Goal: Information Seeking & Learning: Learn about a topic

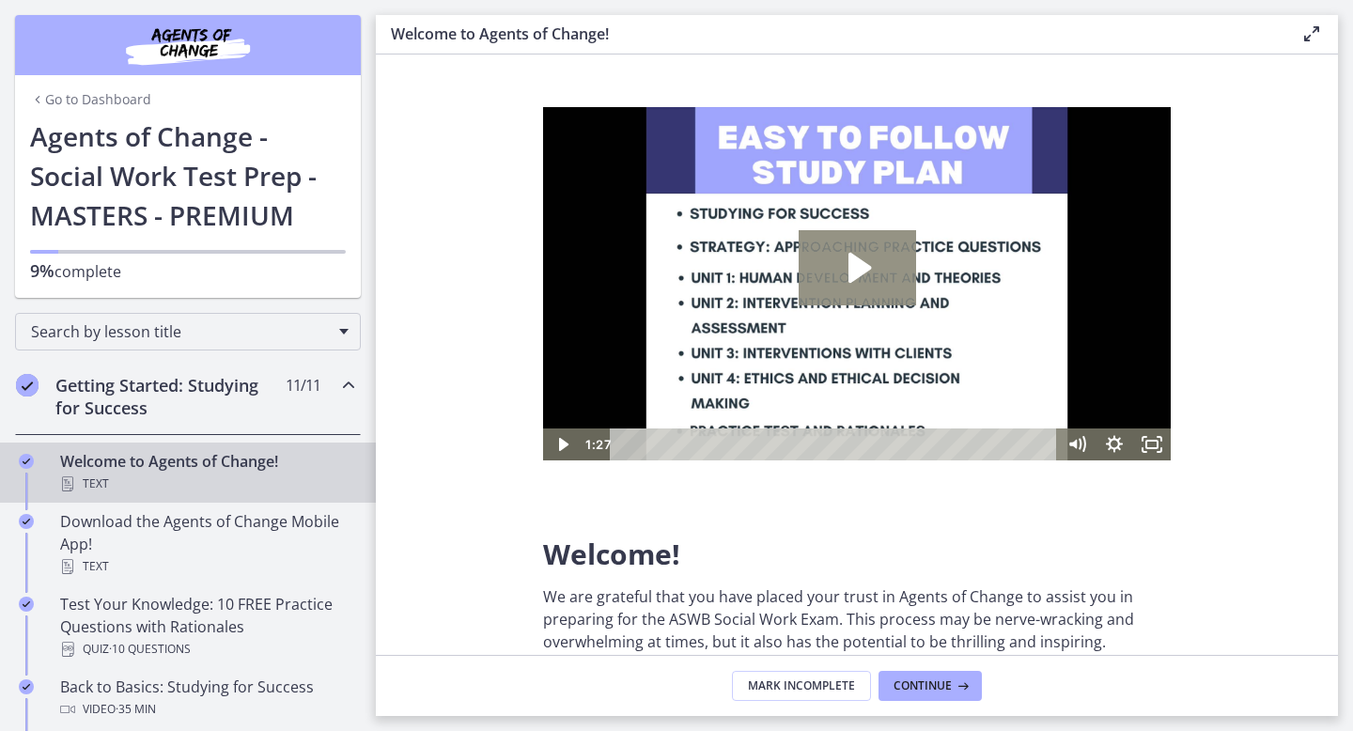
click at [864, 272] on icon "Play Video: c1o6hcmjueu5qasqsu00.mp4" at bounding box center [859, 268] width 23 height 30
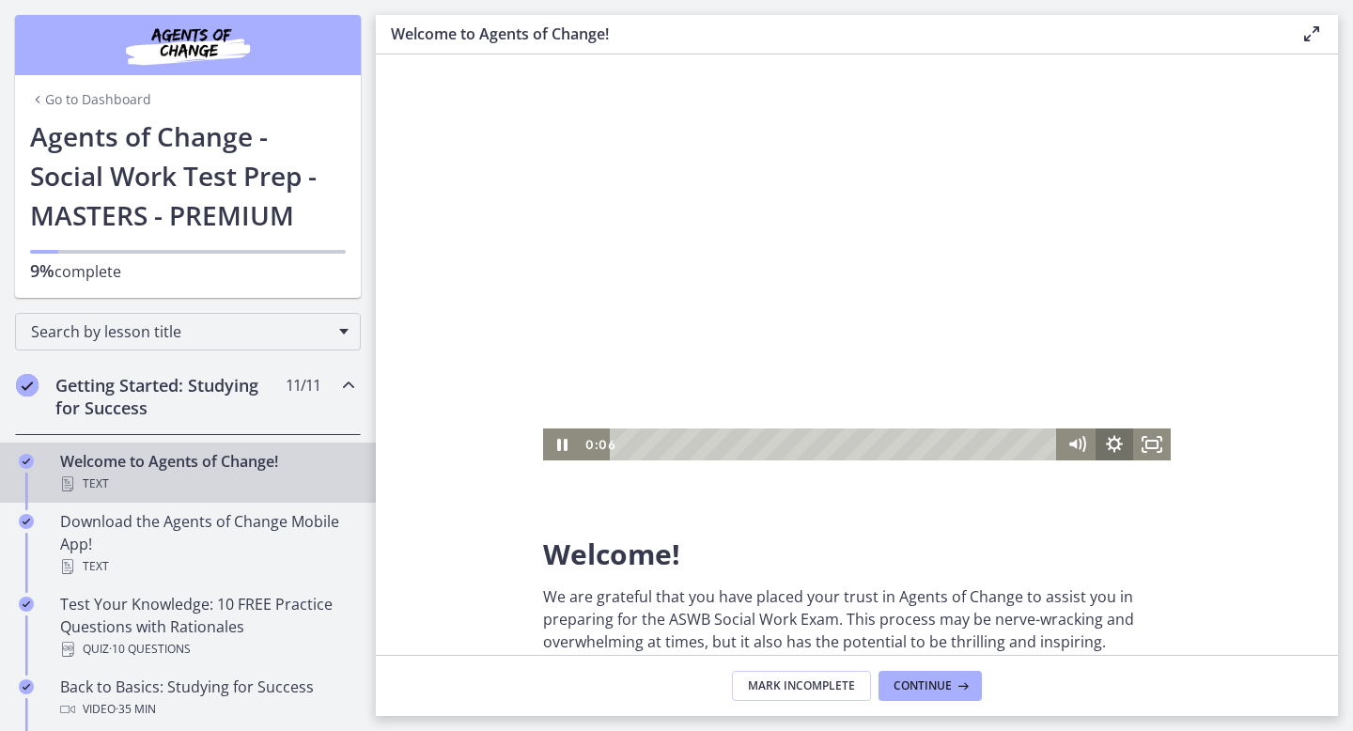
click at [1124, 436] on icon "Show settings menu" at bounding box center [1115, 444] width 38 height 32
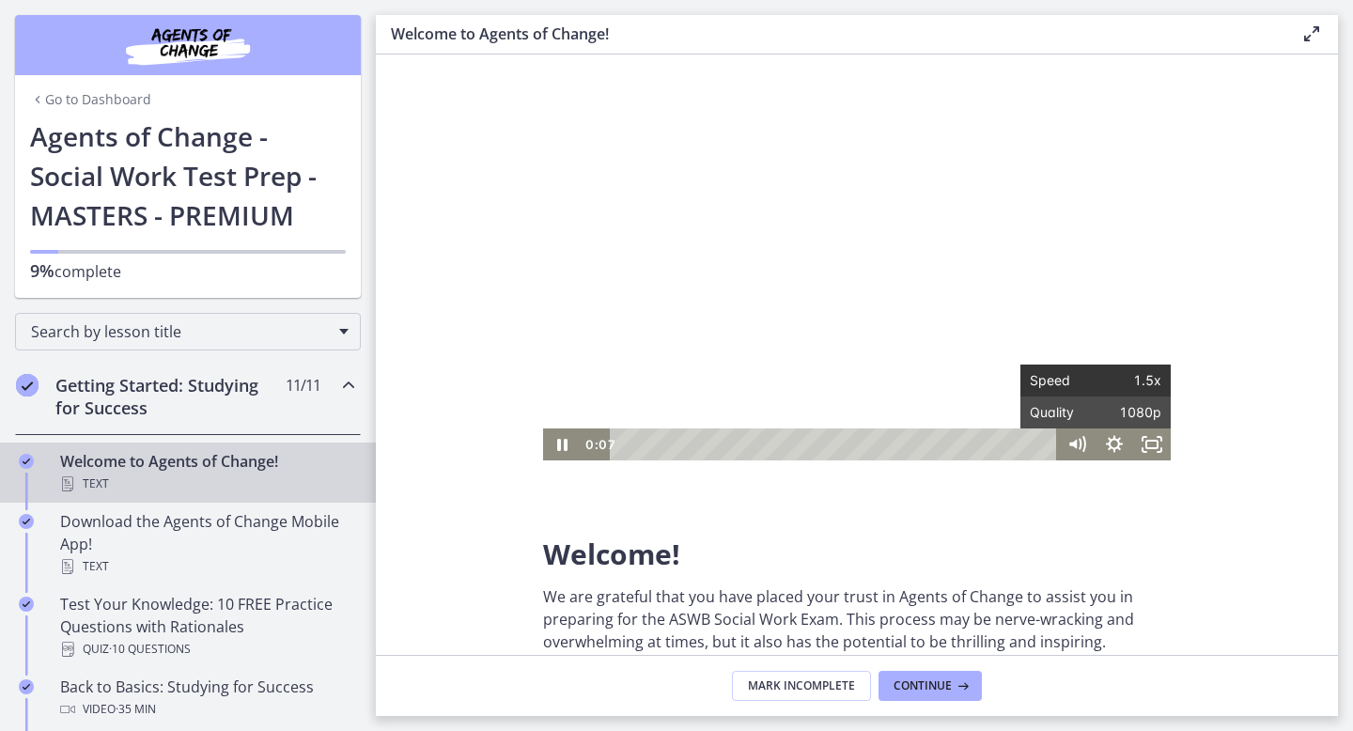
click at [1136, 381] on span "1.5x" at bounding box center [1129, 381] width 66 height 32
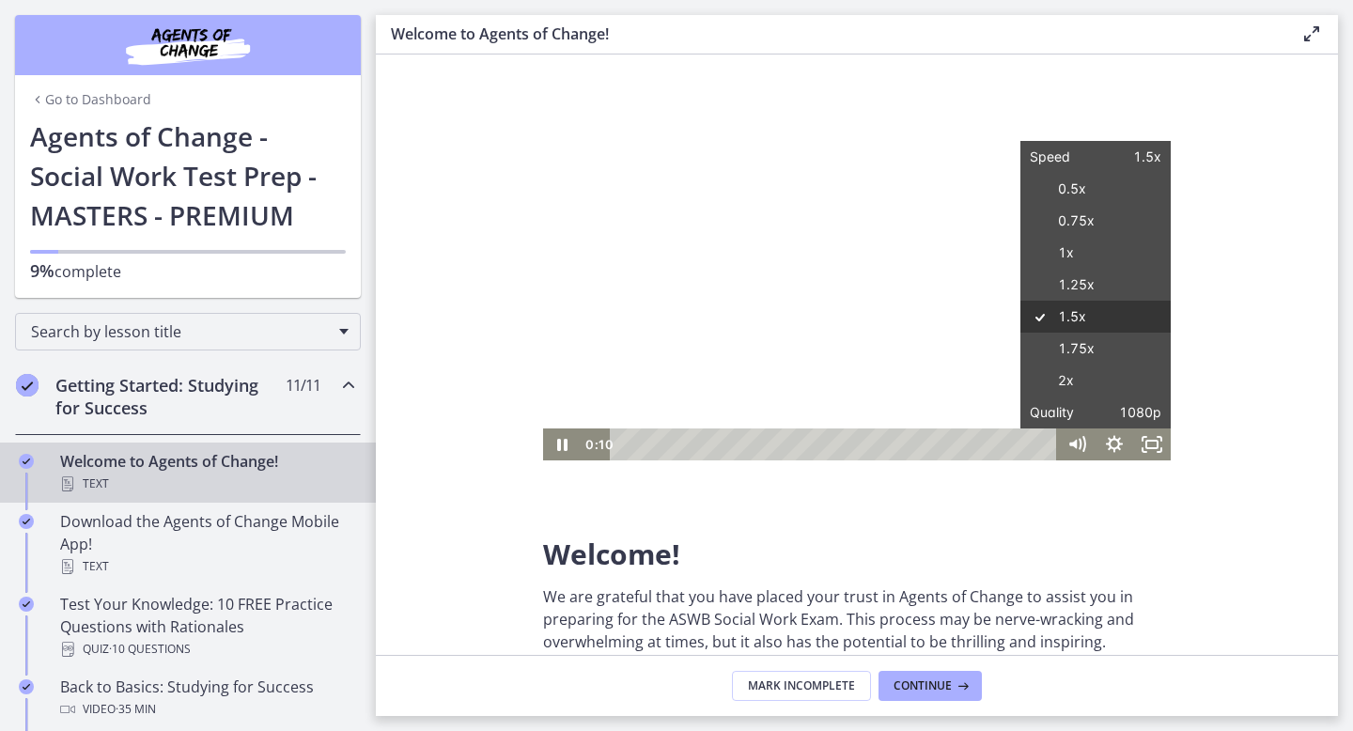
click at [1090, 298] on label "1.25x" at bounding box center [1095, 285] width 150 height 33
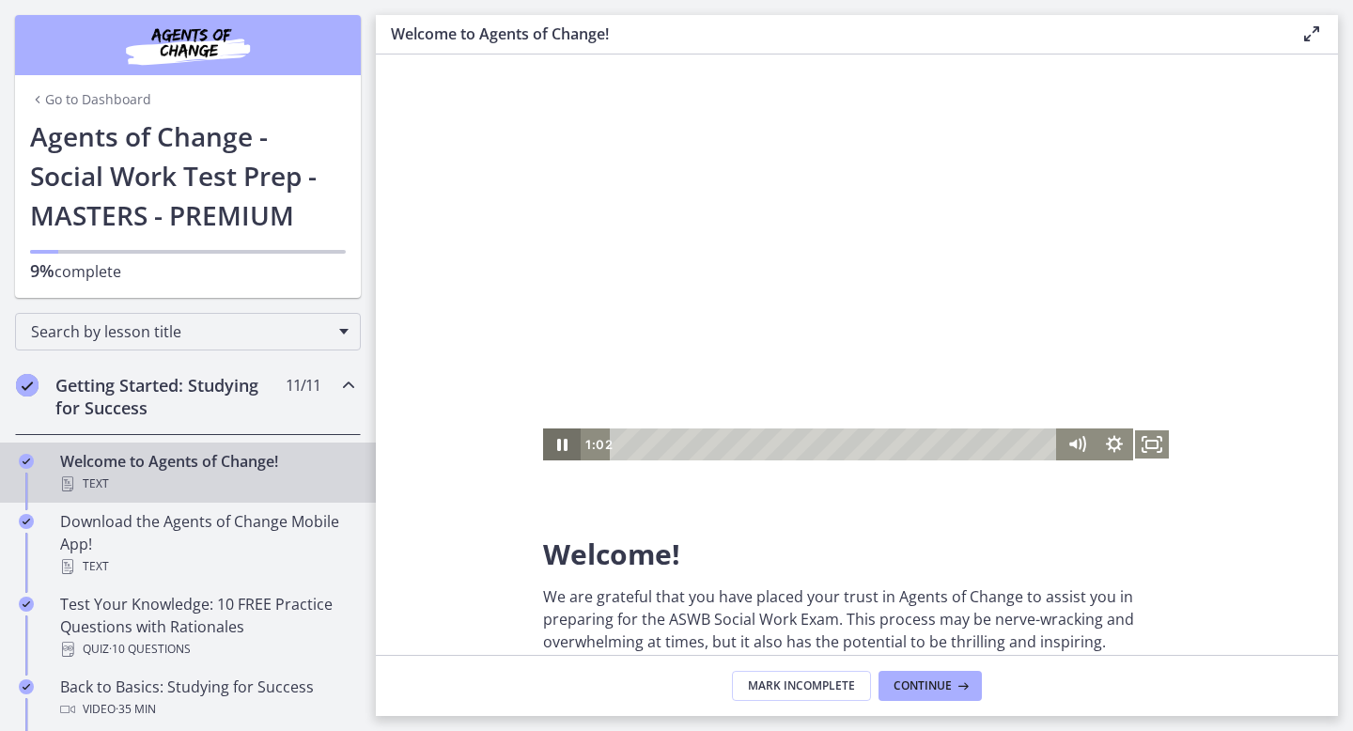
click at [565, 435] on icon "Pause" at bounding box center [562, 444] width 38 height 32
click at [561, 450] on icon "Play Video" at bounding box center [563, 444] width 38 height 32
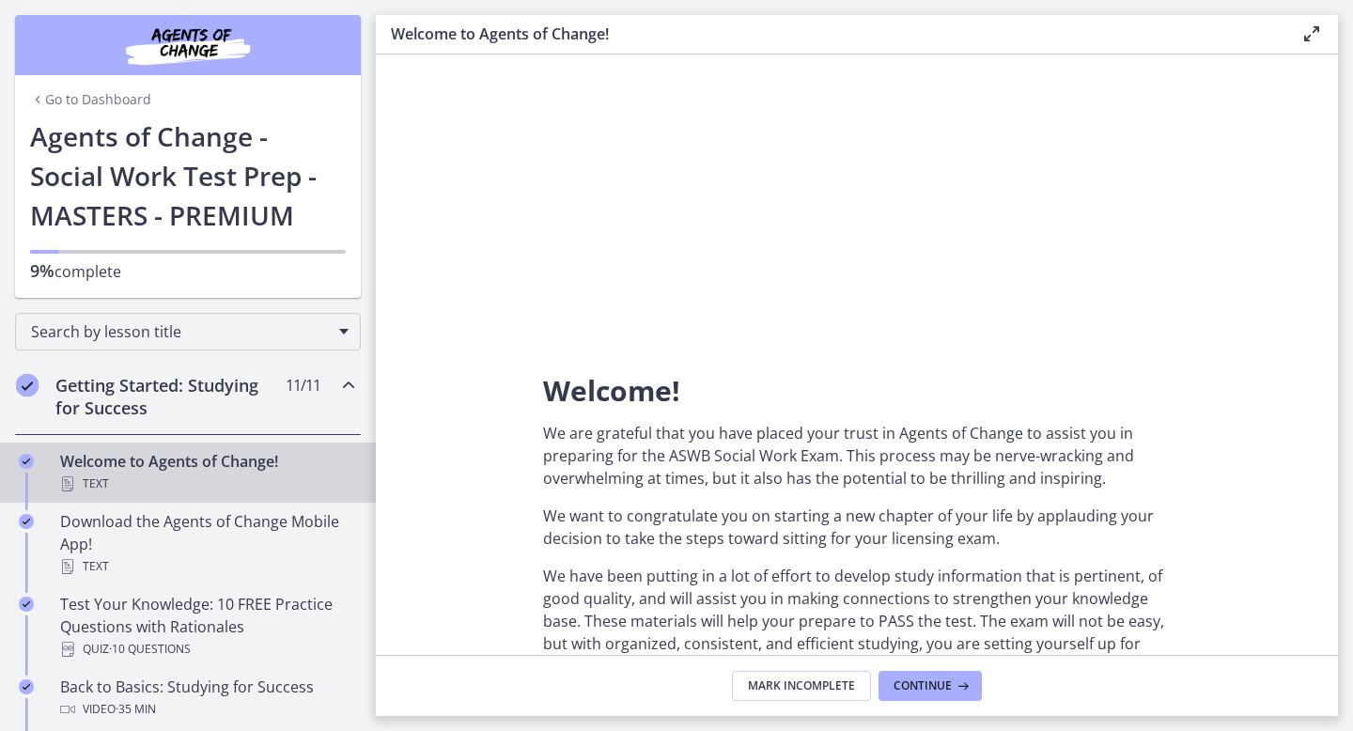
scroll to position [233, 0]
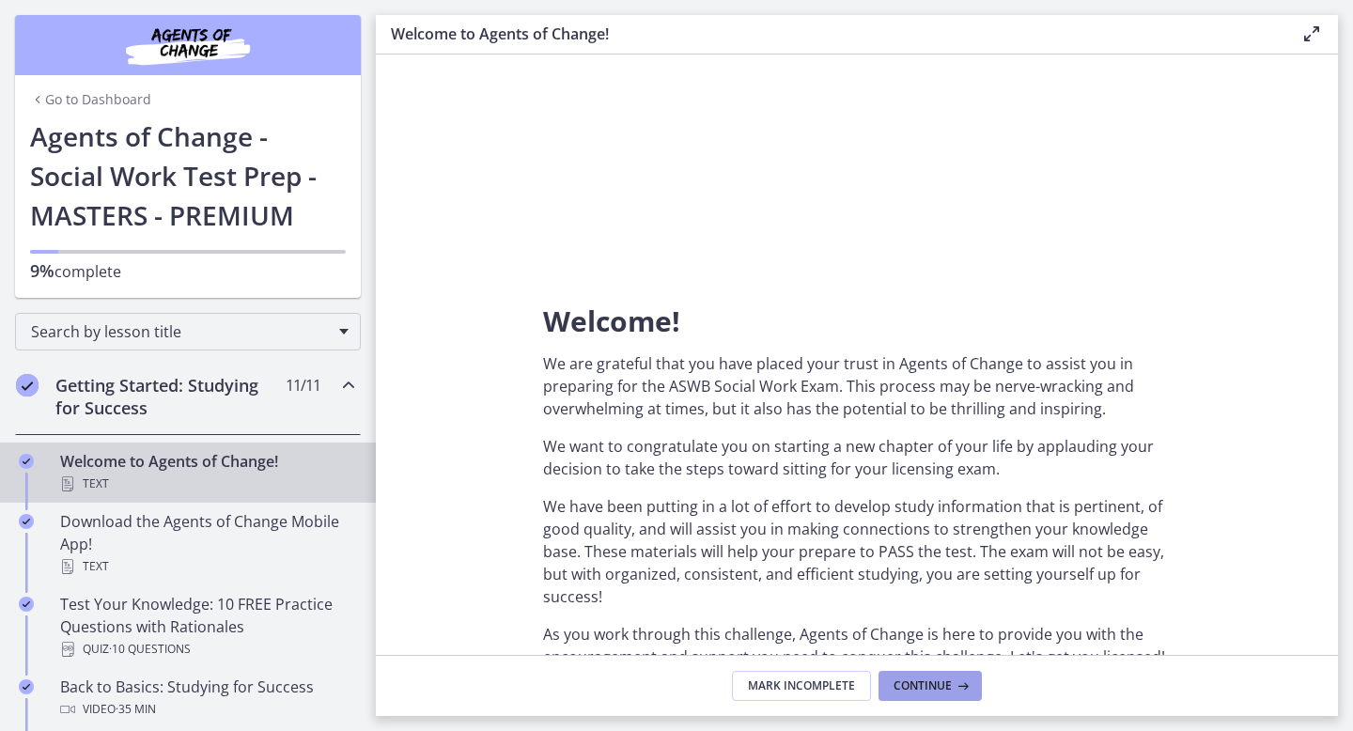
click at [935, 687] on span "Continue" at bounding box center [923, 685] width 58 height 15
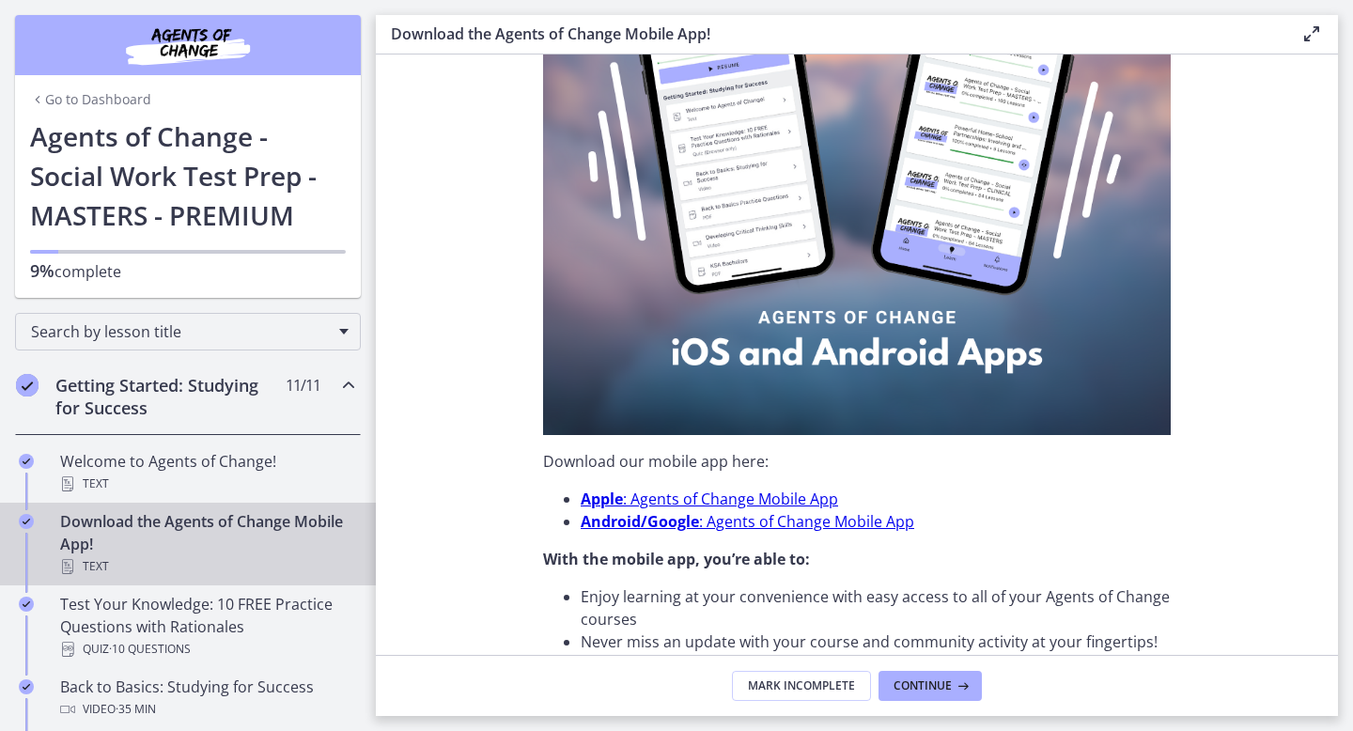
scroll to position [286, 0]
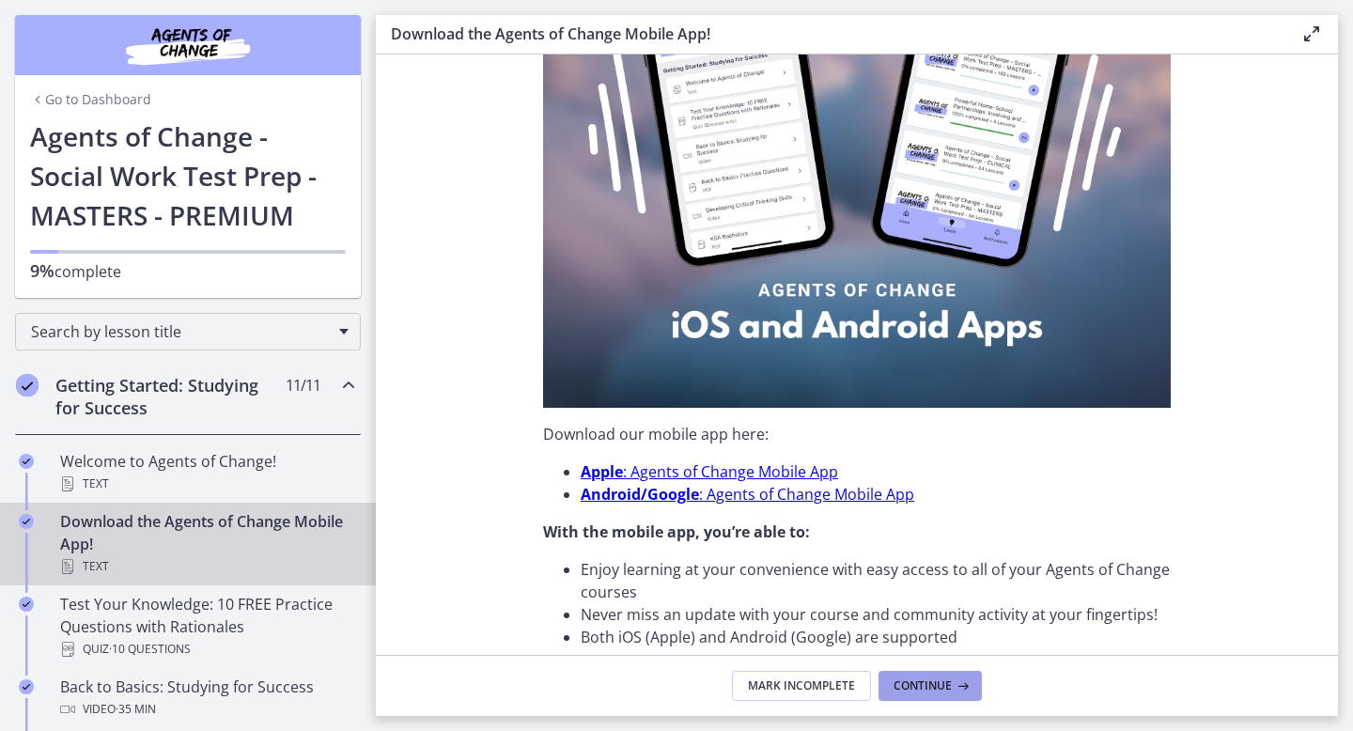
click at [952, 680] on icon at bounding box center [961, 685] width 19 height 15
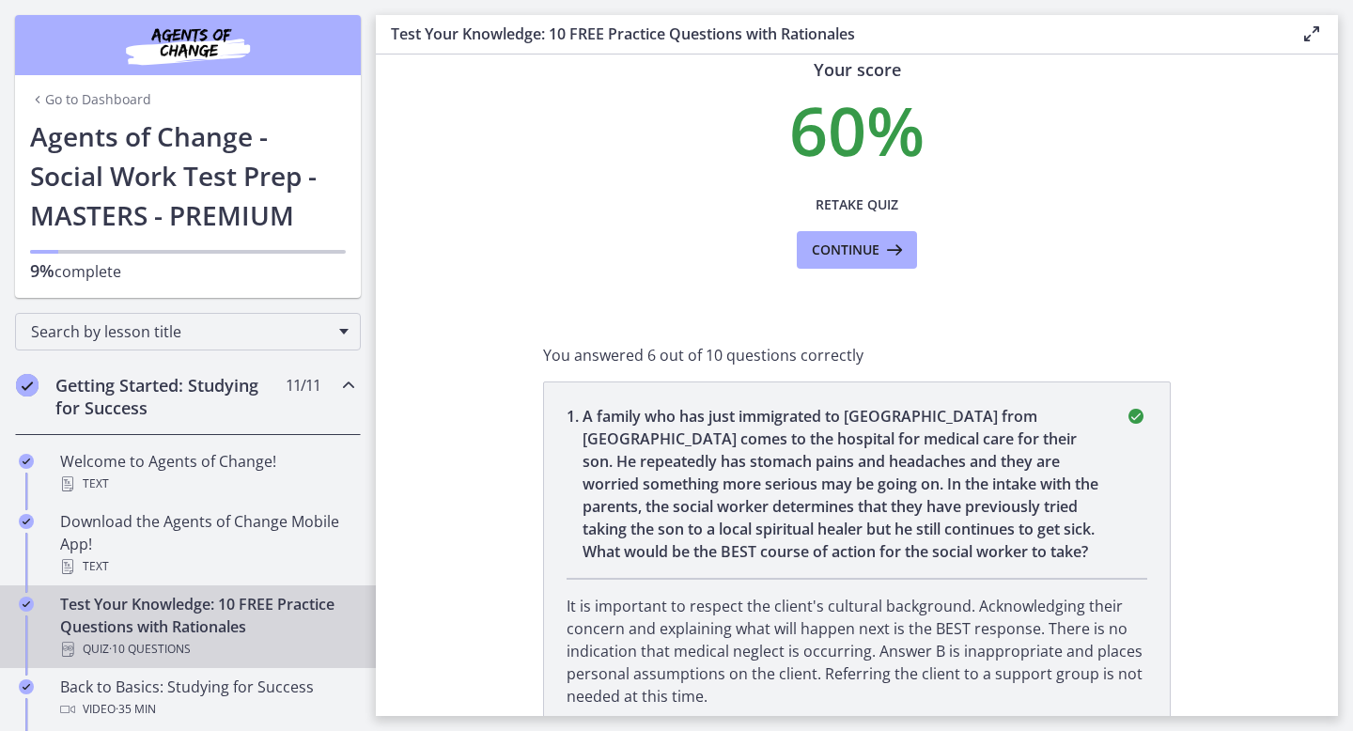
scroll to position [80, 0]
click at [877, 204] on span "Retake Quiz" at bounding box center [857, 204] width 83 height 23
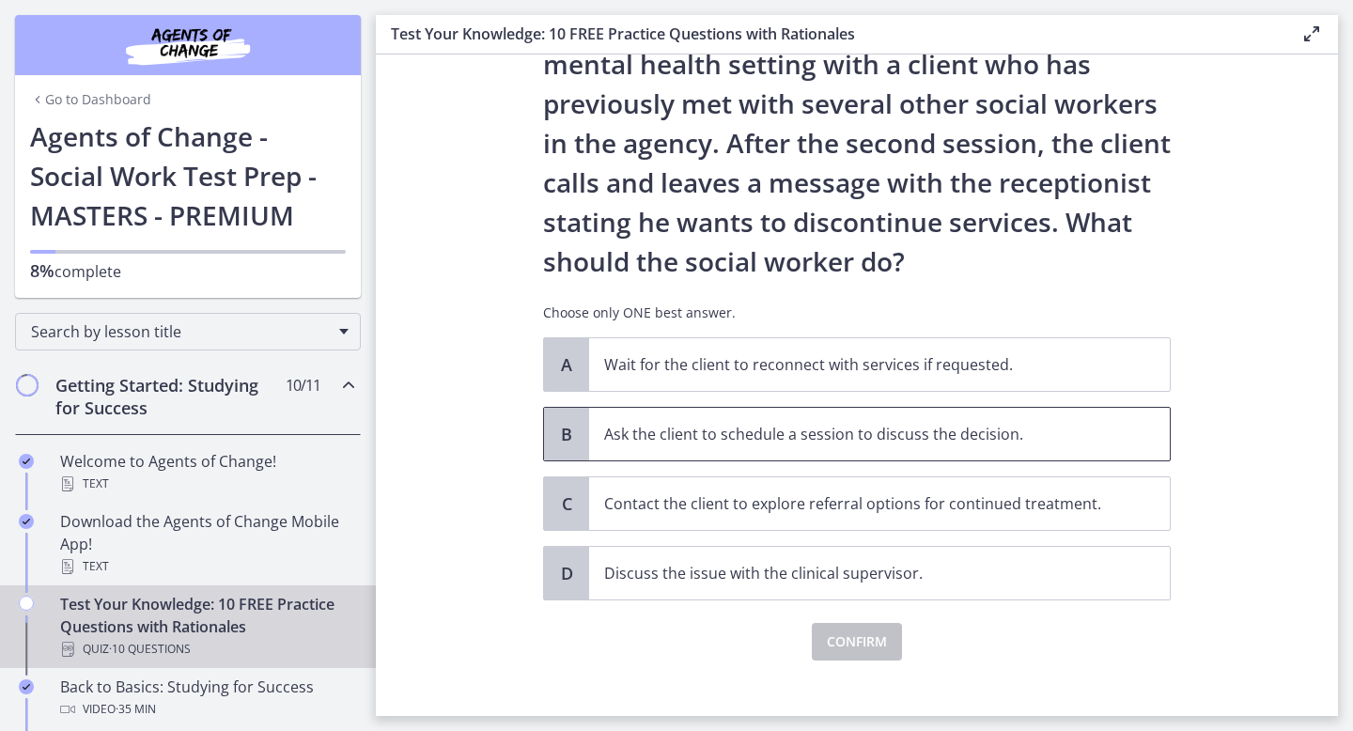
scroll to position [130, 0]
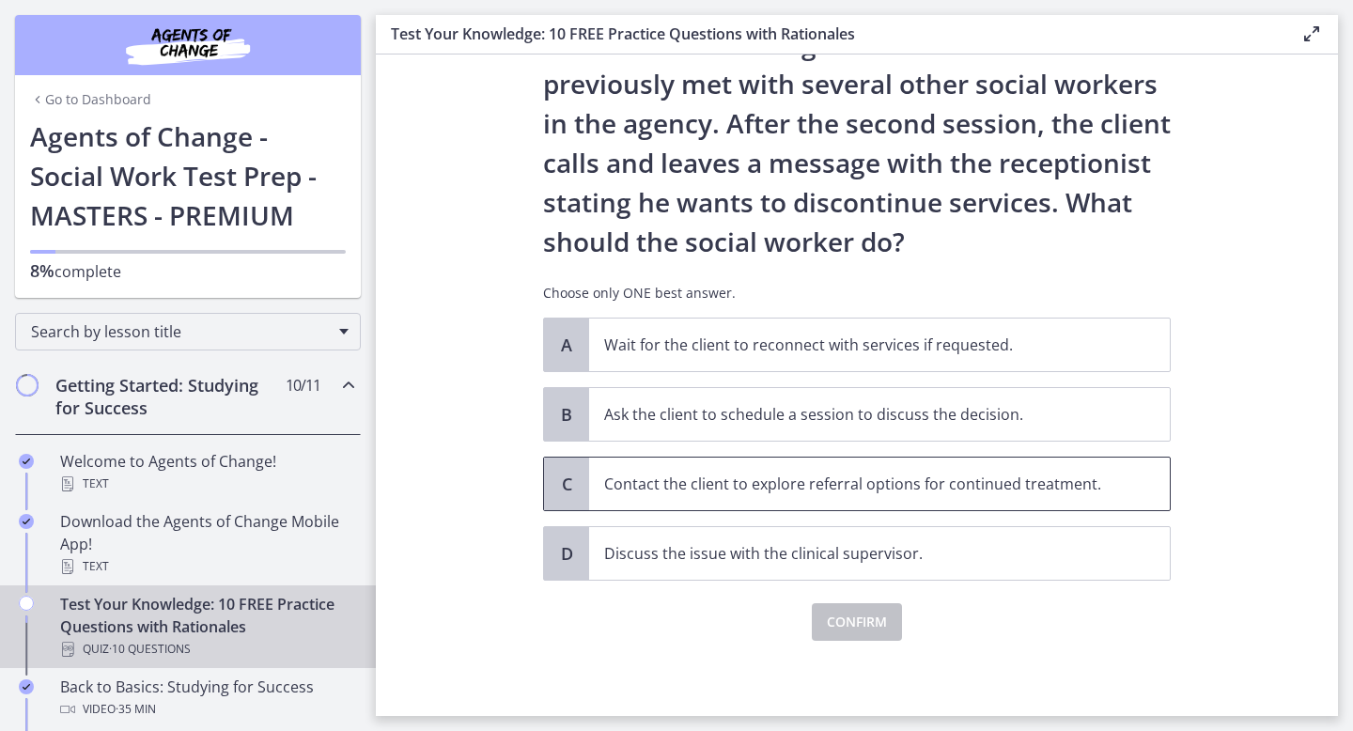
click at [767, 495] on span "Contact the client to explore referral options for continued treatment." at bounding box center [879, 484] width 581 height 53
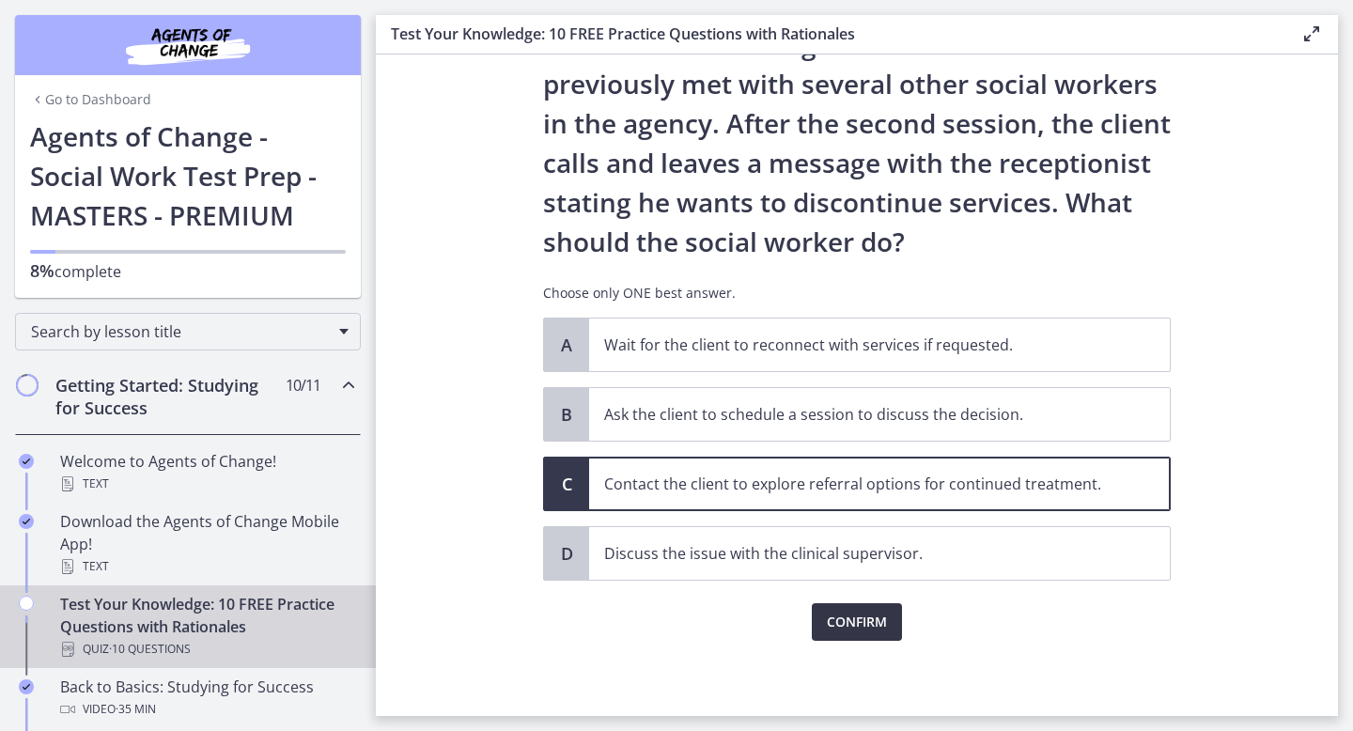
click at [863, 615] on span "Confirm" at bounding box center [857, 622] width 60 height 23
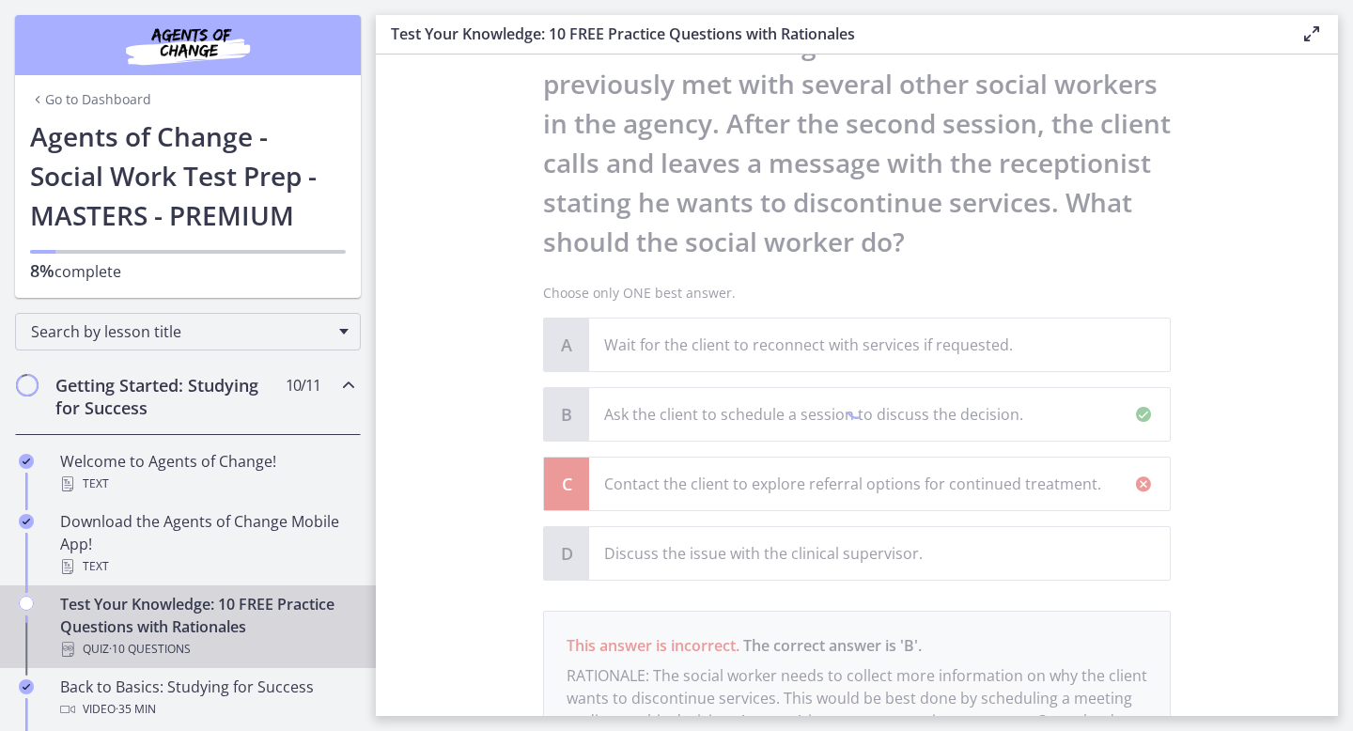
scroll to position [350, 0]
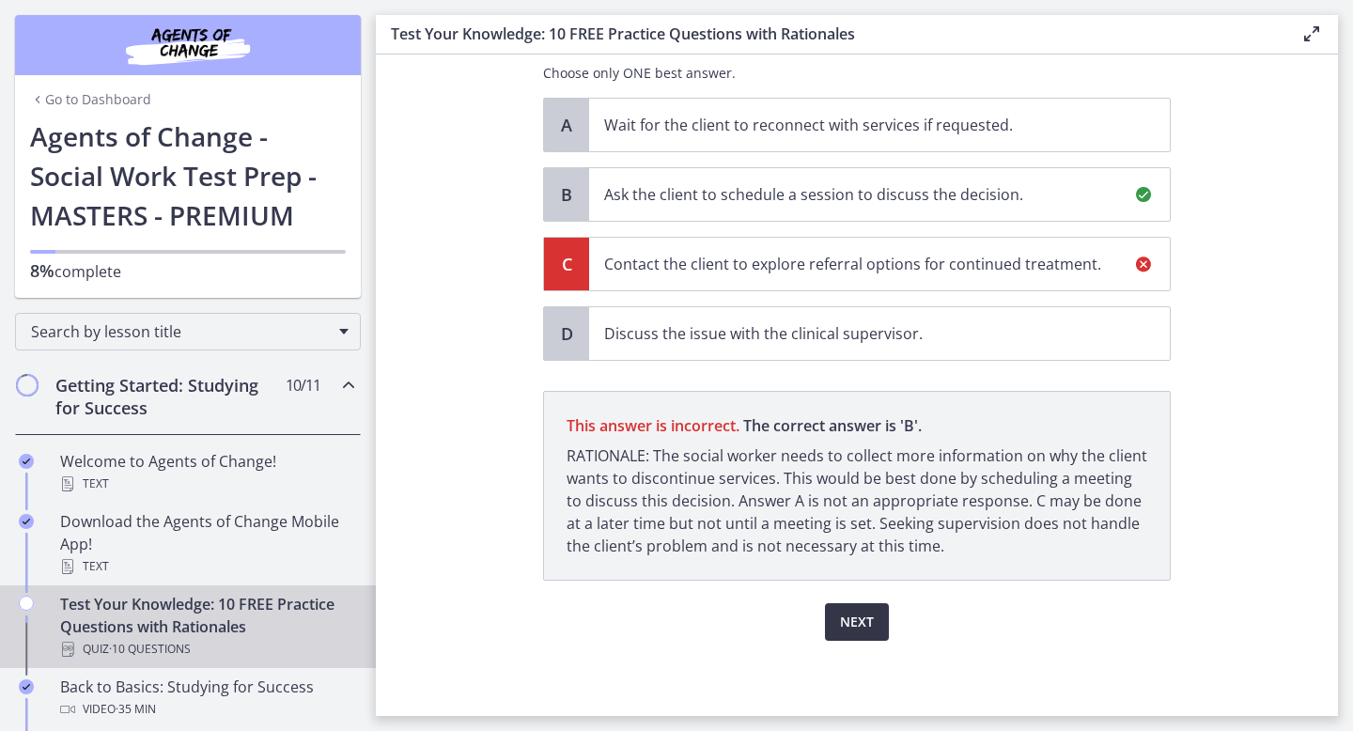
click at [874, 619] on button "Next" at bounding box center [857, 622] width 64 height 38
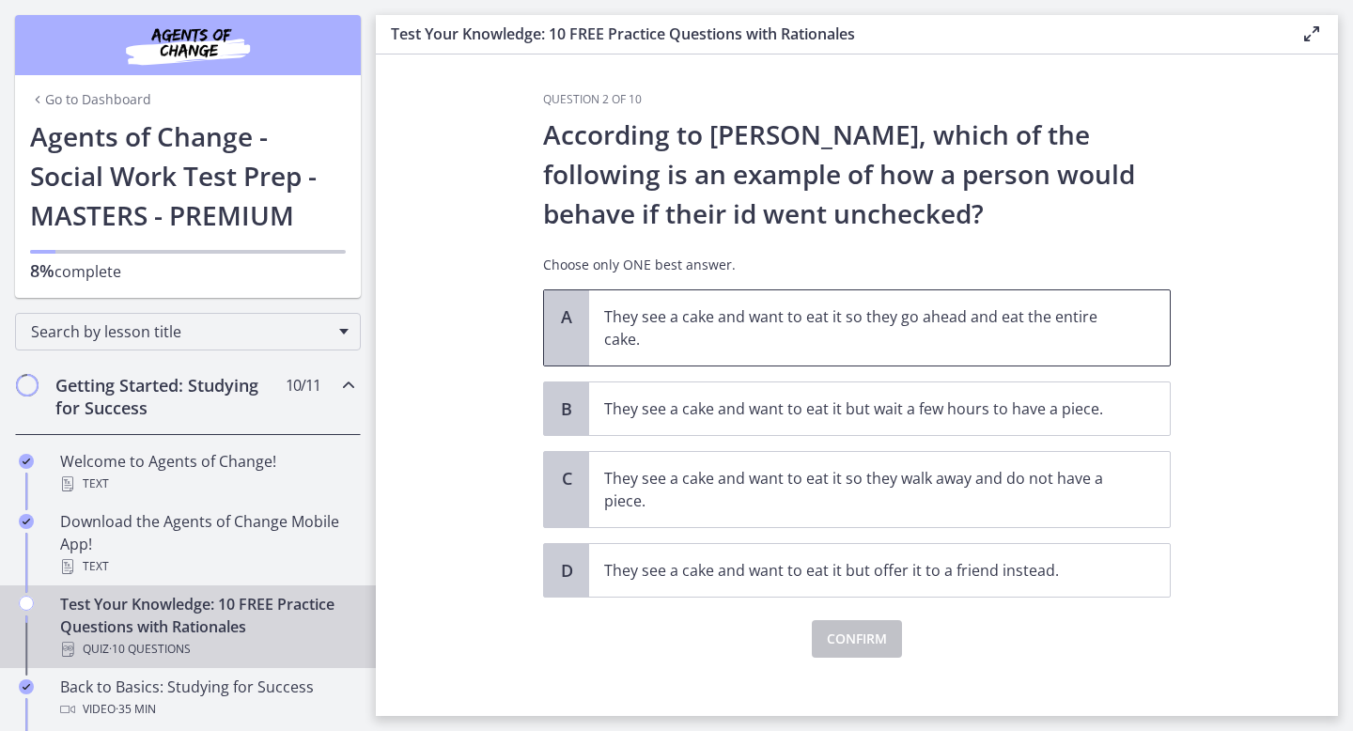
click at [900, 309] on p "They see a cake and want to eat it so they go ahead and eat the entire cake." at bounding box center [860, 327] width 513 height 45
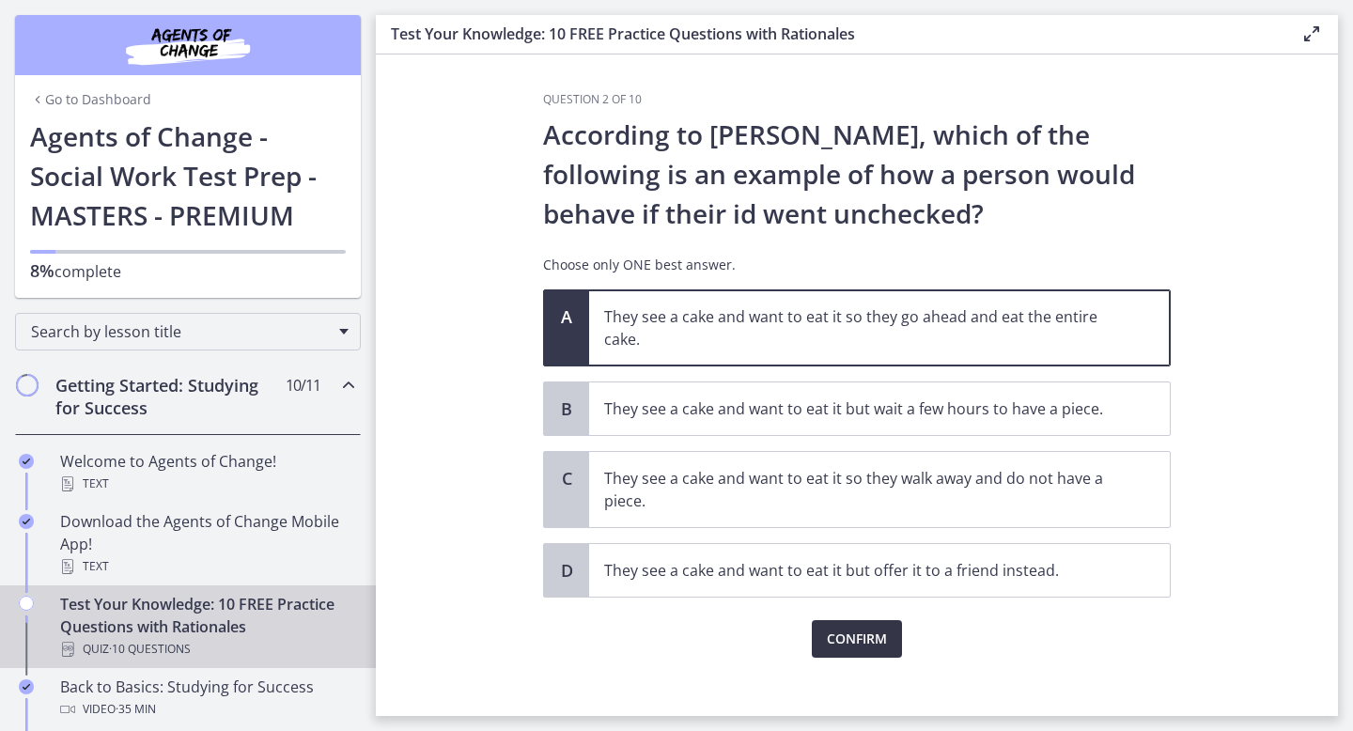
click at [881, 630] on span "Confirm" at bounding box center [857, 639] width 60 height 23
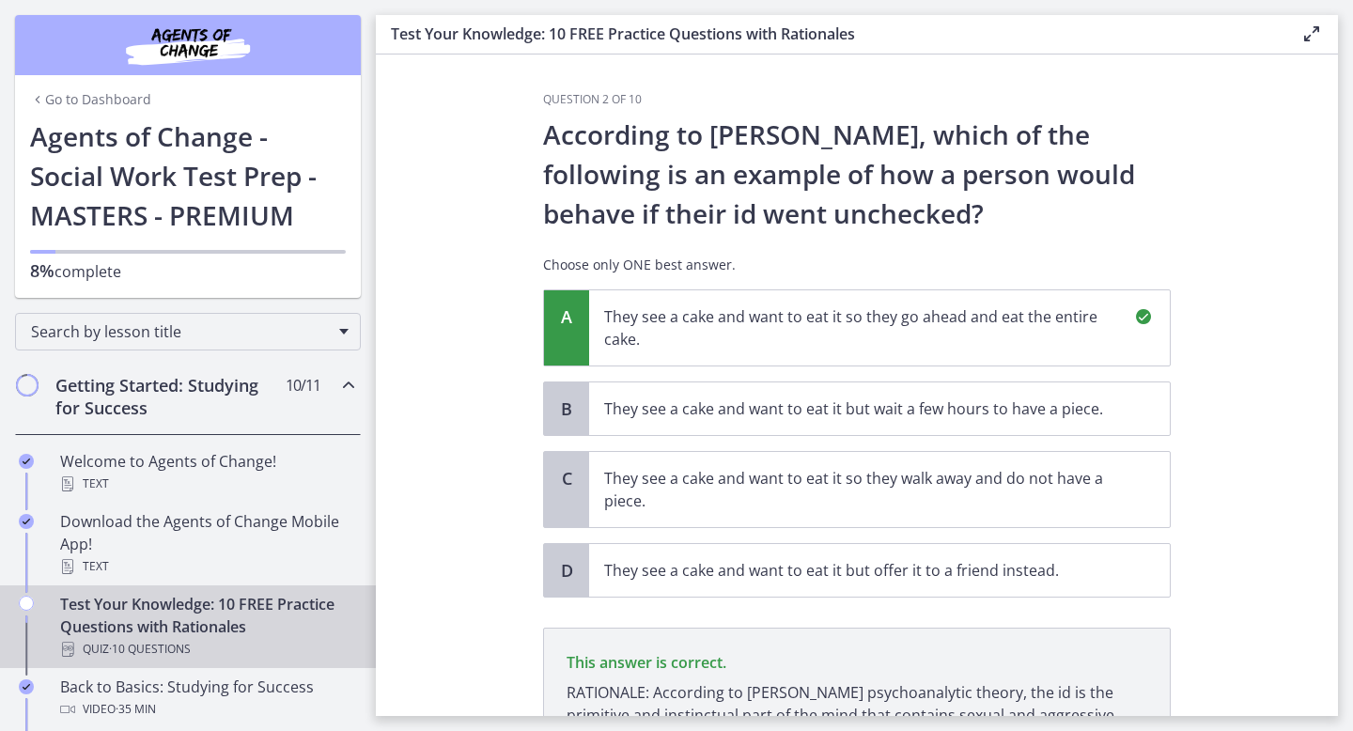
scroll to position [214, 0]
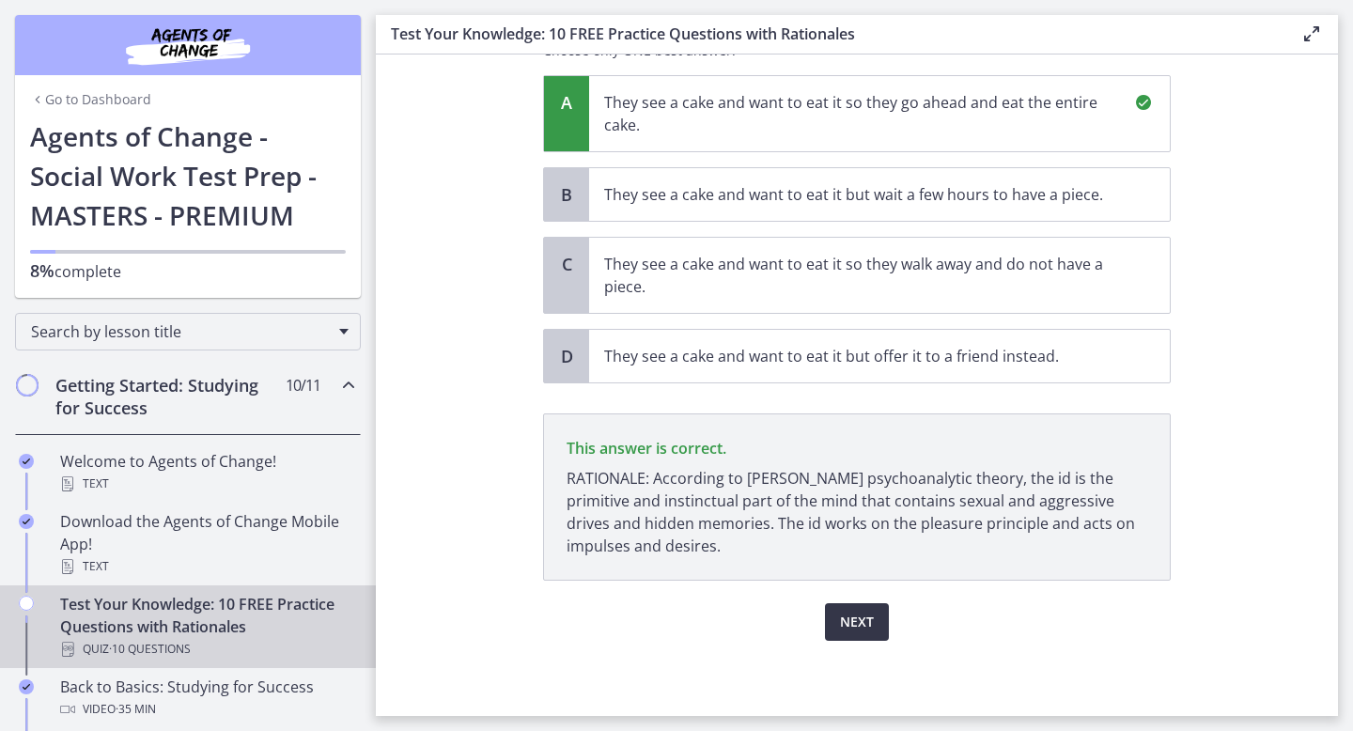
click at [877, 617] on button "Next" at bounding box center [857, 622] width 64 height 38
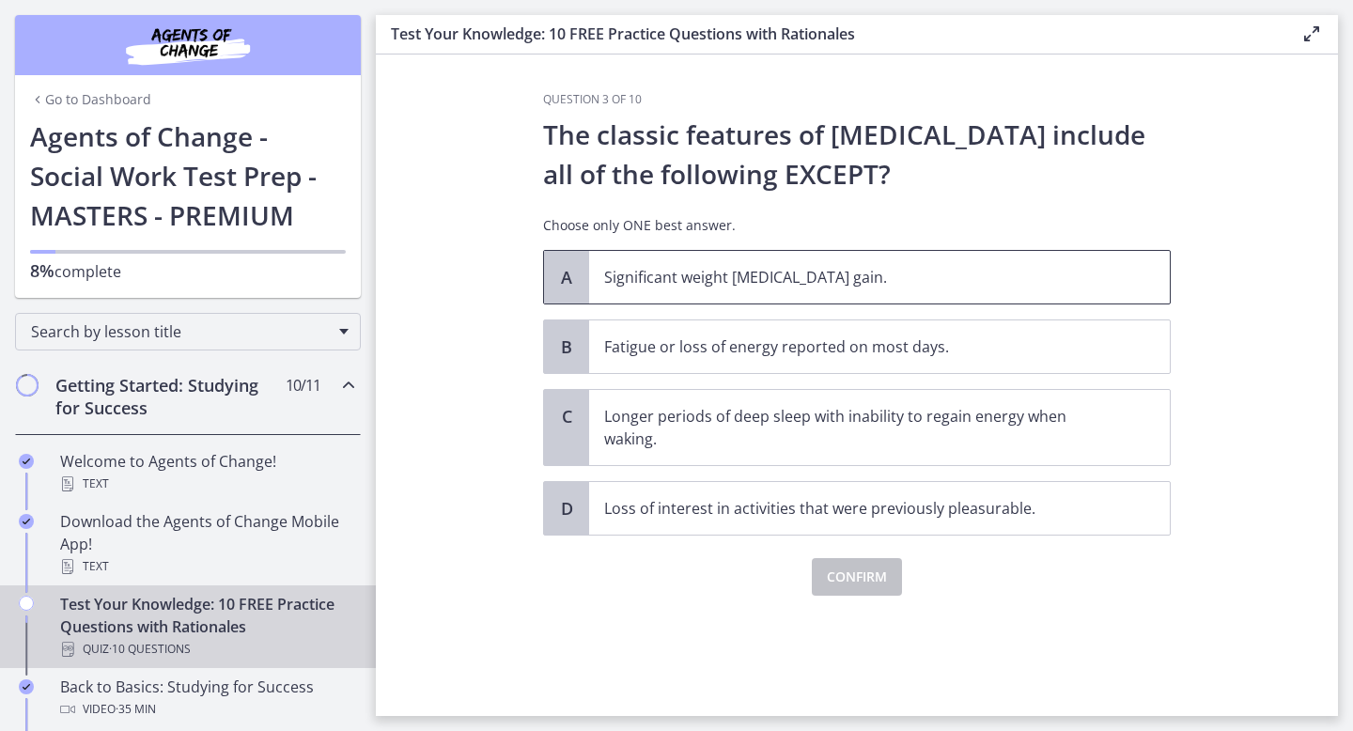
click at [803, 281] on p "Significant weight [MEDICAL_DATA] gain." at bounding box center [860, 277] width 513 height 23
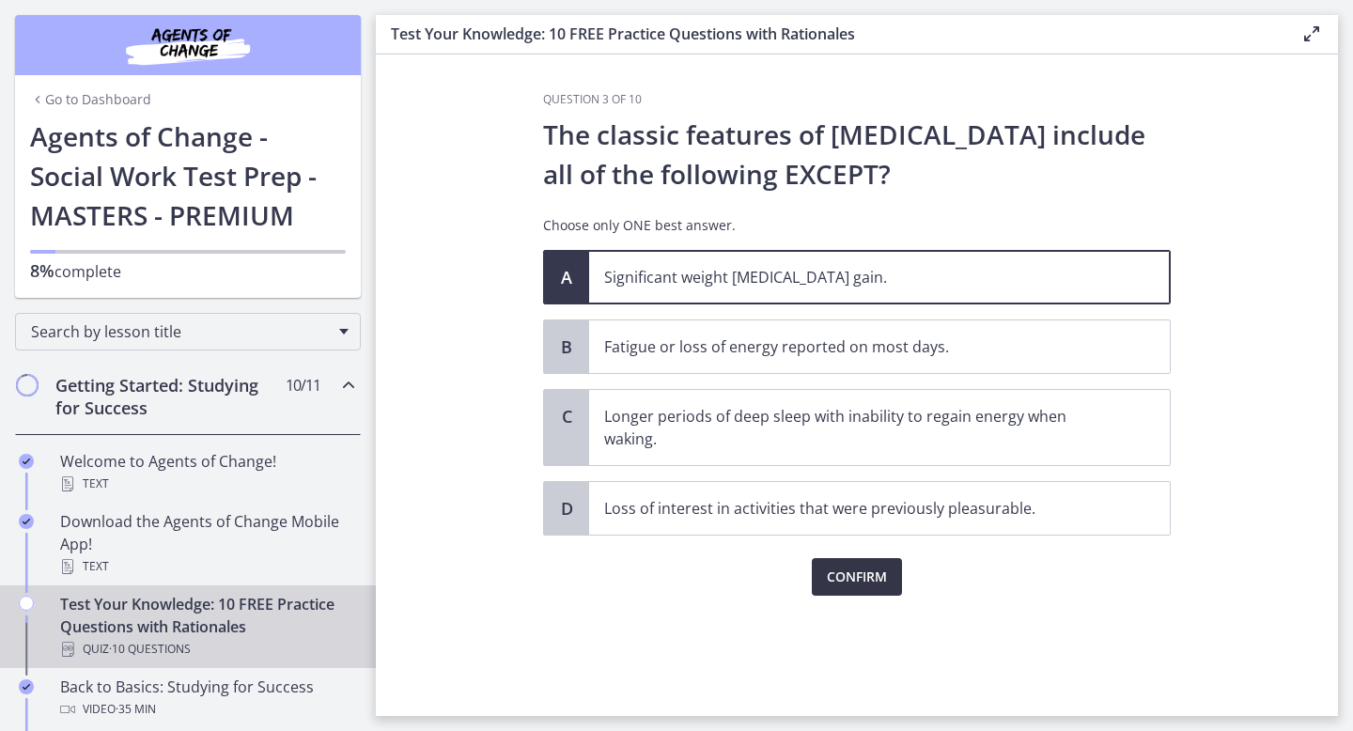
click at [861, 568] on span "Confirm" at bounding box center [857, 577] width 60 height 23
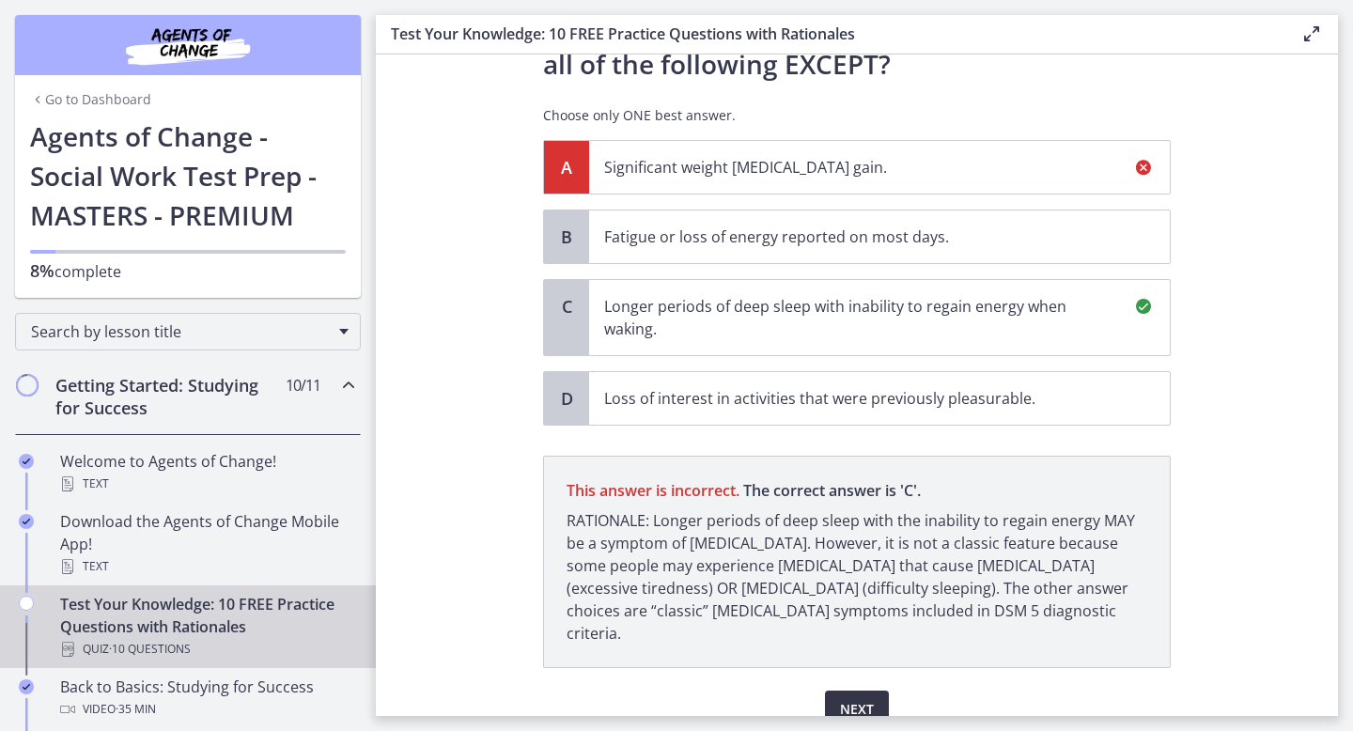
scroll to position [175, 0]
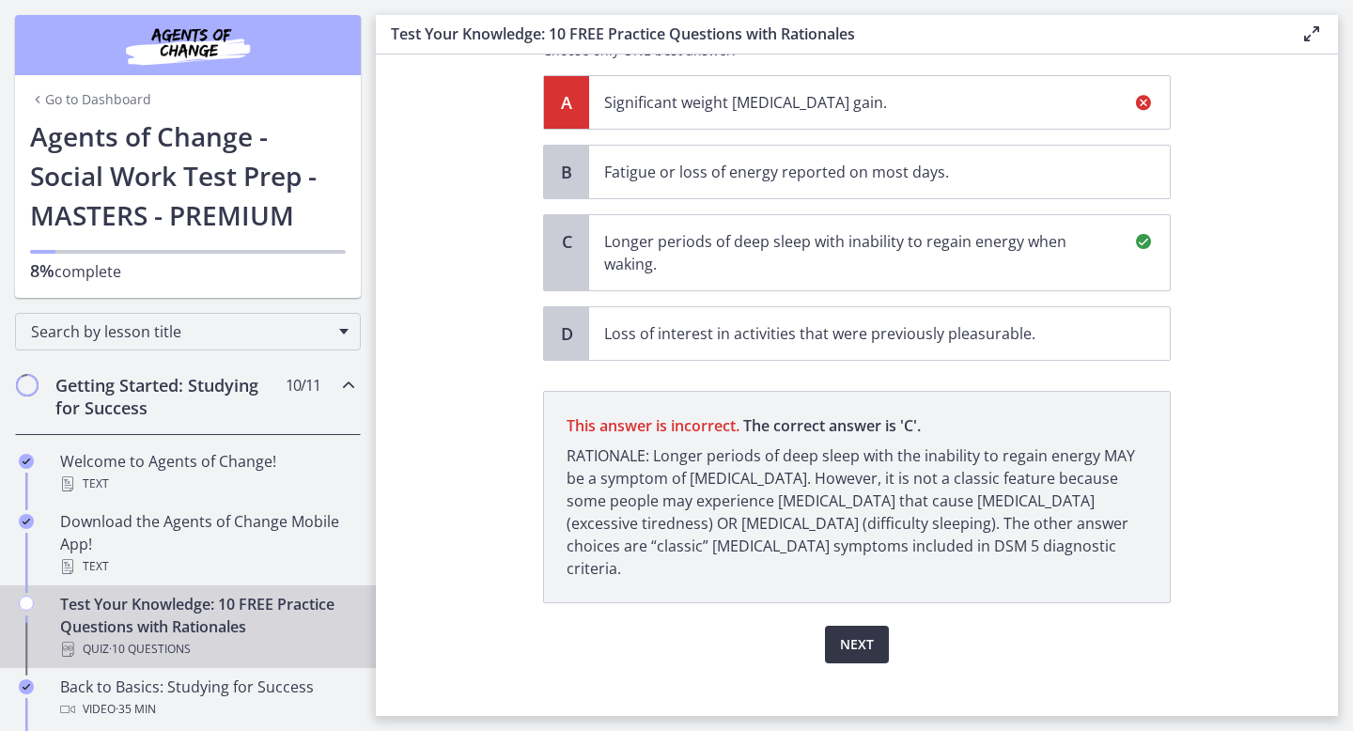
click at [870, 633] on span "Next" at bounding box center [857, 644] width 34 height 23
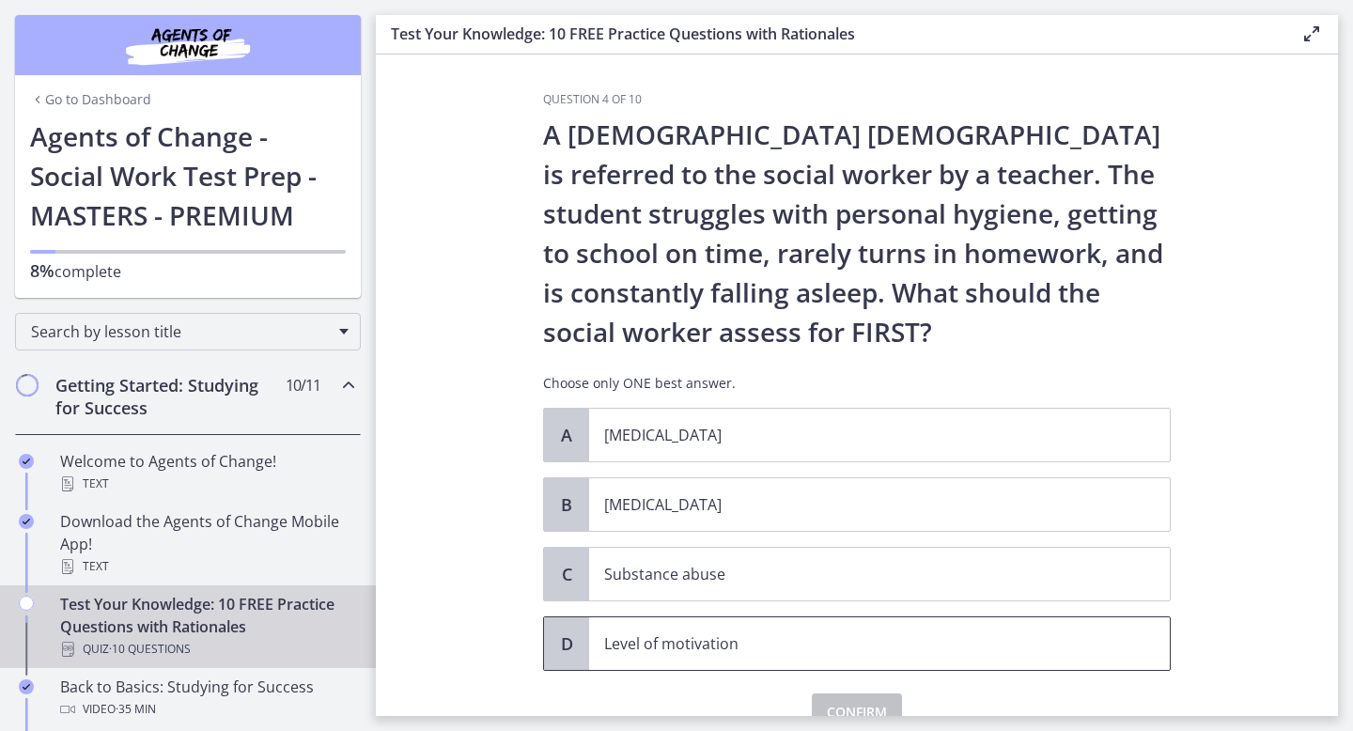
click at [715, 637] on p "Level of motivation" at bounding box center [860, 643] width 513 height 23
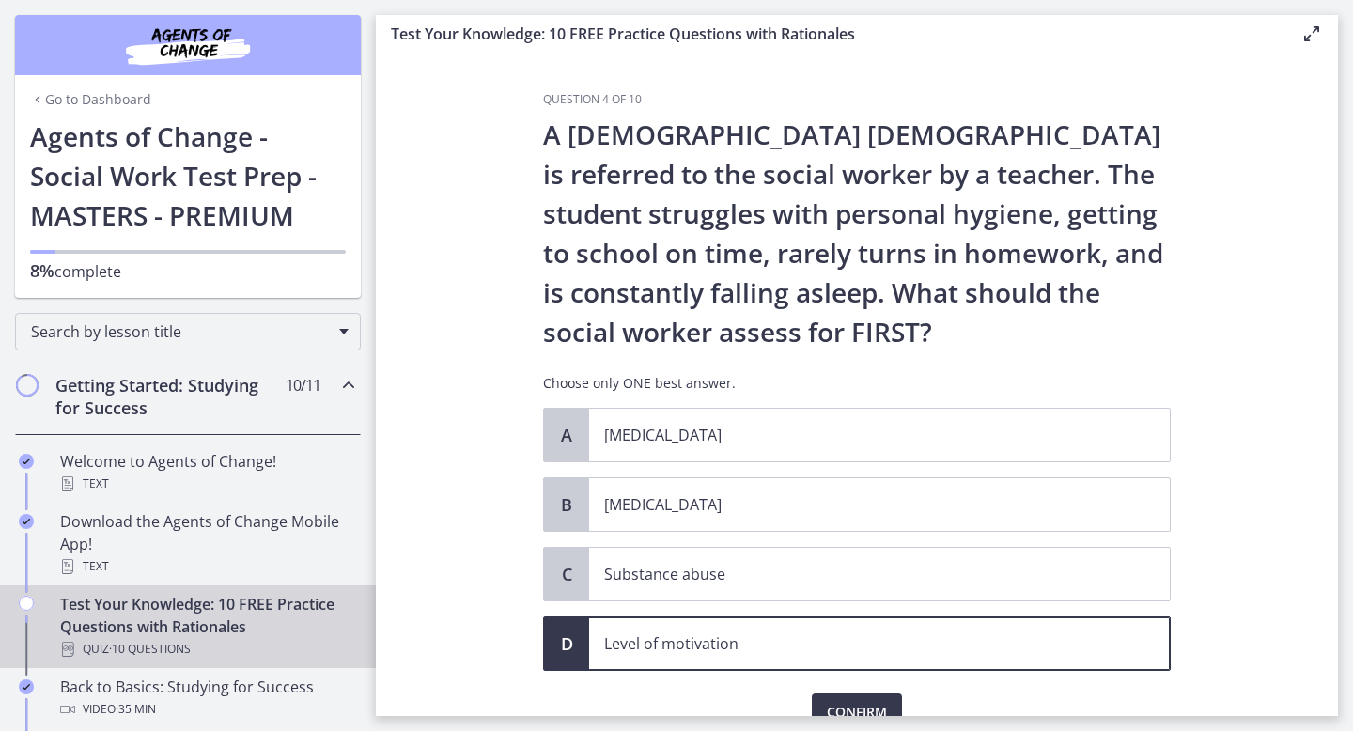
scroll to position [90, 0]
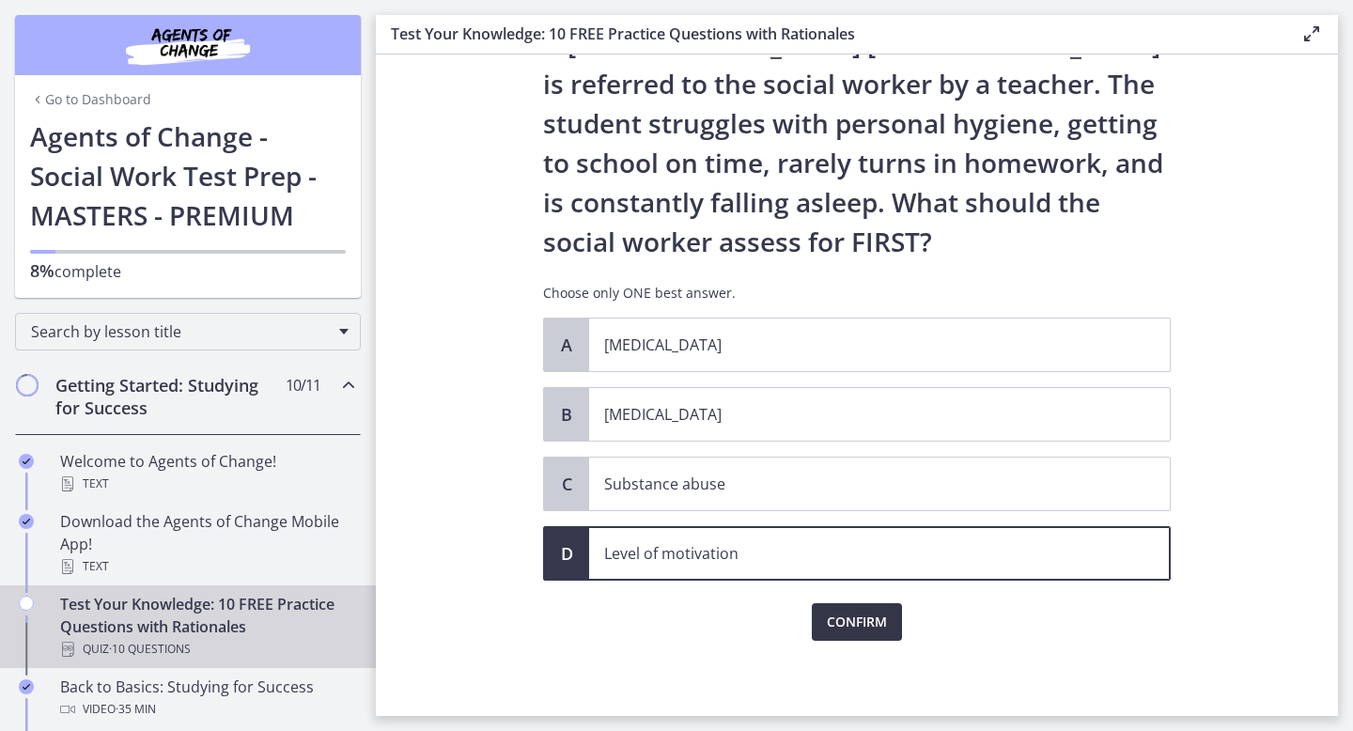
click at [871, 627] on span "Confirm" at bounding box center [857, 622] width 60 height 23
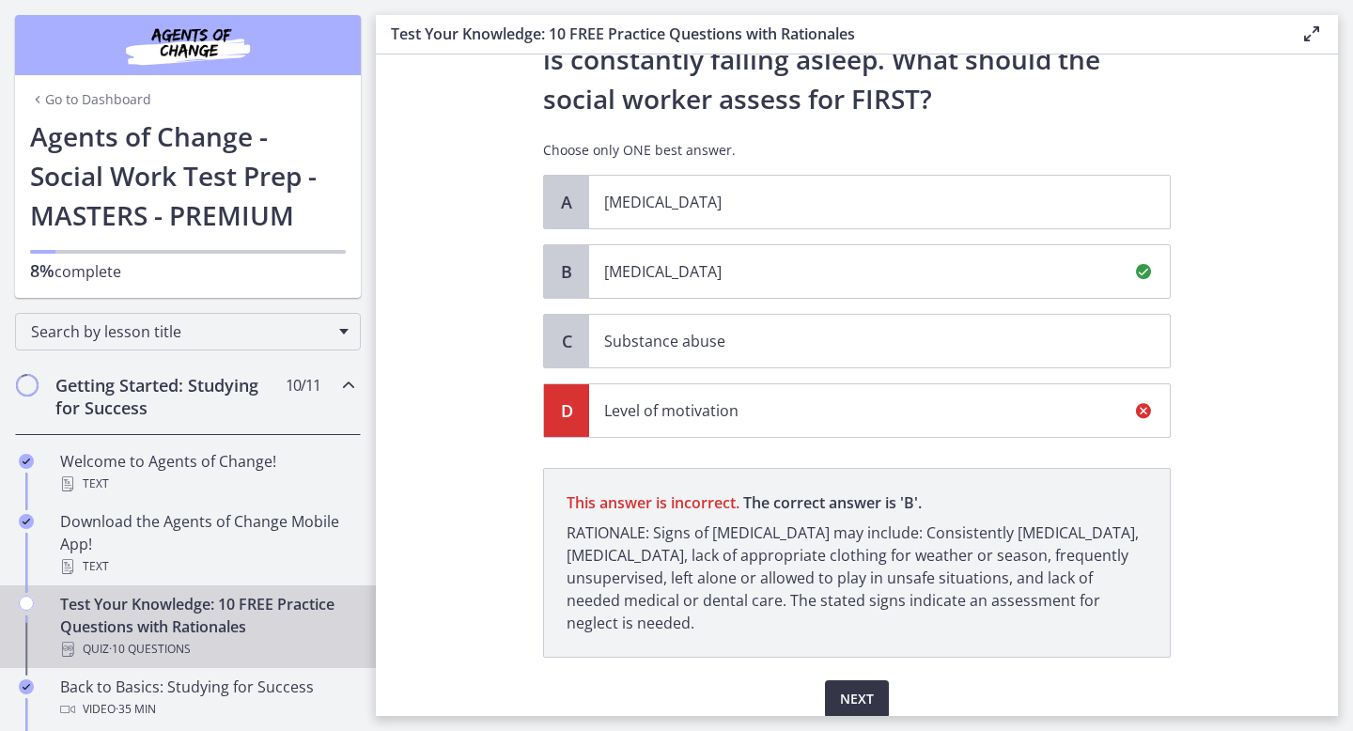
scroll to position [310, 0]
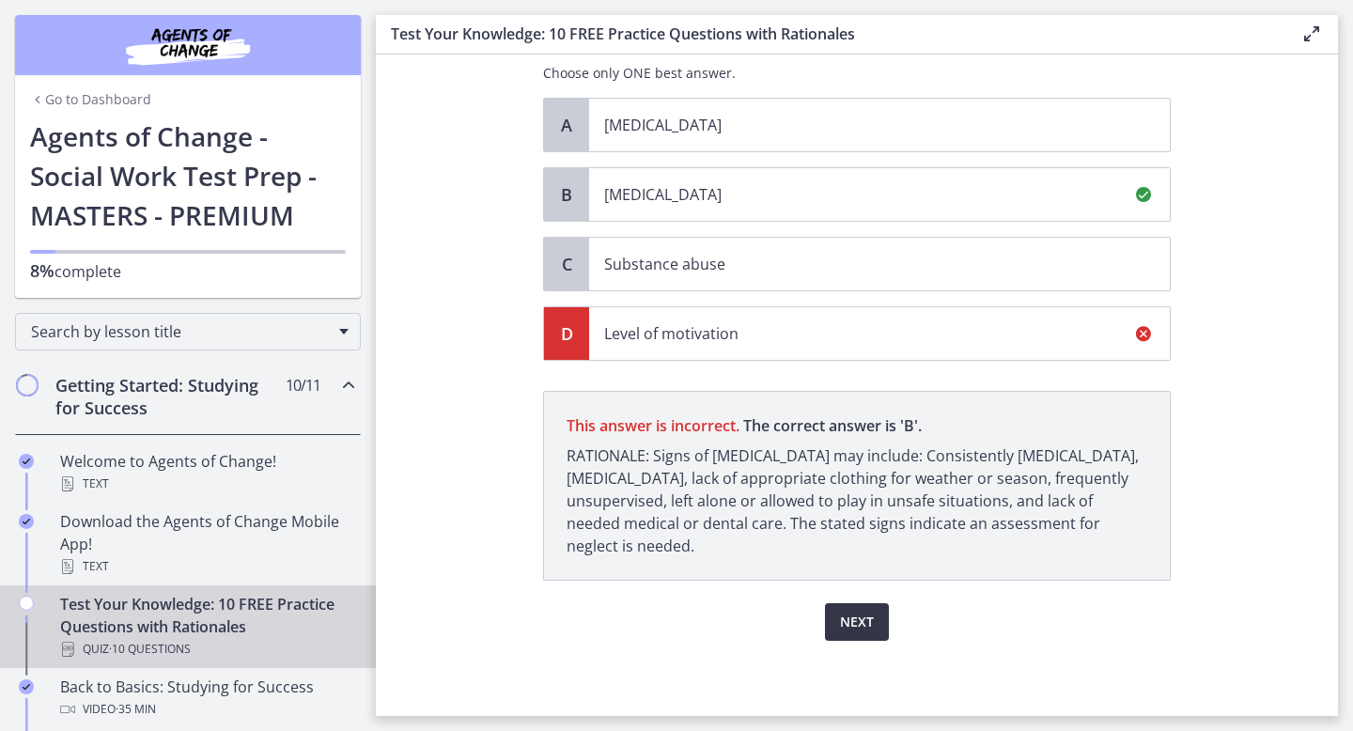
click at [871, 630] on span "Next" at bounding box center [857, 622] width 34 height 23
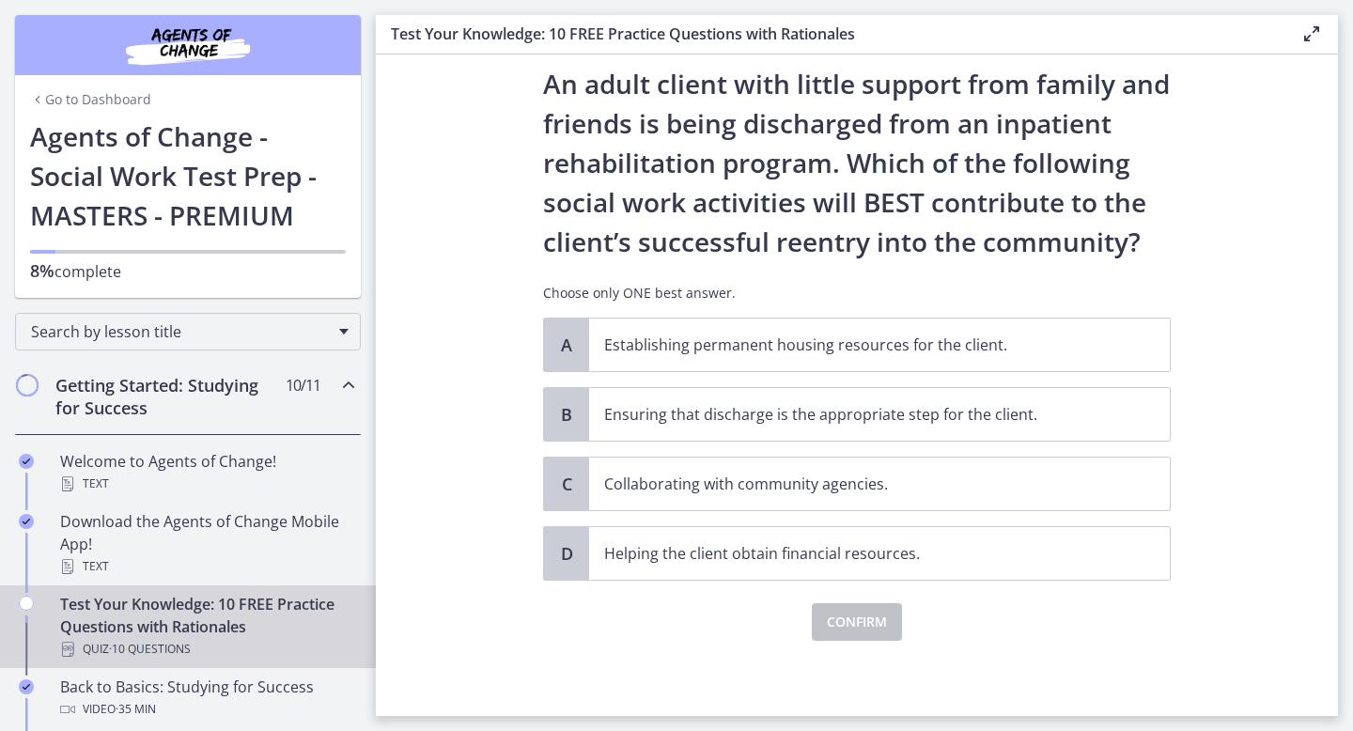
scroll to position [0, 0]
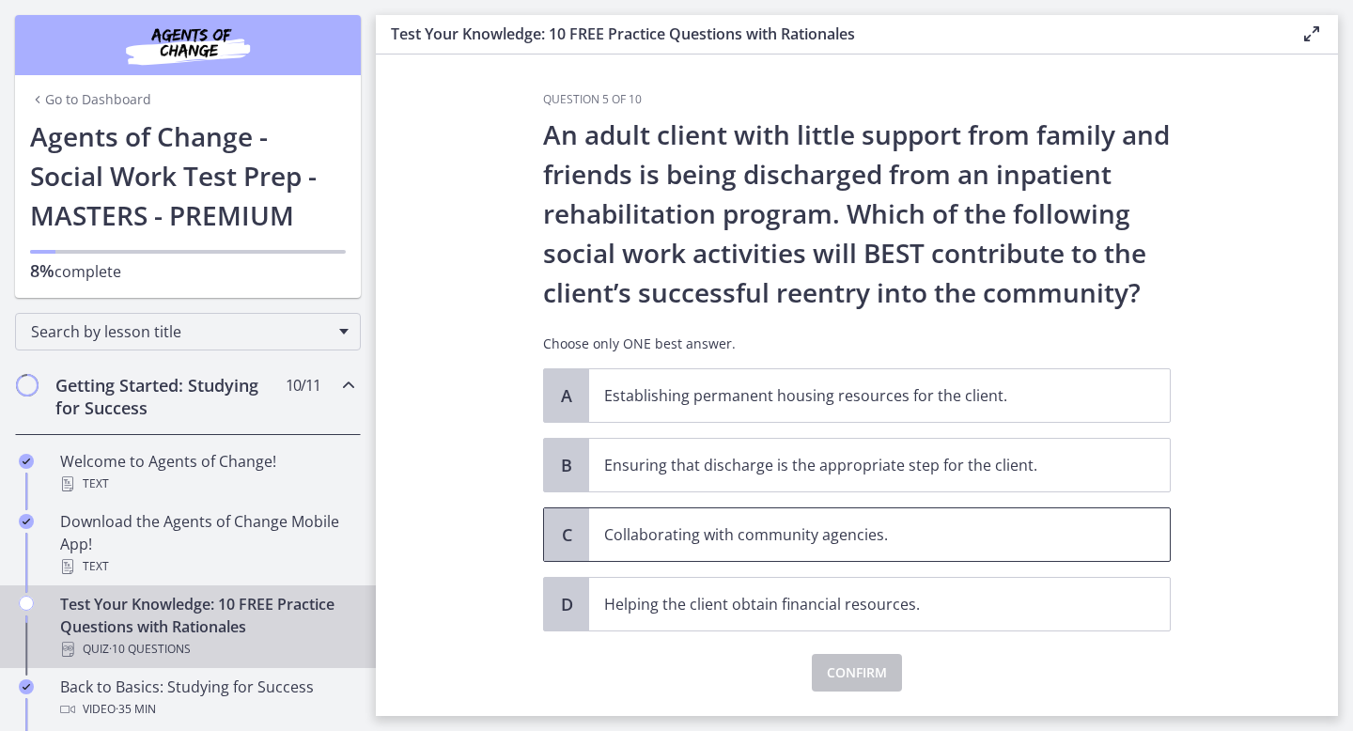
click at [822, 553] on span "Collaborating with community agencies." at bounding box center [879, 534] width 581 height 53
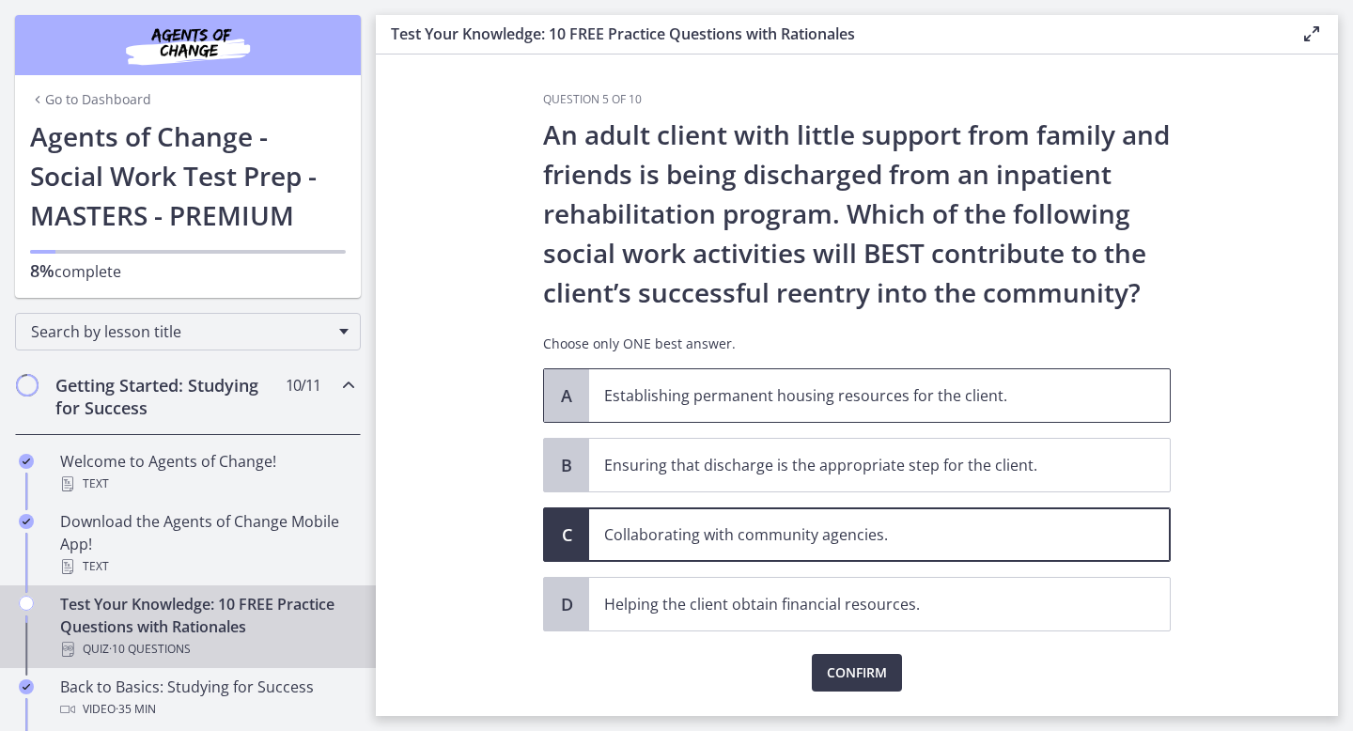
click at [845, 421] on span "Establishing permanent housing resources for the client." at bounding box center [879, 395] width 581 height 53
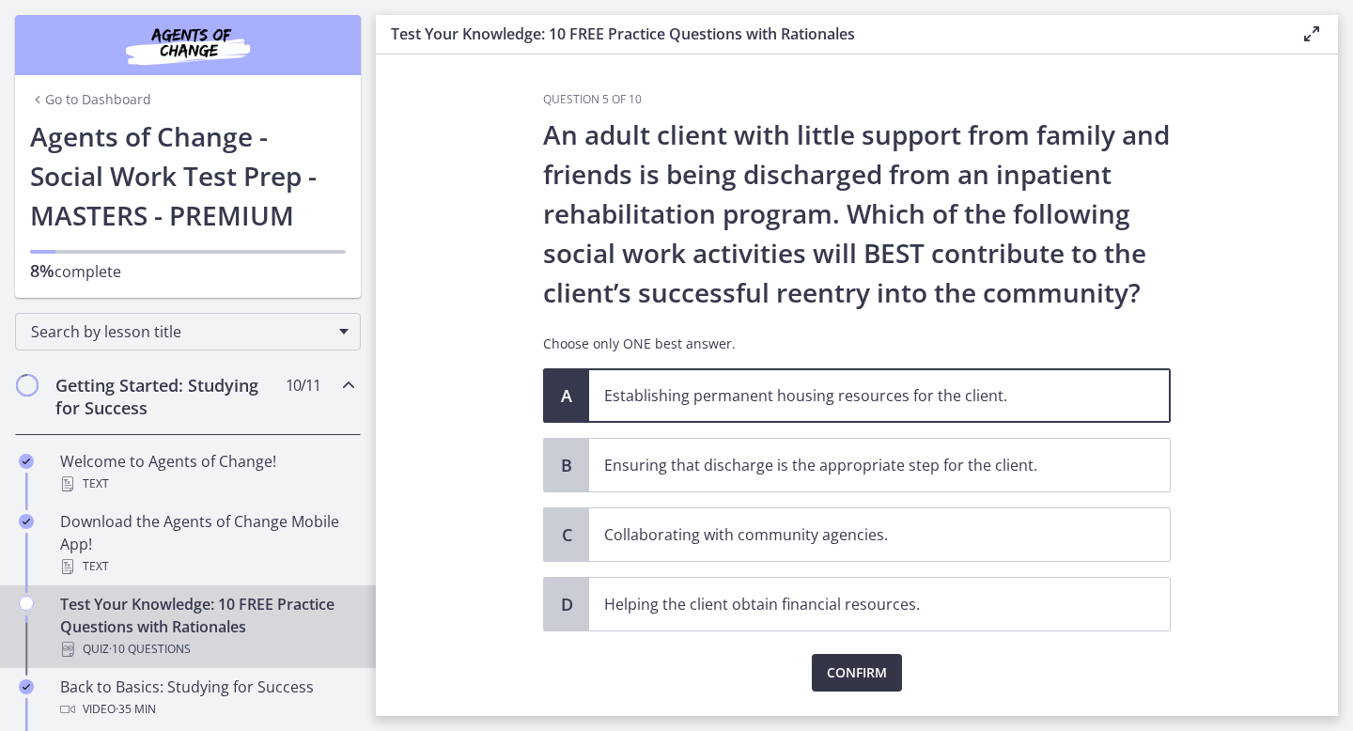
click at [874, 666] on span "Confirm" at bounding box center [857, 673] width 60 height 23
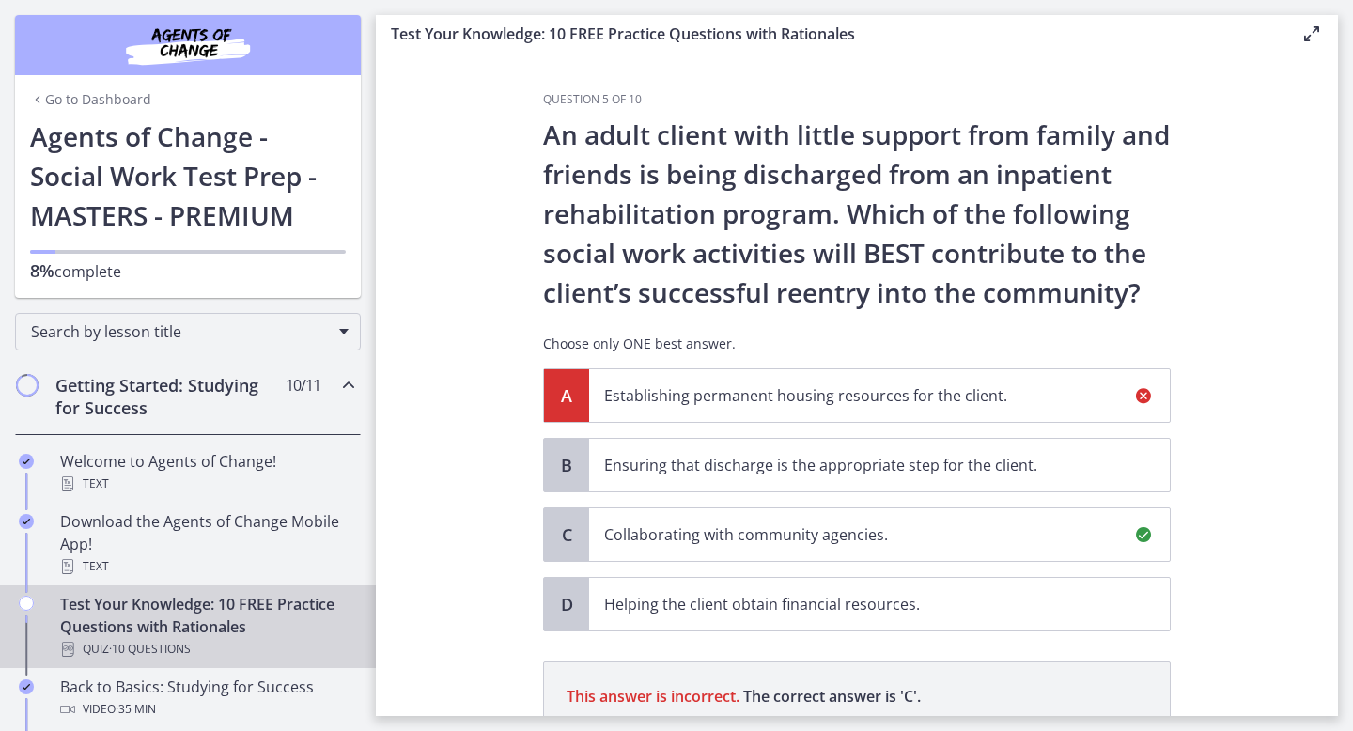
scroll to position [271, 0]
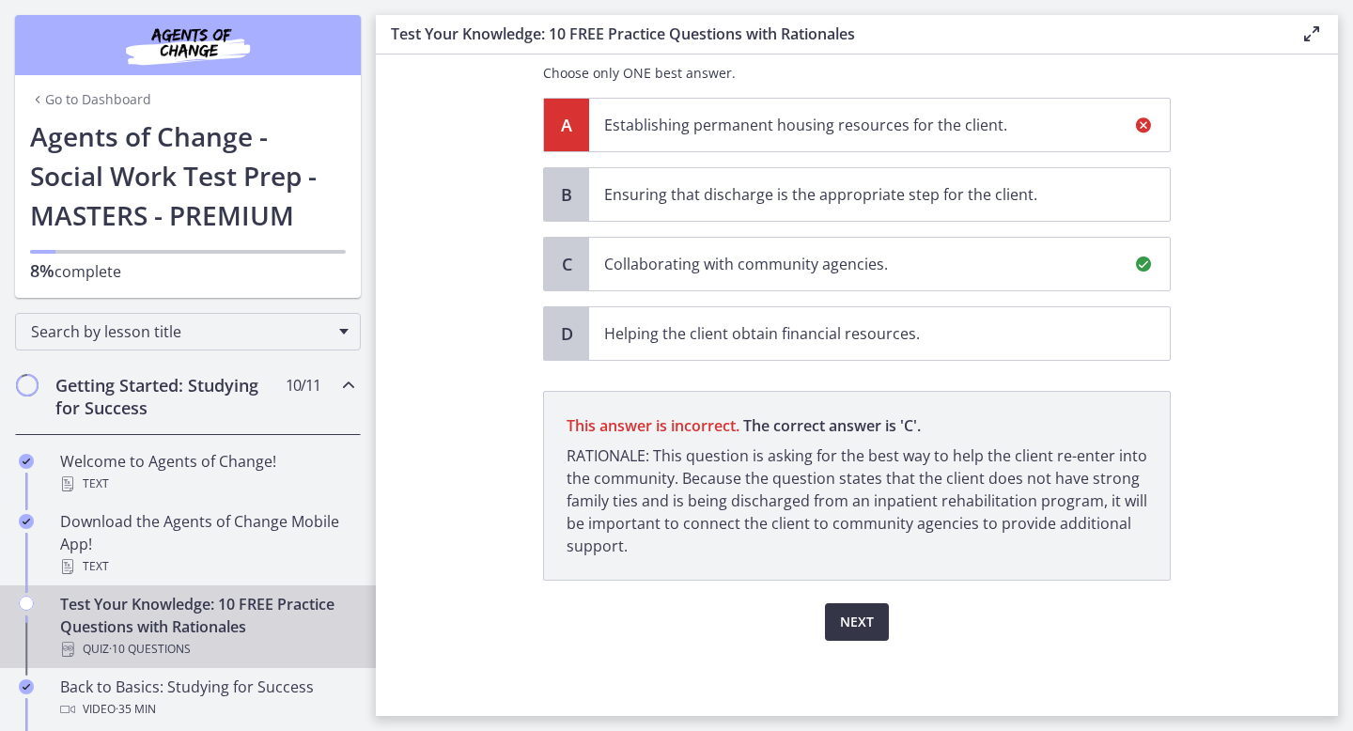
click at [864, 630] on span "Next" at bounding box center [857, 622] width 34 height 23
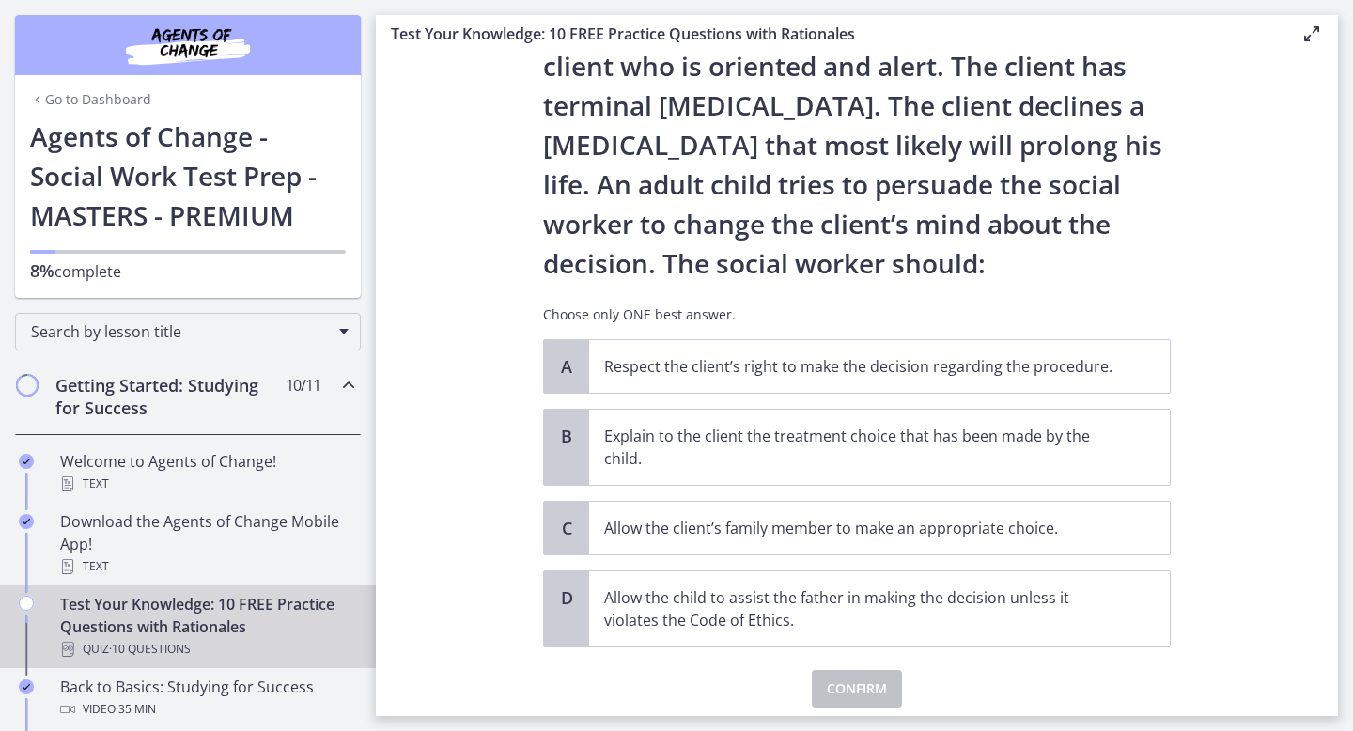
scroll to position [117, 0]
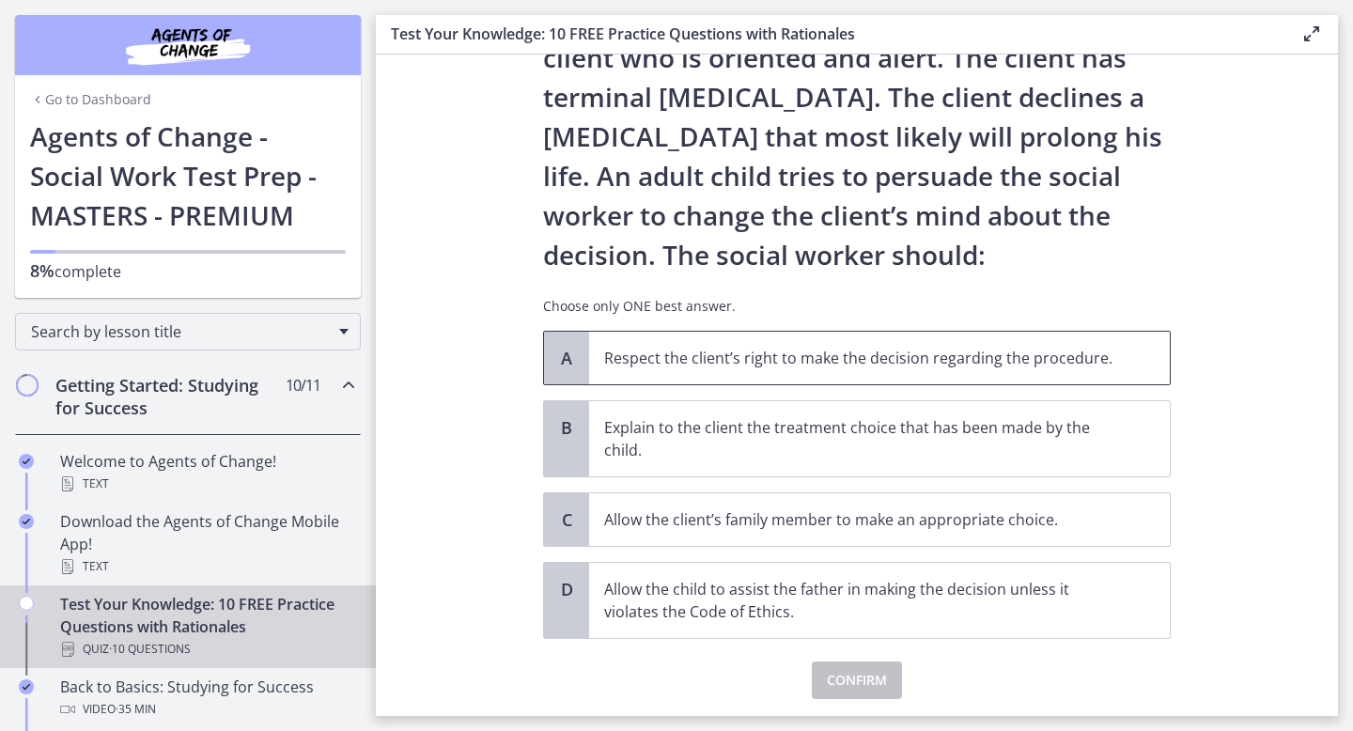
click at [791, 358] on p "Respect the client’s right to make the decision regarding the procedure." at bounding box center [860, 358] width 513 height 23
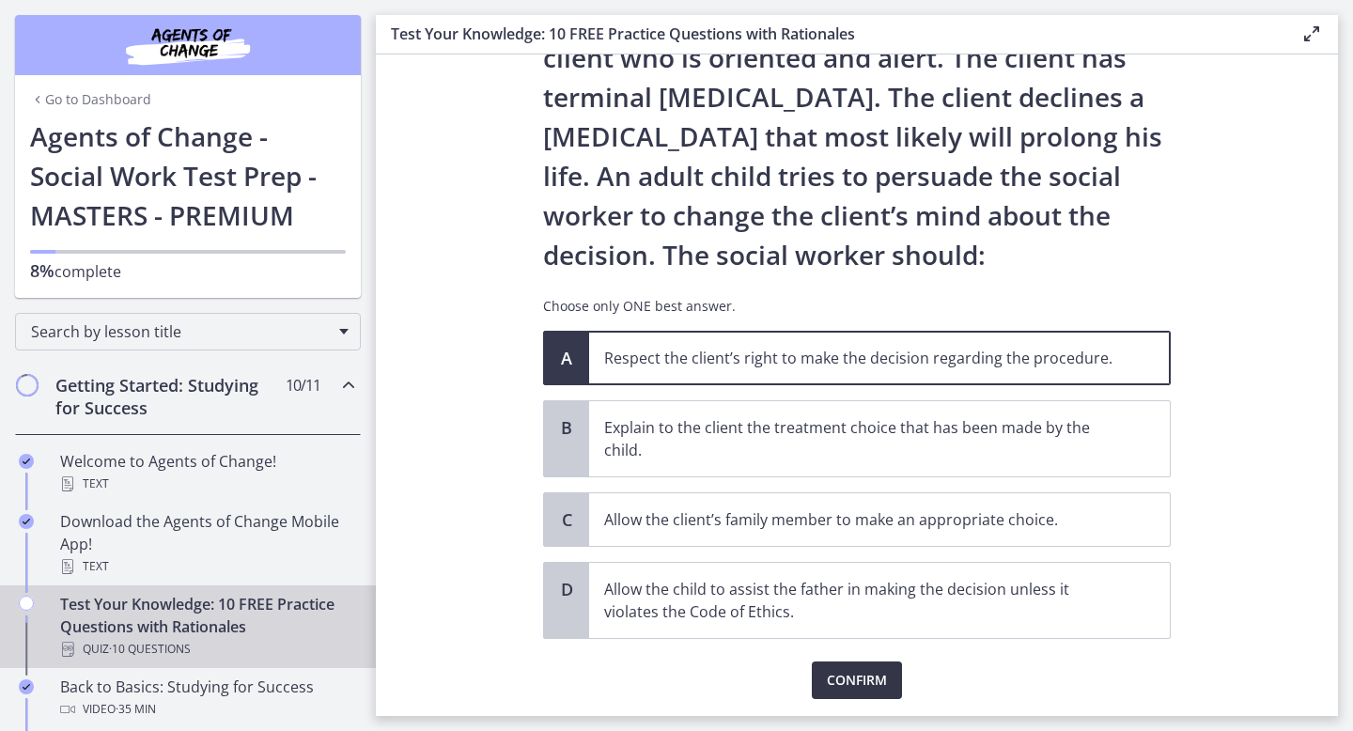
click at [878, 688] on span "Confirm" at bounding box center [857, 680] width 60 height 23
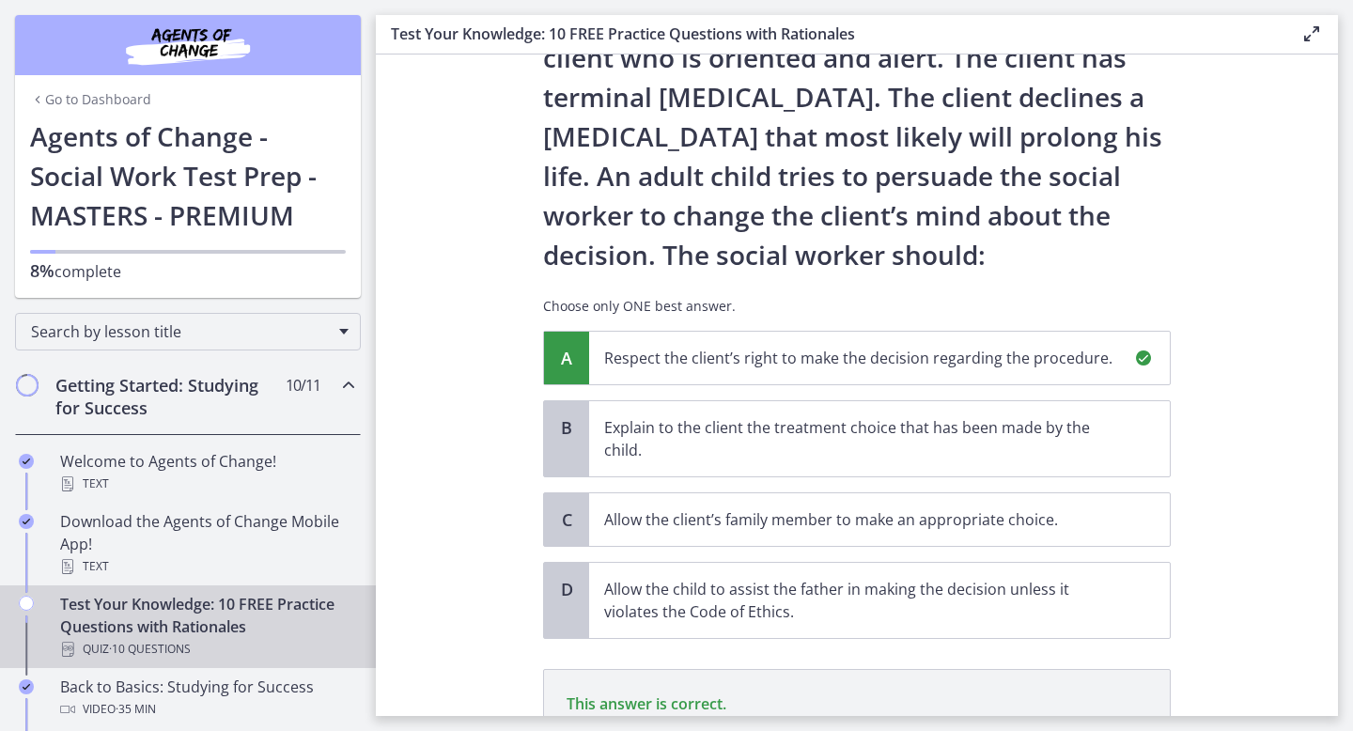
scroll to position [372, 0]
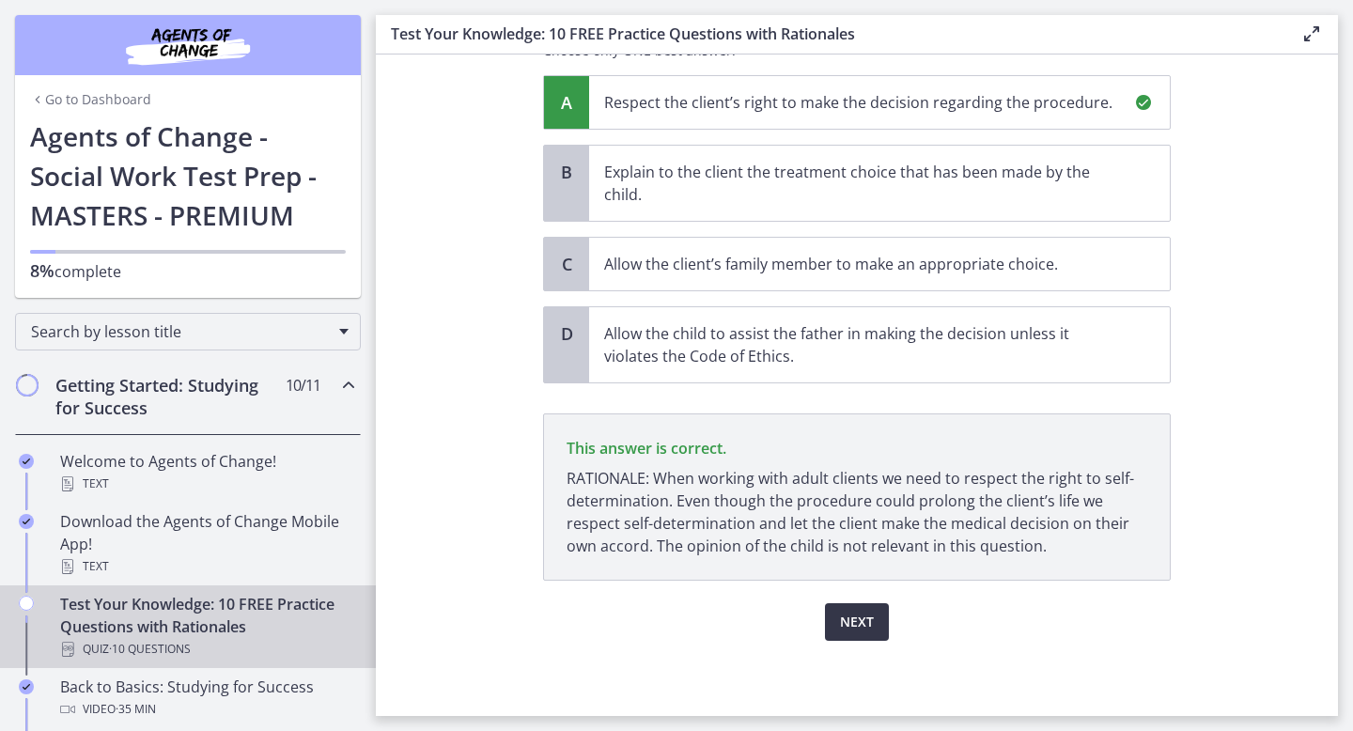
click at [869, 603] on button "Next" at bounding box center [857, 622] width 64 height 38
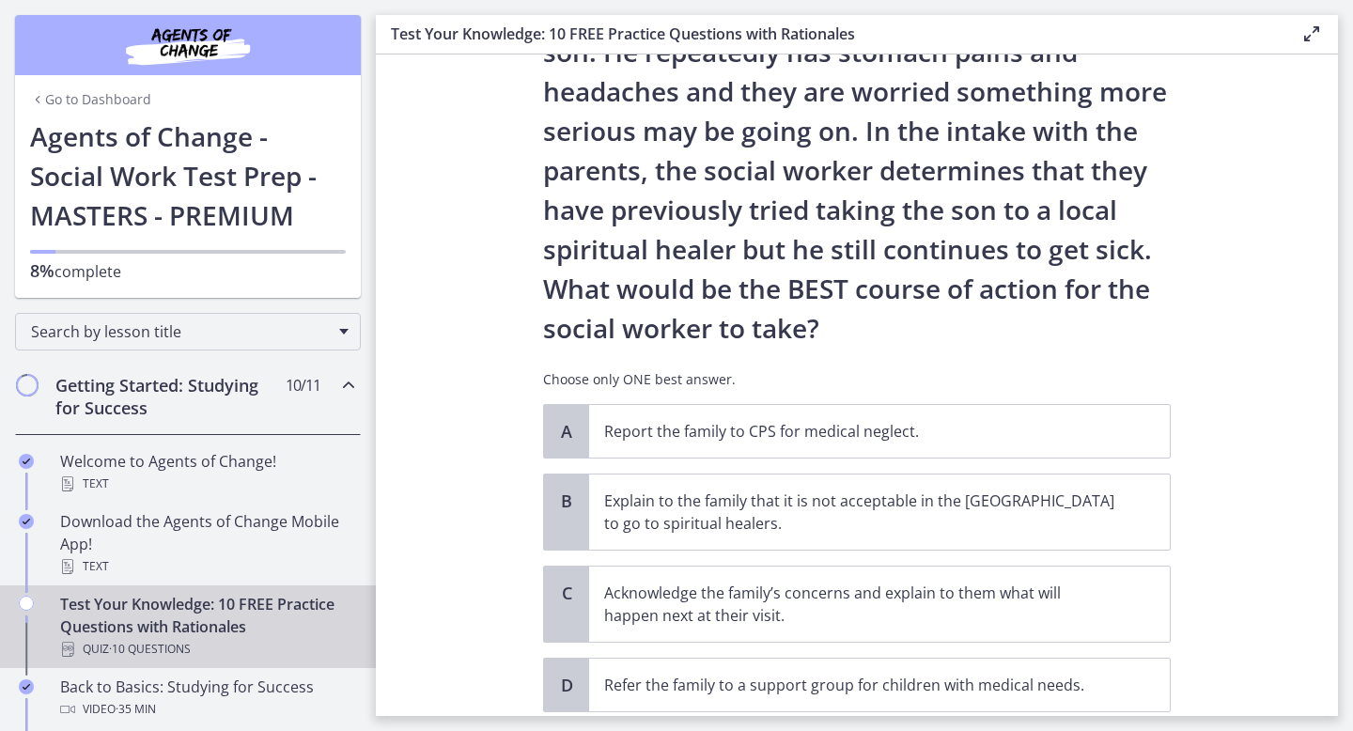
scroll to position [210, 0]
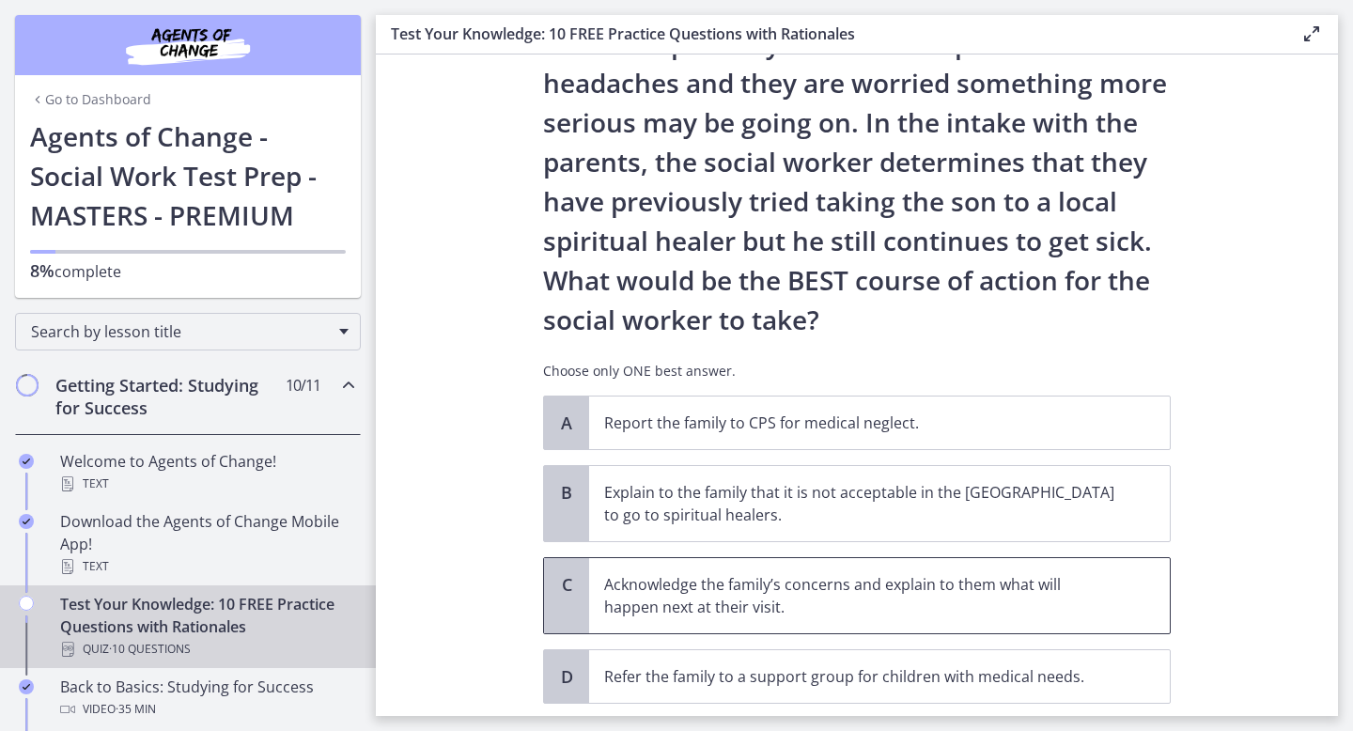
click at [835, 581] on p "Acknowledge the family’s concerns and explain to them what will happen next at …" at bounding box center [860, 595] width 513 height 45
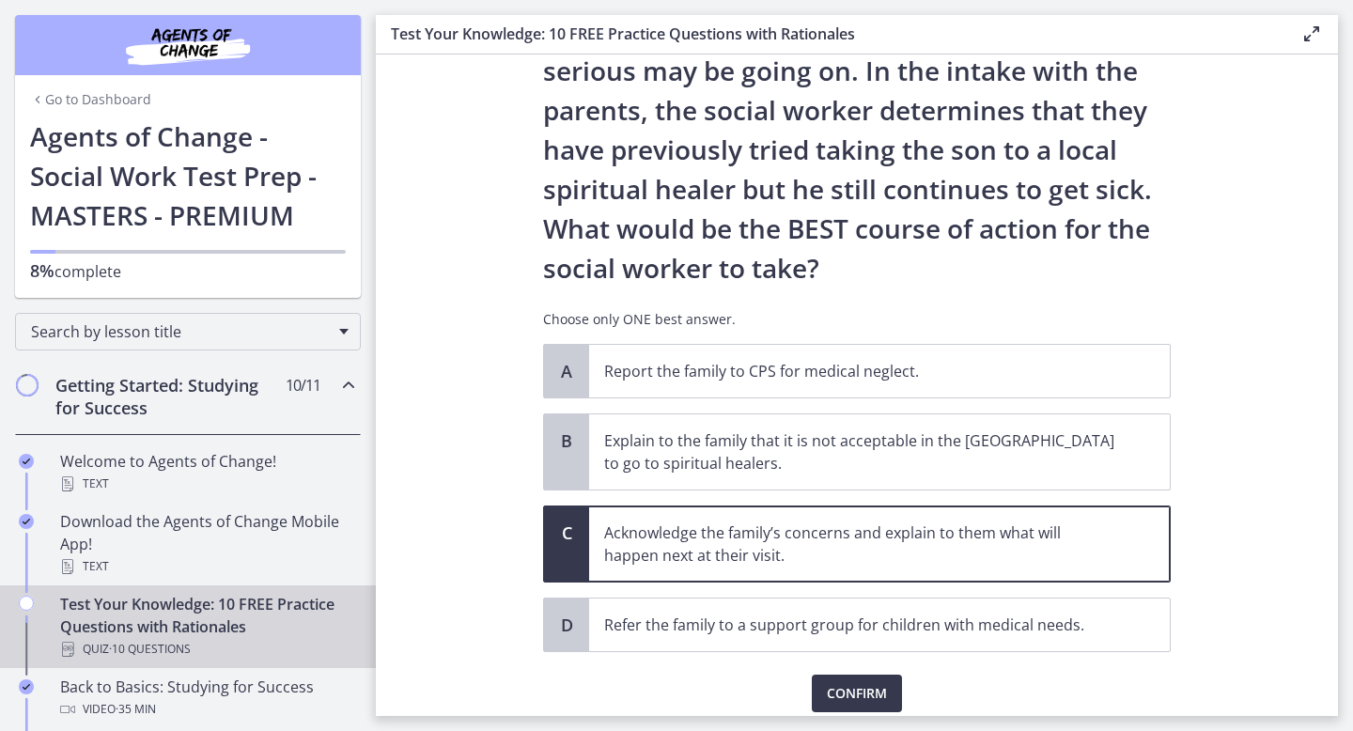
scroll to position [333, 0]
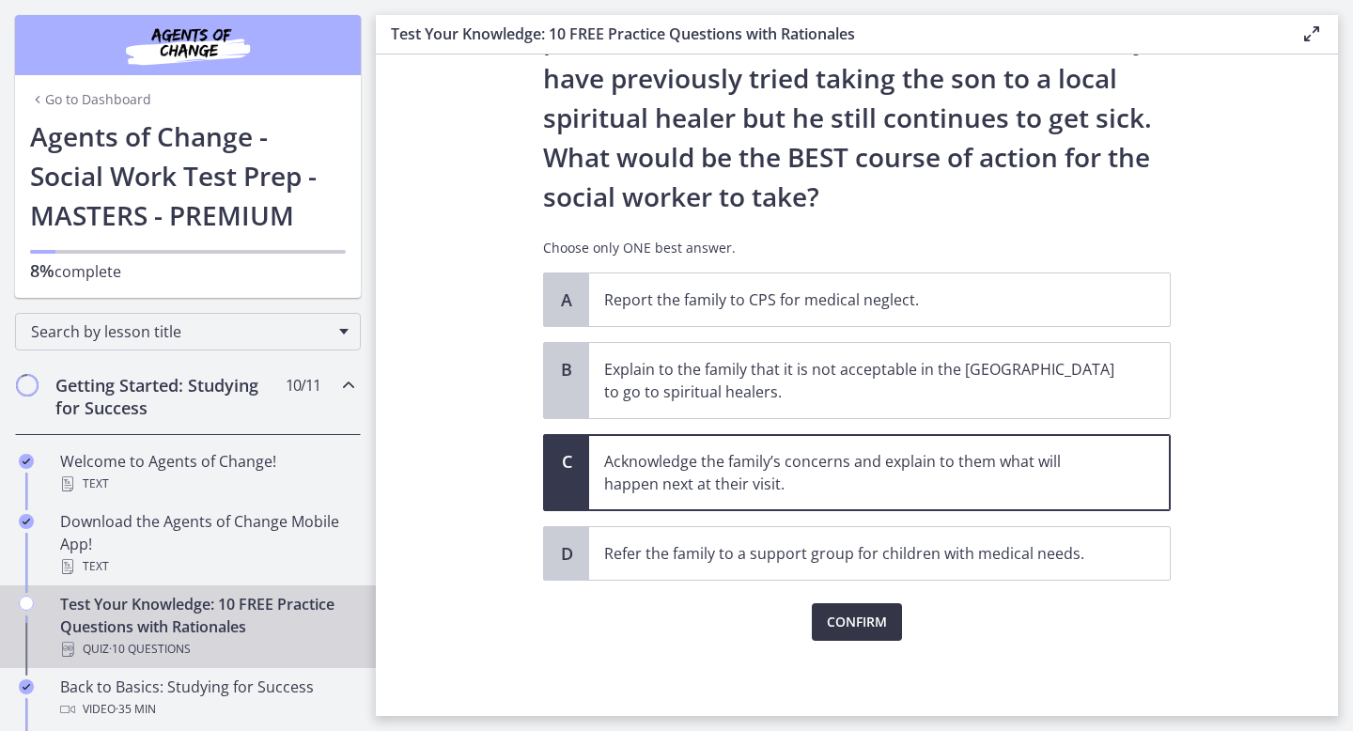
click at [848, 631] on span "Confirm" at bounding box center [857, 622] width 60 height 23
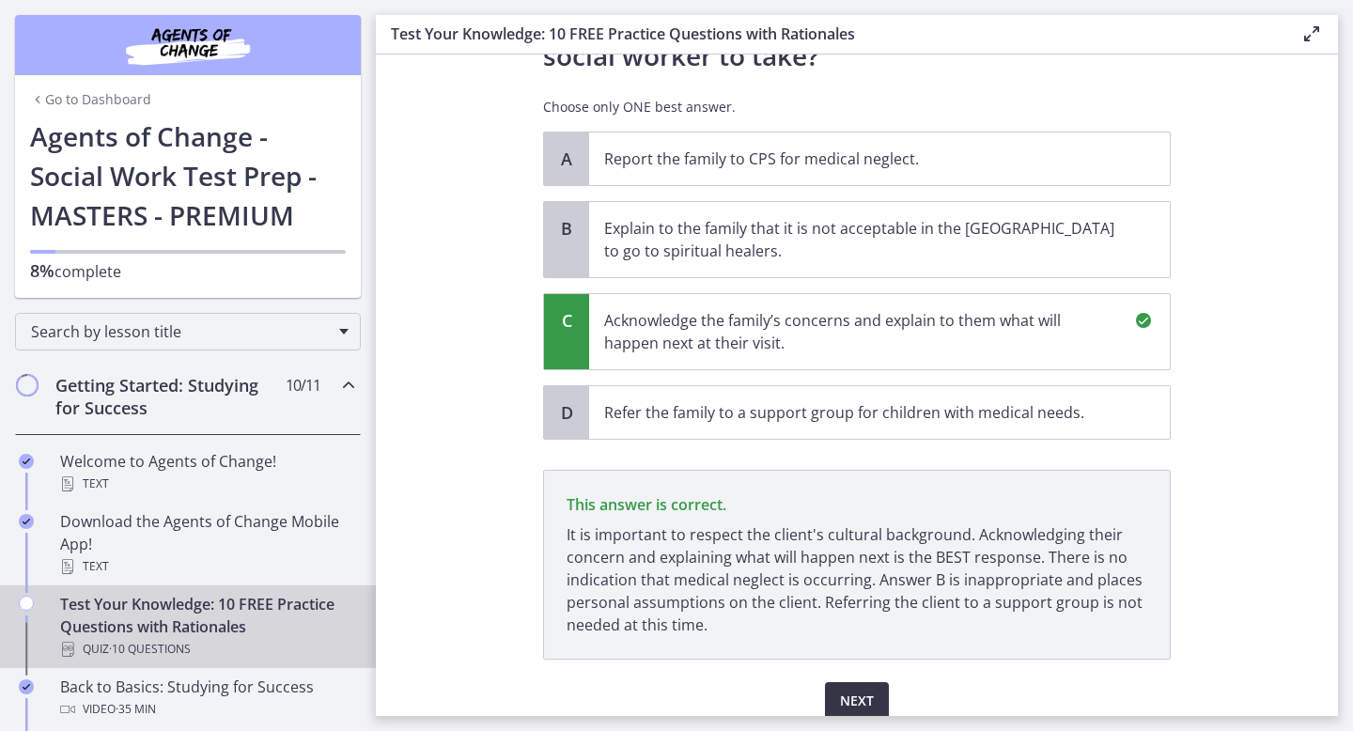
scroll to position [553, 0]
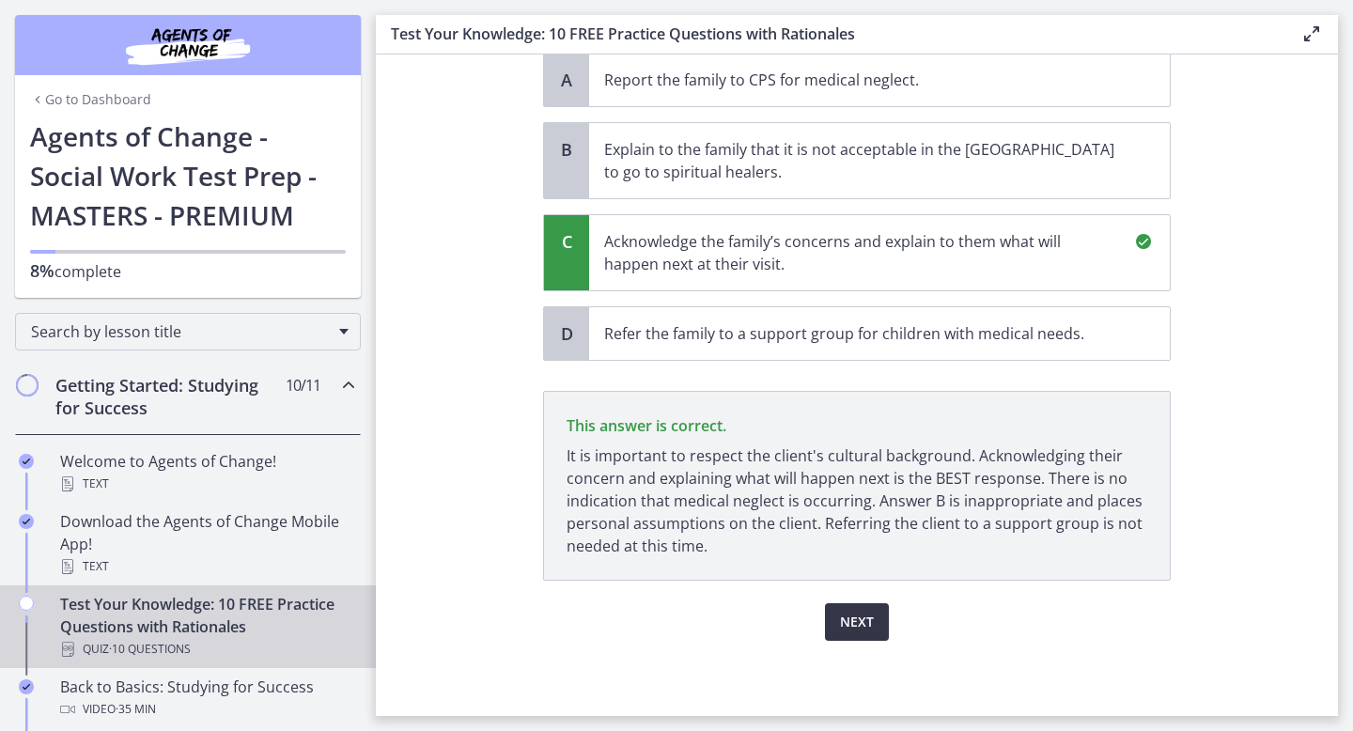
click at [851, 617] on span "Next" at bounding box center [857, 622] width 34 height 23
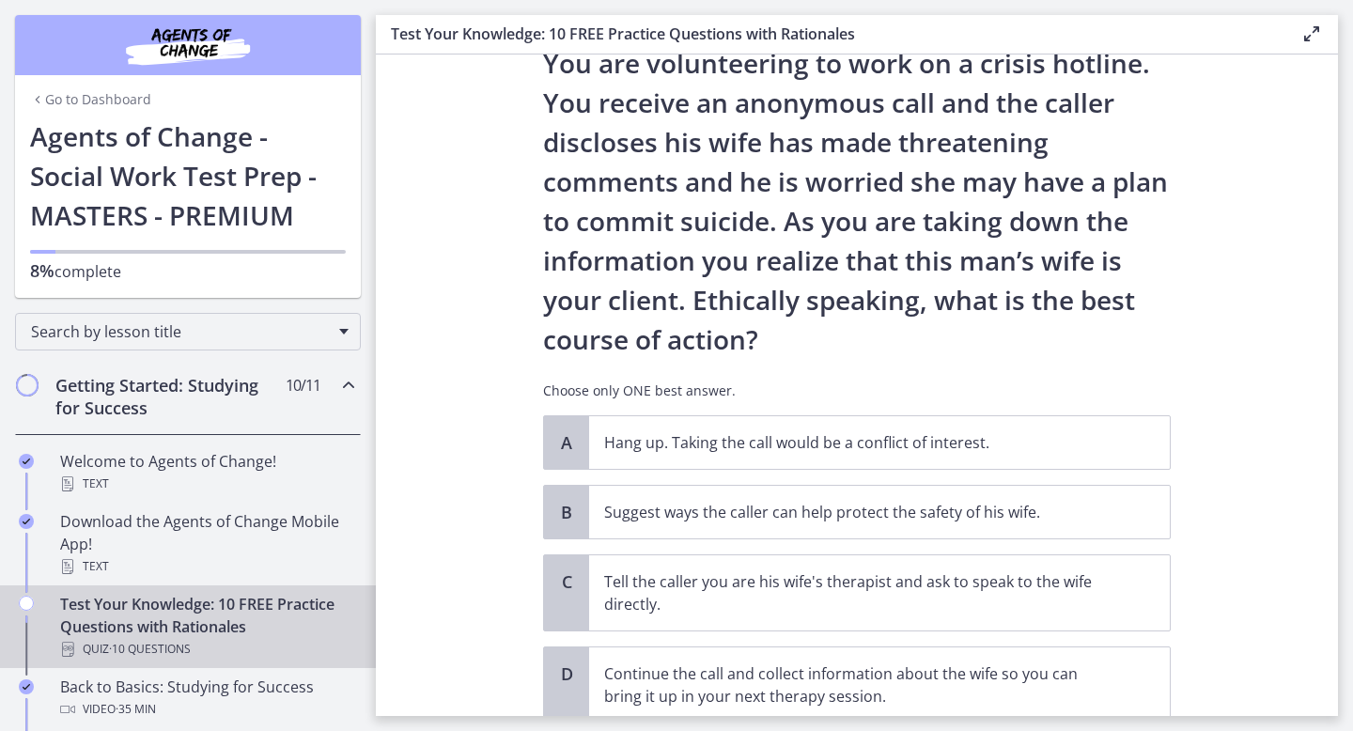
scroll to position [76, 0]
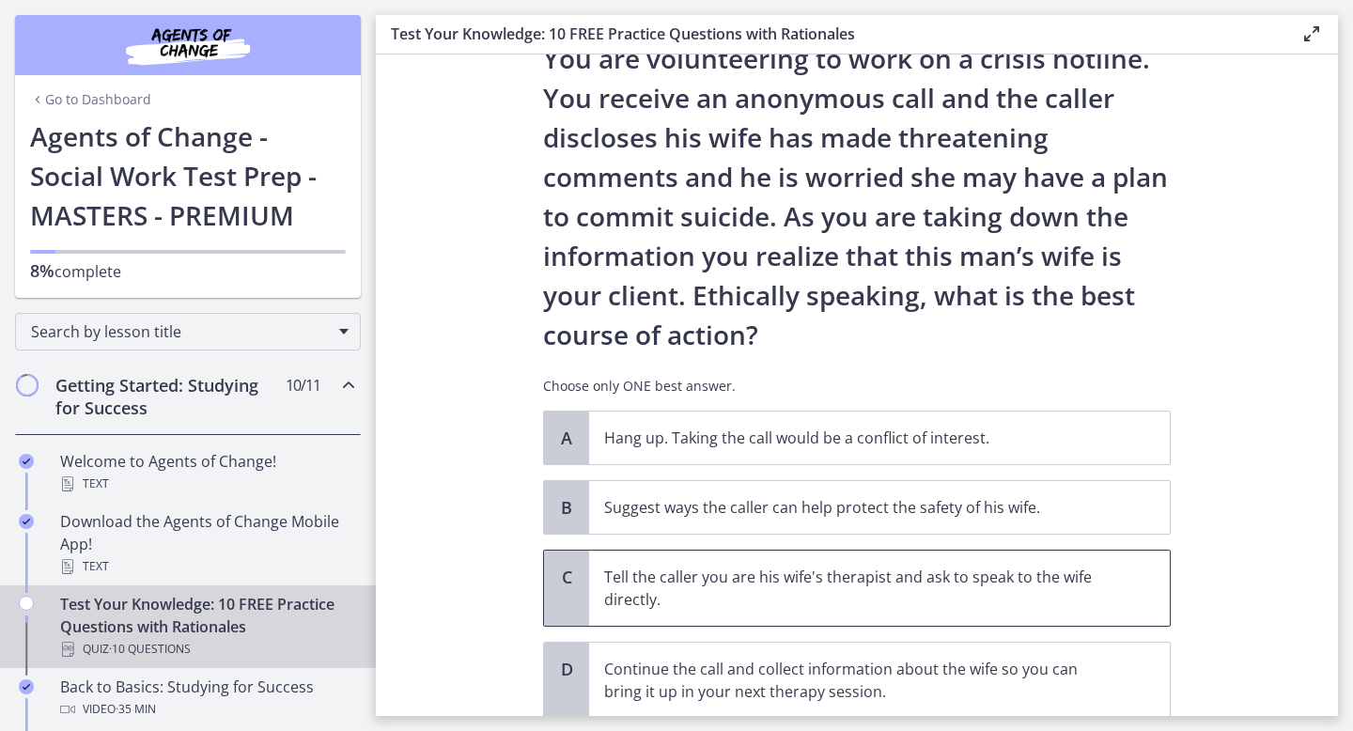
click at [766, 573] on p "Tell the caller you are his wife's therapist and ask to speak to the wife direc…" at bounding box center [860, 588] width 513 height 45
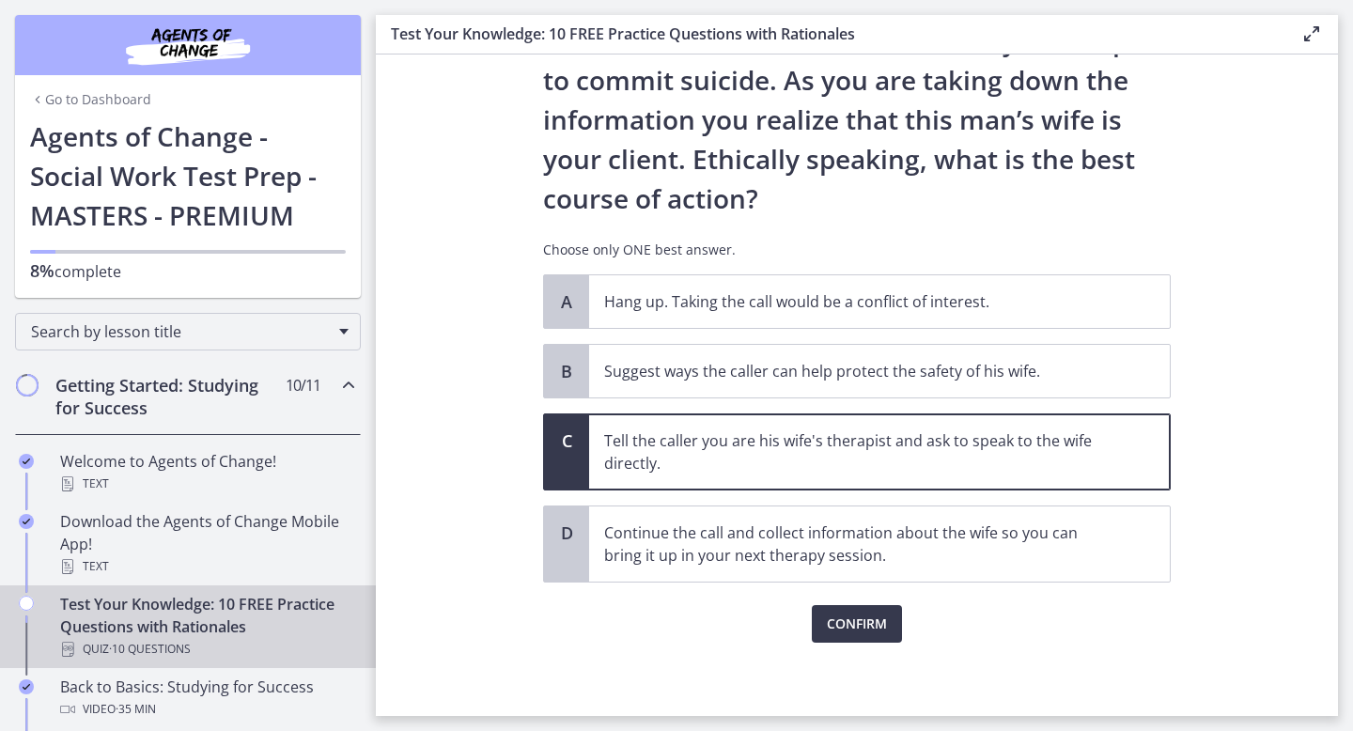
scroll to position [214, 0]
click at [853, 630] on span "Confirm" at bounding box center [857, 622] width 60 height 23
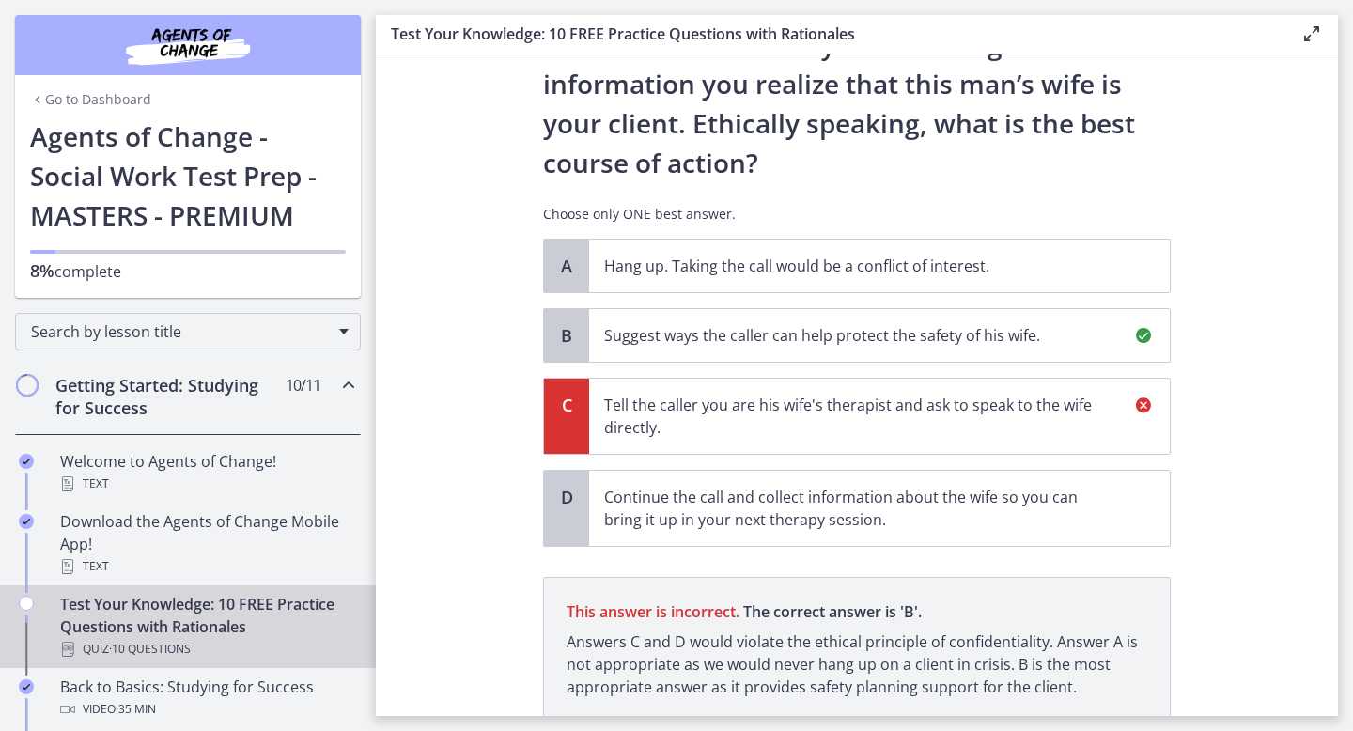
scroll to position [389, 0]
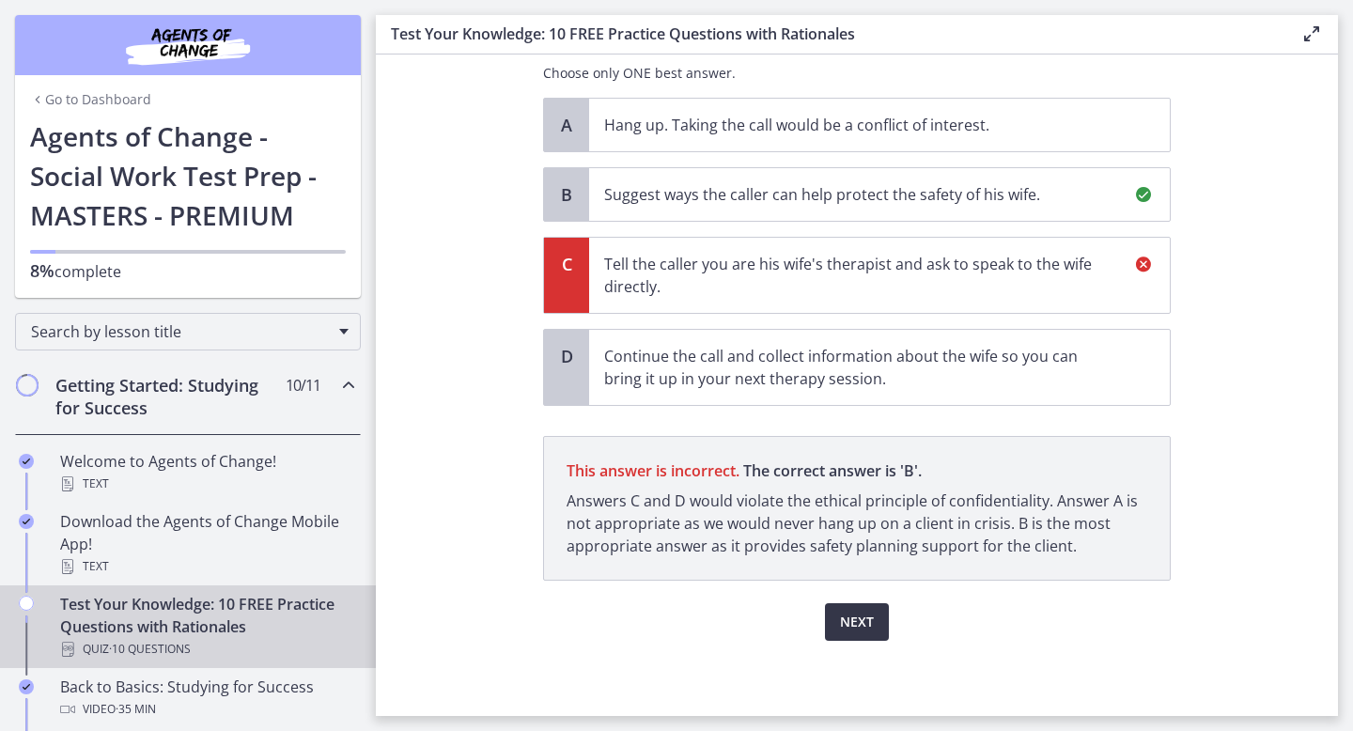
click at [866, 633] on button "Next" at bounding box center [857, 622] width 64 height 38
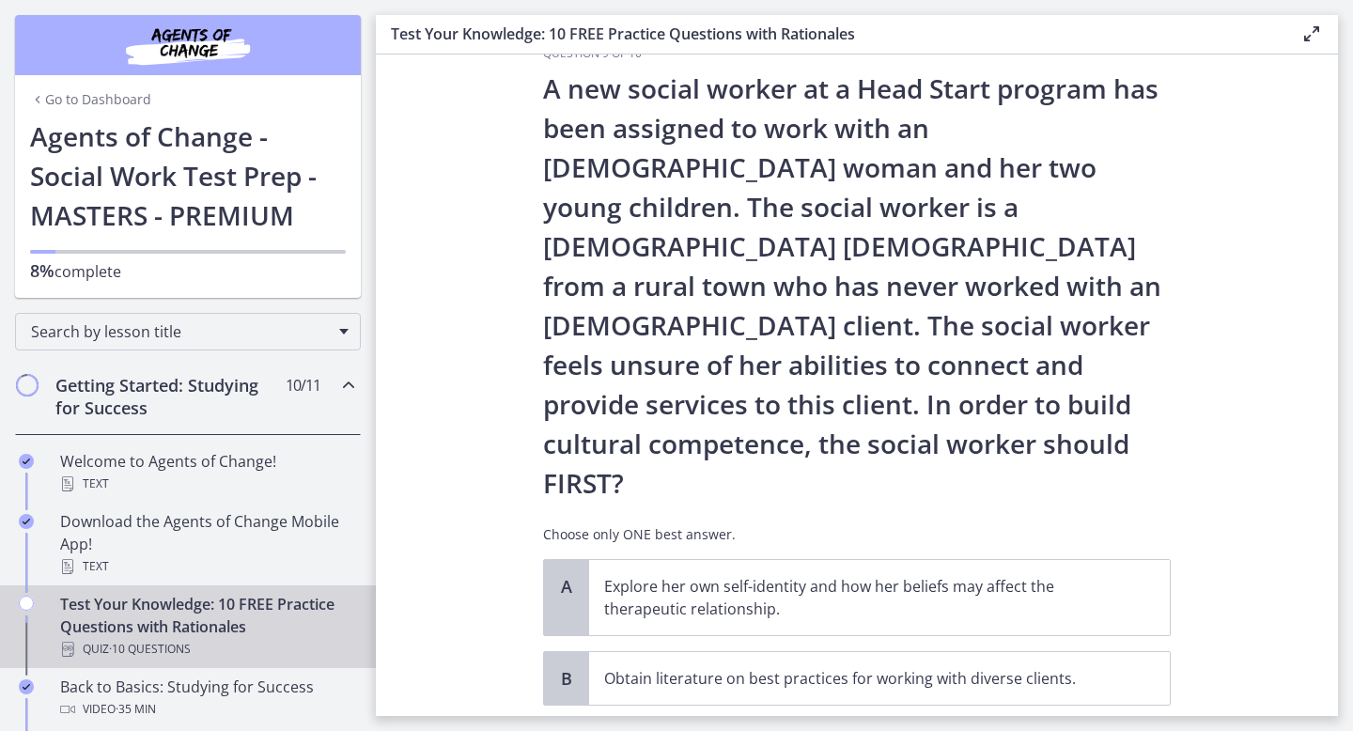
scroll to position [70, 0]
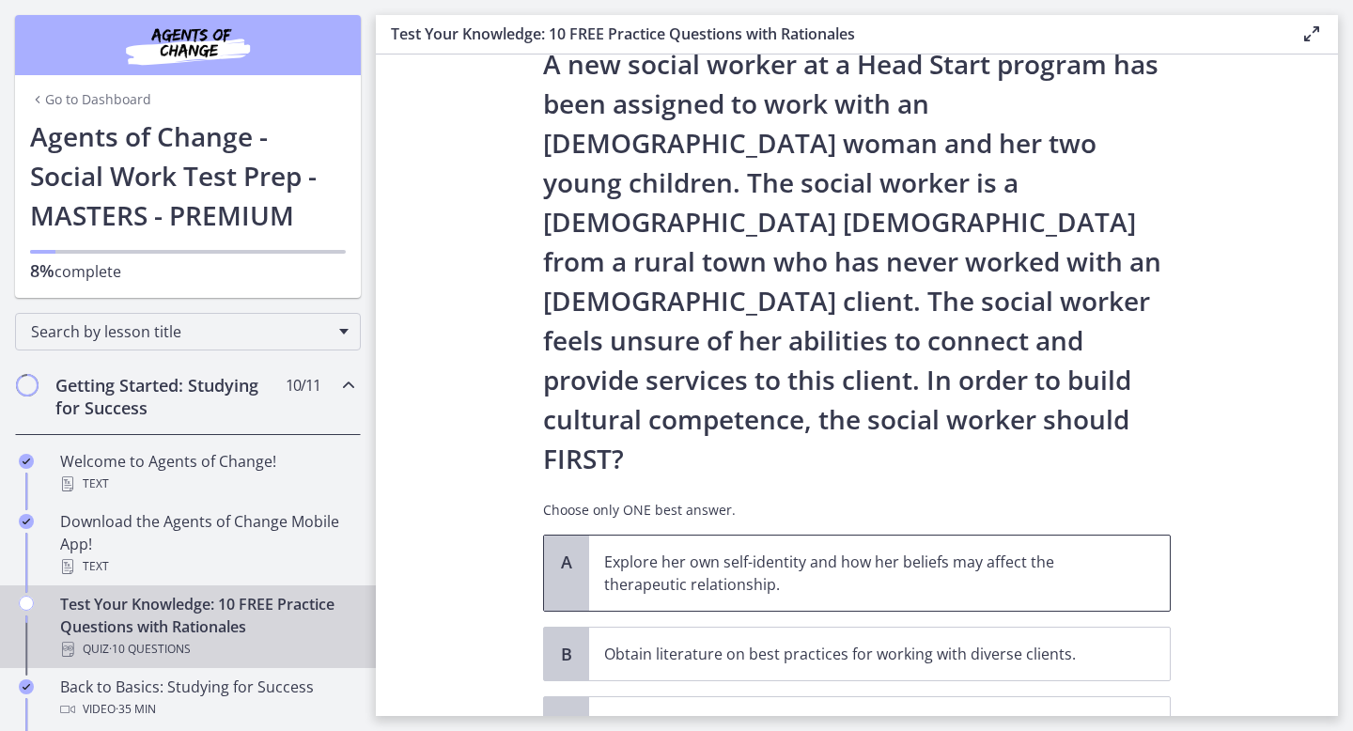
click at [836, 551] on p "Explore her own self-identity and how her beliefs may affect the therapeutic re…" at bounding box center [860, 573] width 513 height 45
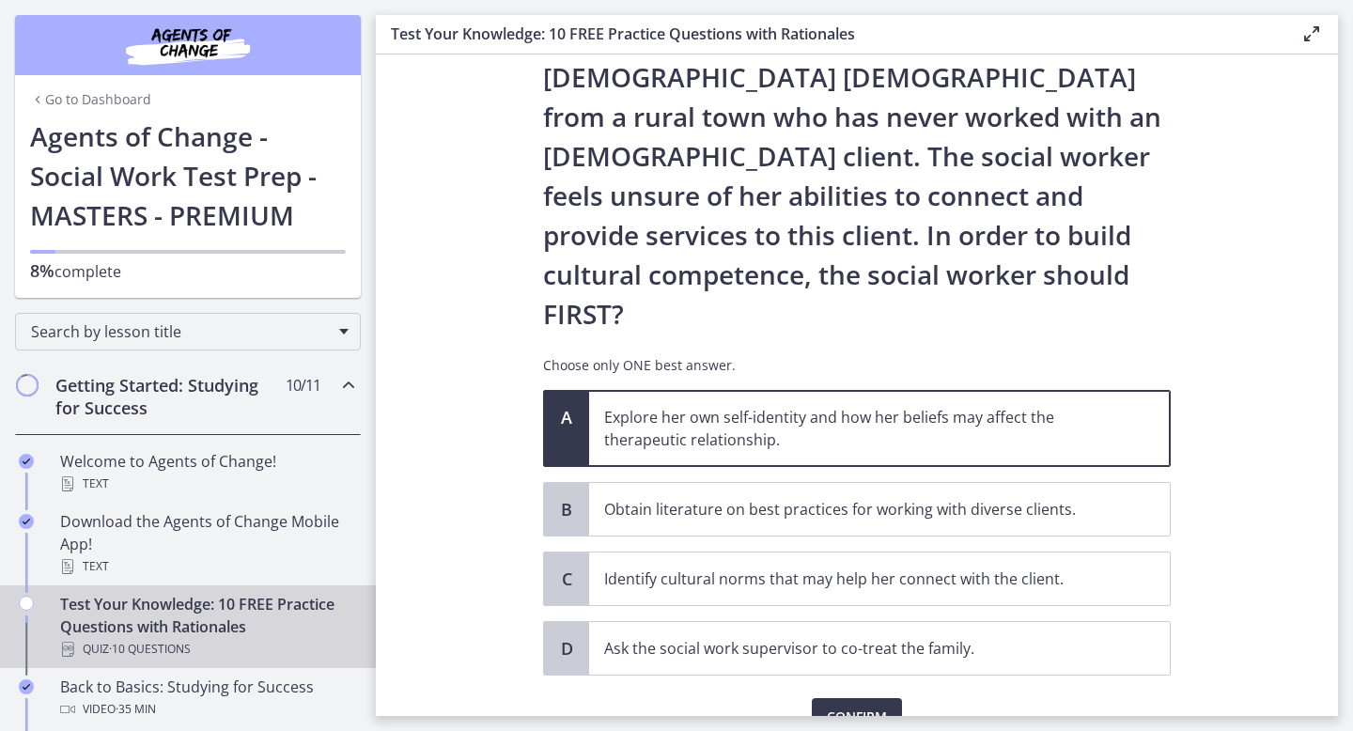
scroll to position [221, 0]
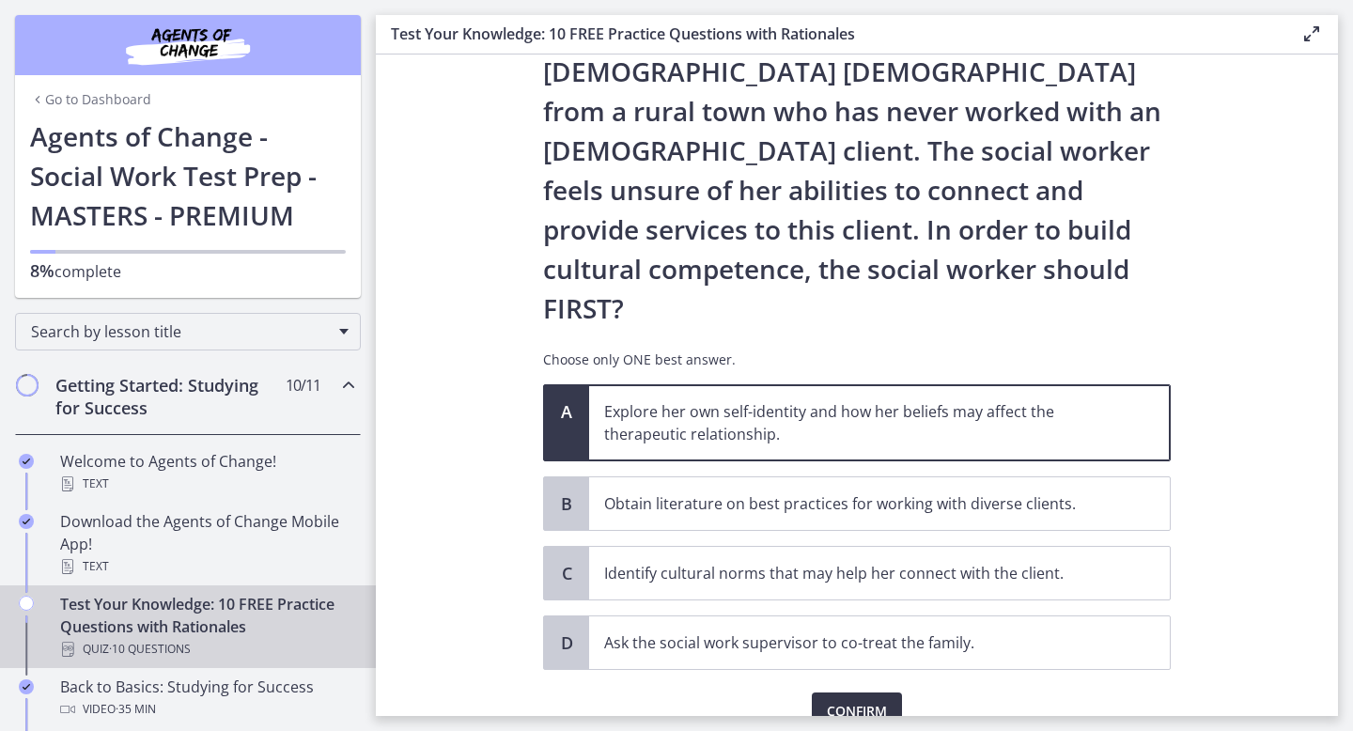
click at [873, 700] on span "Confirm" at bounding box center [857, 711] width 60 height 23
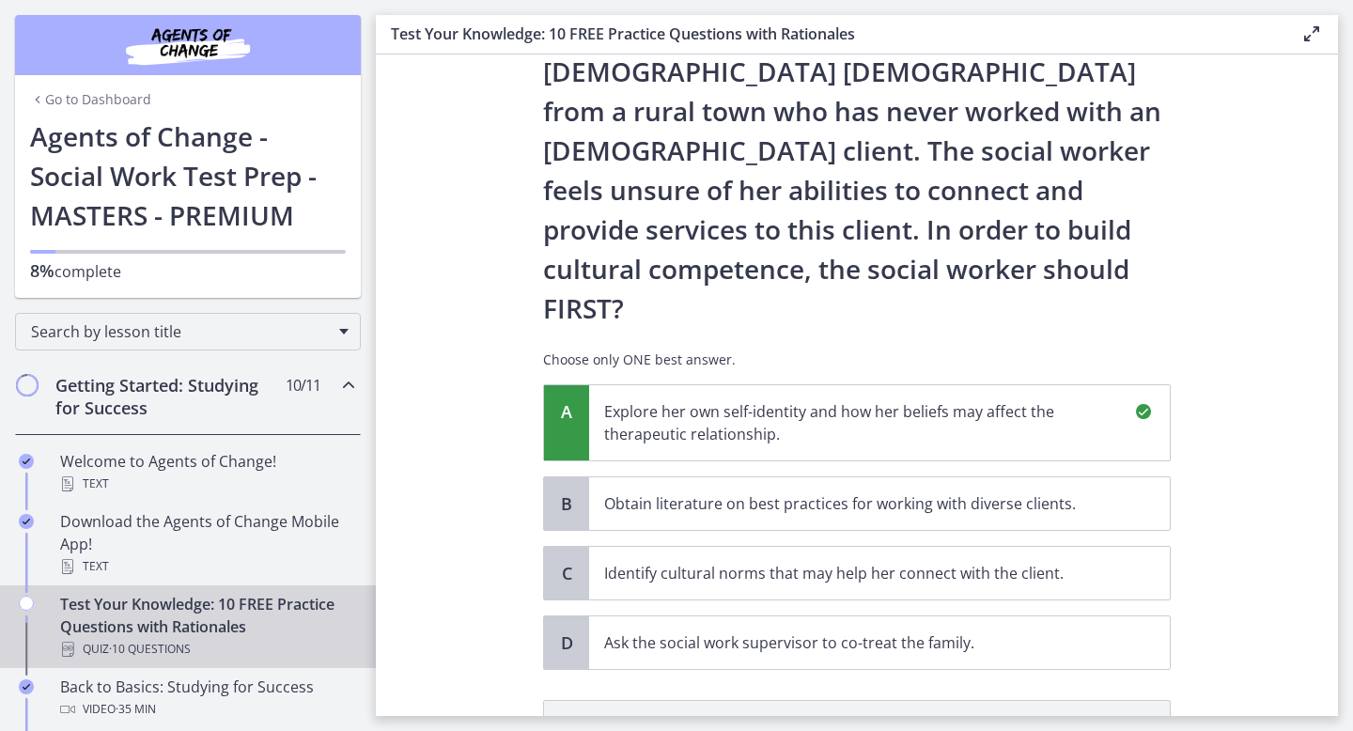
scroll to position [451, 0]
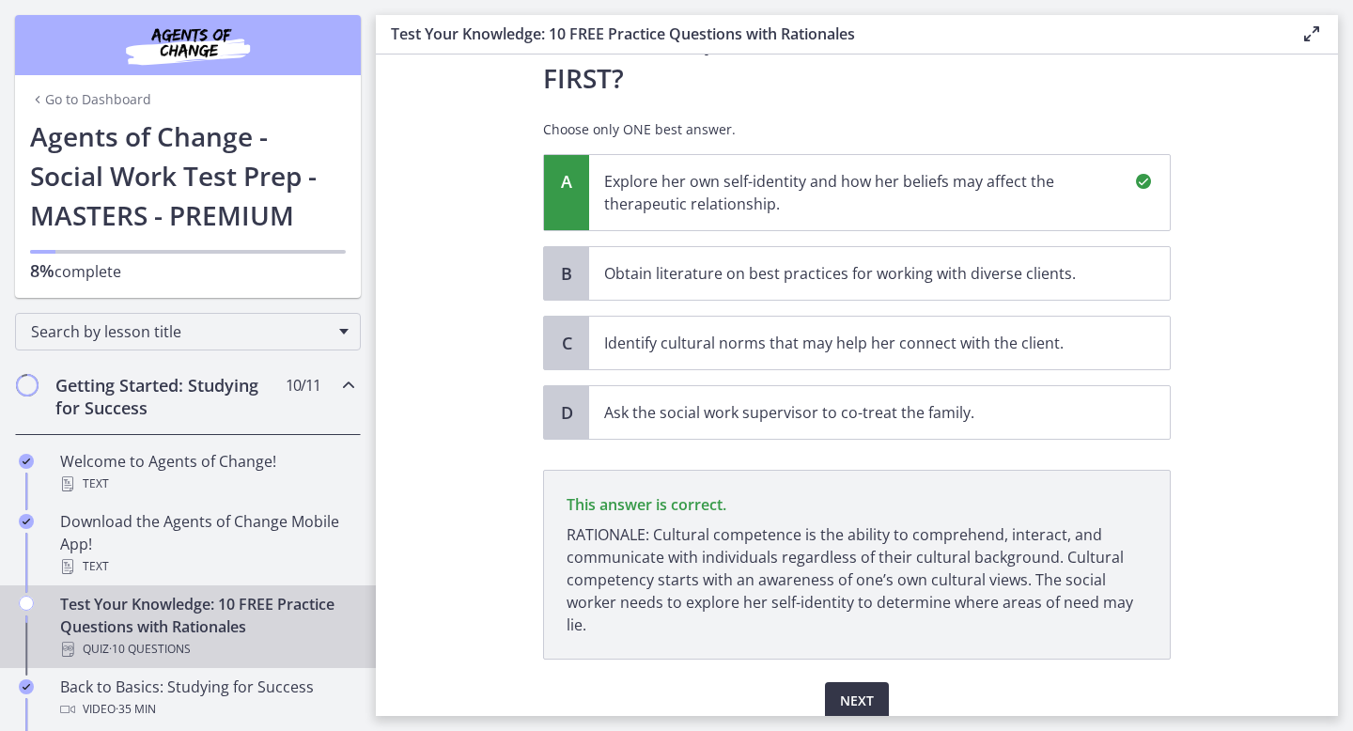
click at [873, 690] on span "Next" at bounding box center [857, 701] width 34 height 23
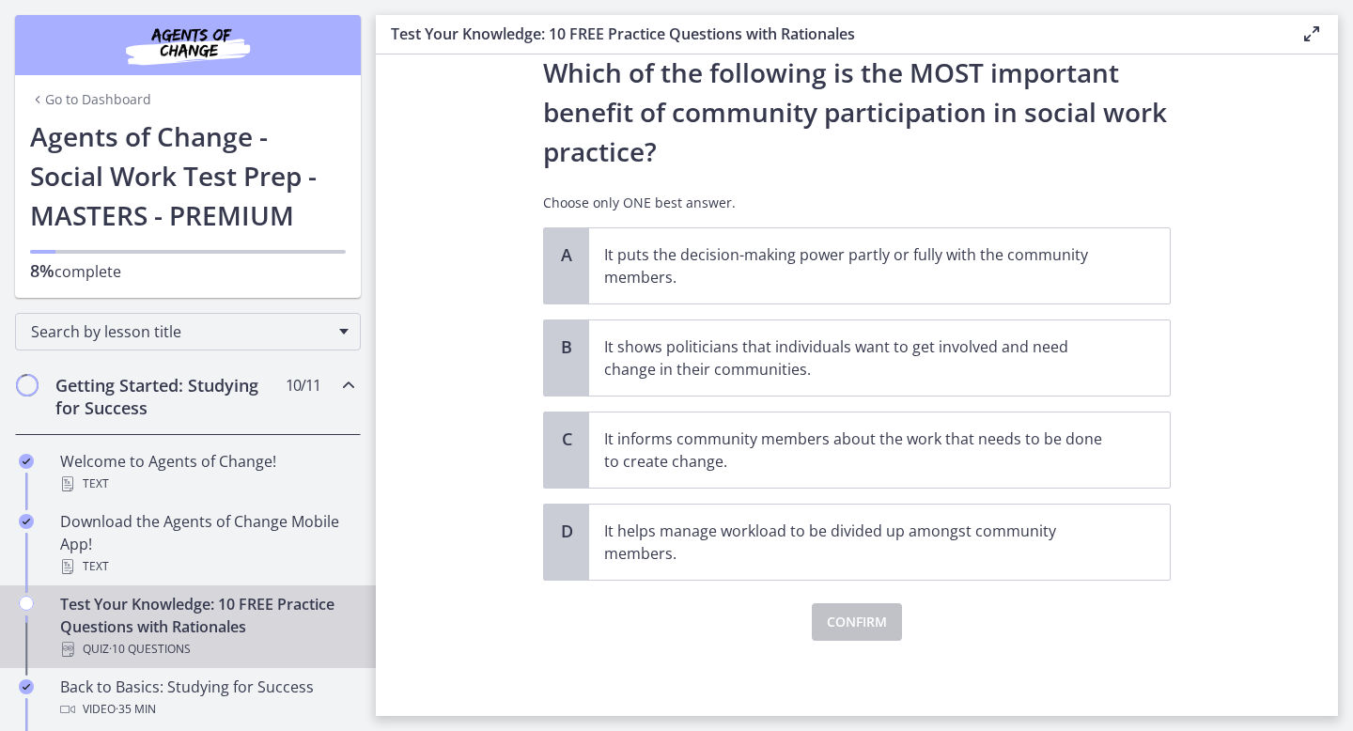
scroll to position [0, 0]
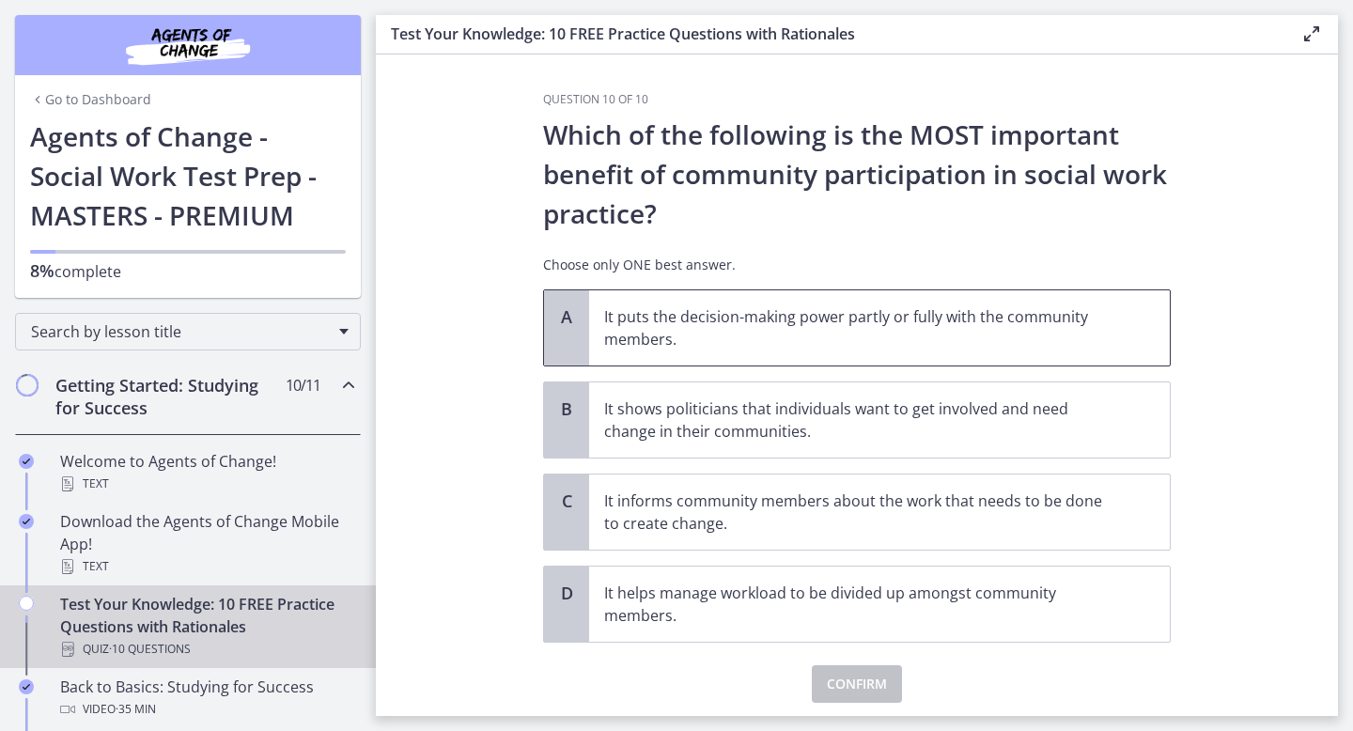
click at [786, 350] on span "It puts the decision-making power partly or fully with the community members." at bounding box center [879, 327] width 581 height 75
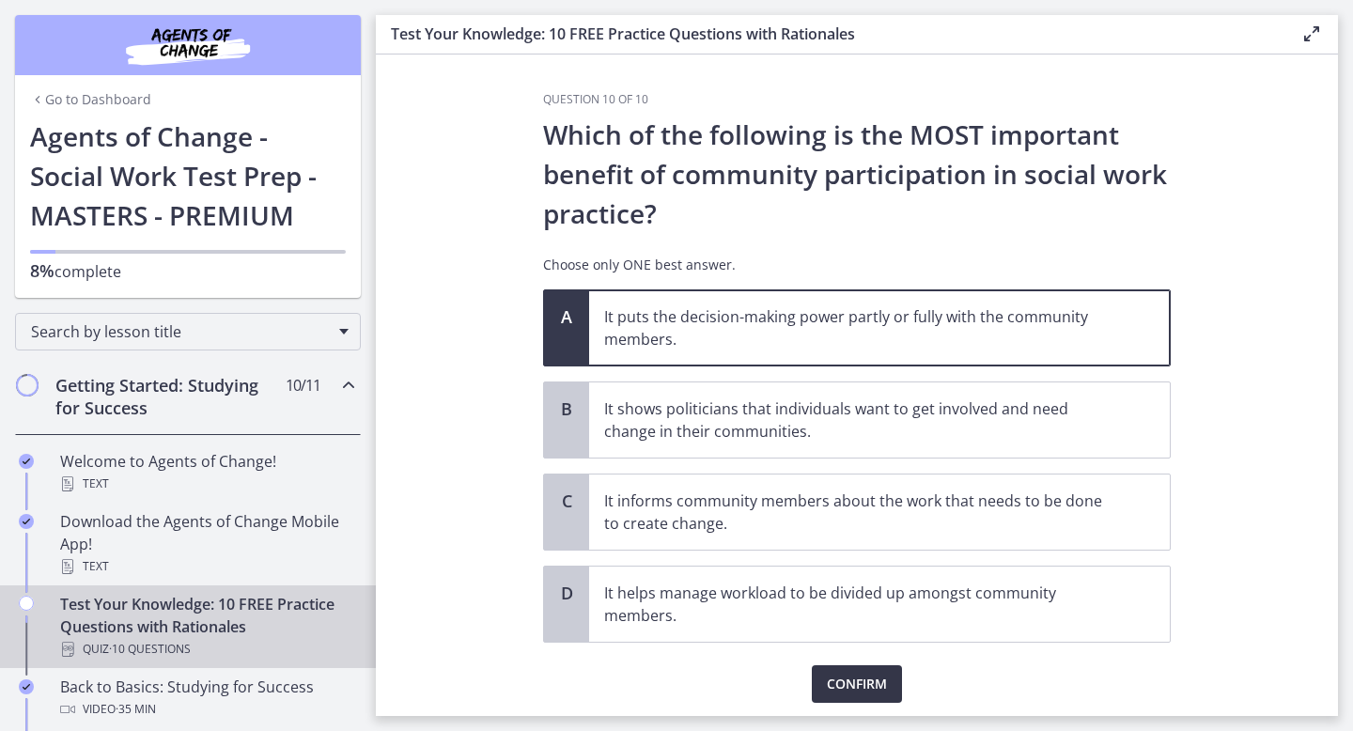
click at [866, 673] on span "Confirm" at bounding box center [857, 684] width 60 height 23
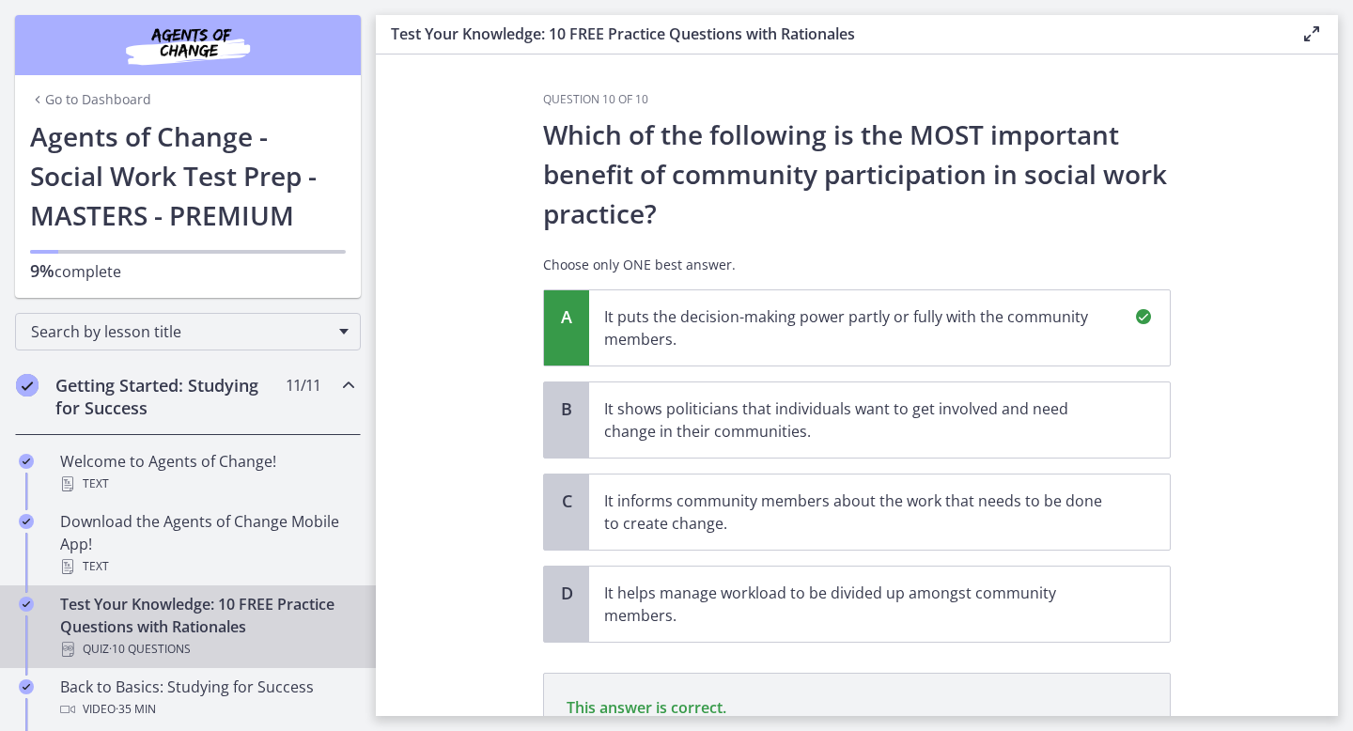
scroll to position [259, 0]
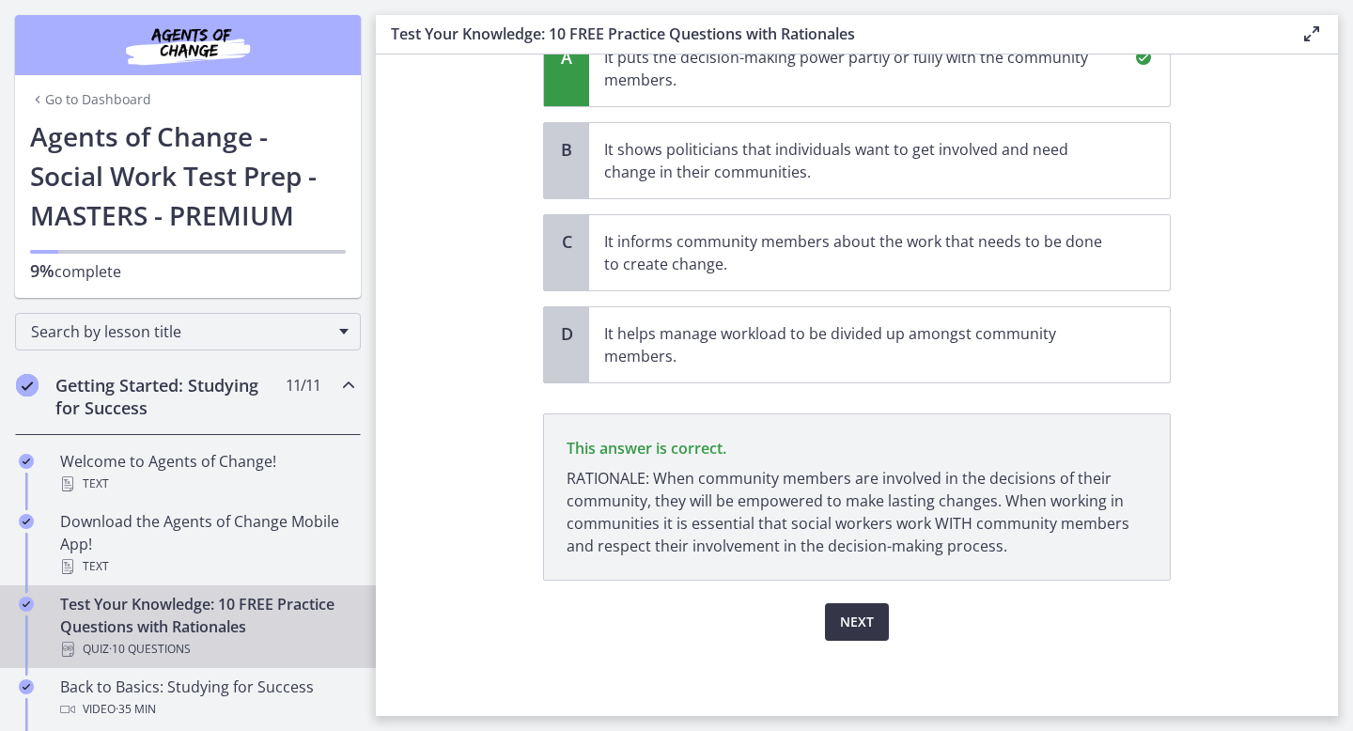
click at [863, 630] on span "Next" at bounding box center [857, 622] width 34 height 23
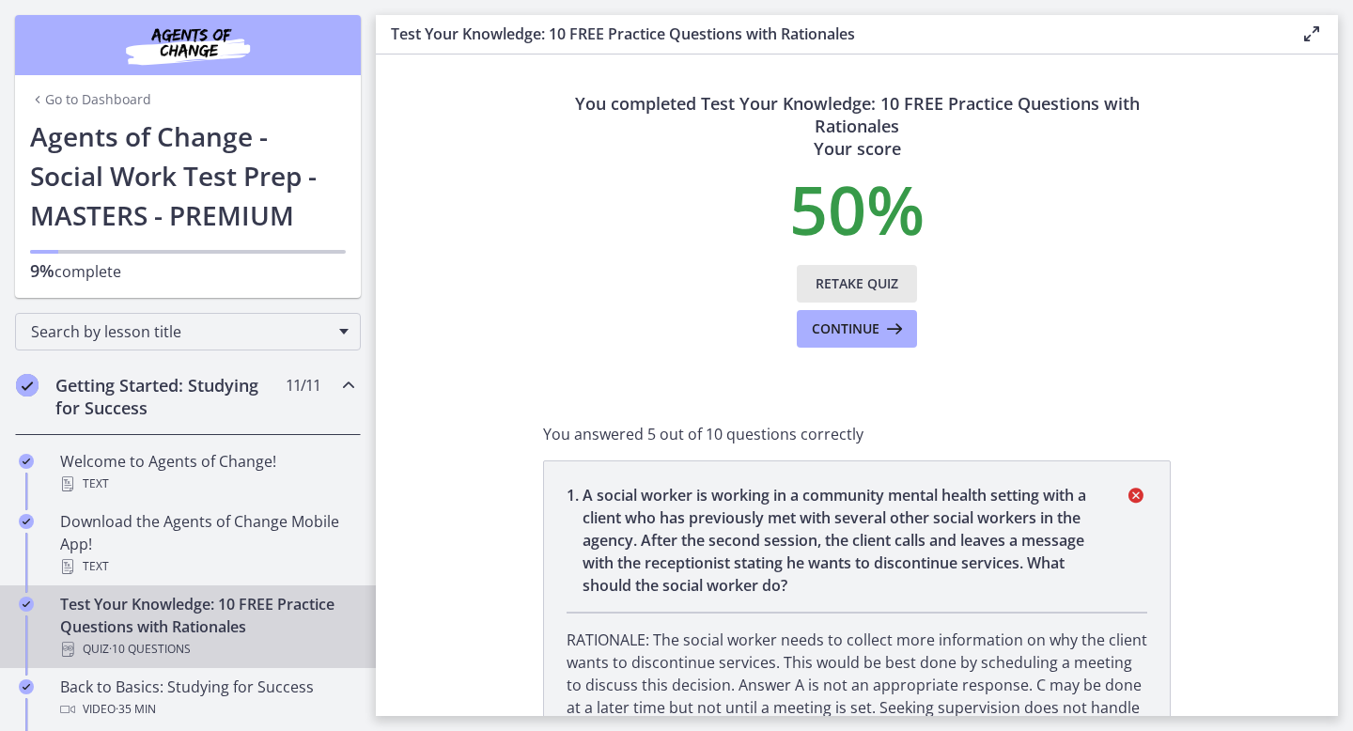
click at [862, 285] on span "Retake Quiz" at bounding box center [857, 283] width 83 height 23
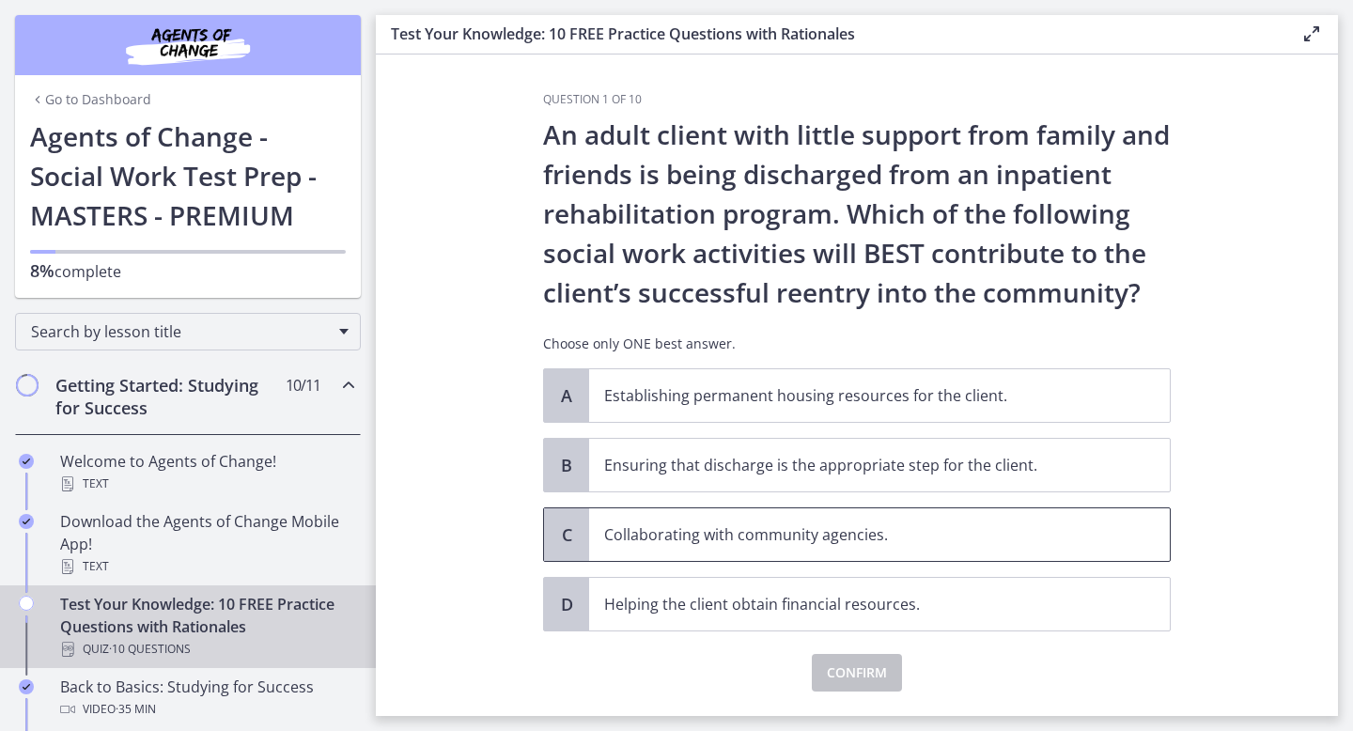
click at [773, 529] on p "Collaborating with community agencies." at bounding box center [860, 534] width 513 height 23
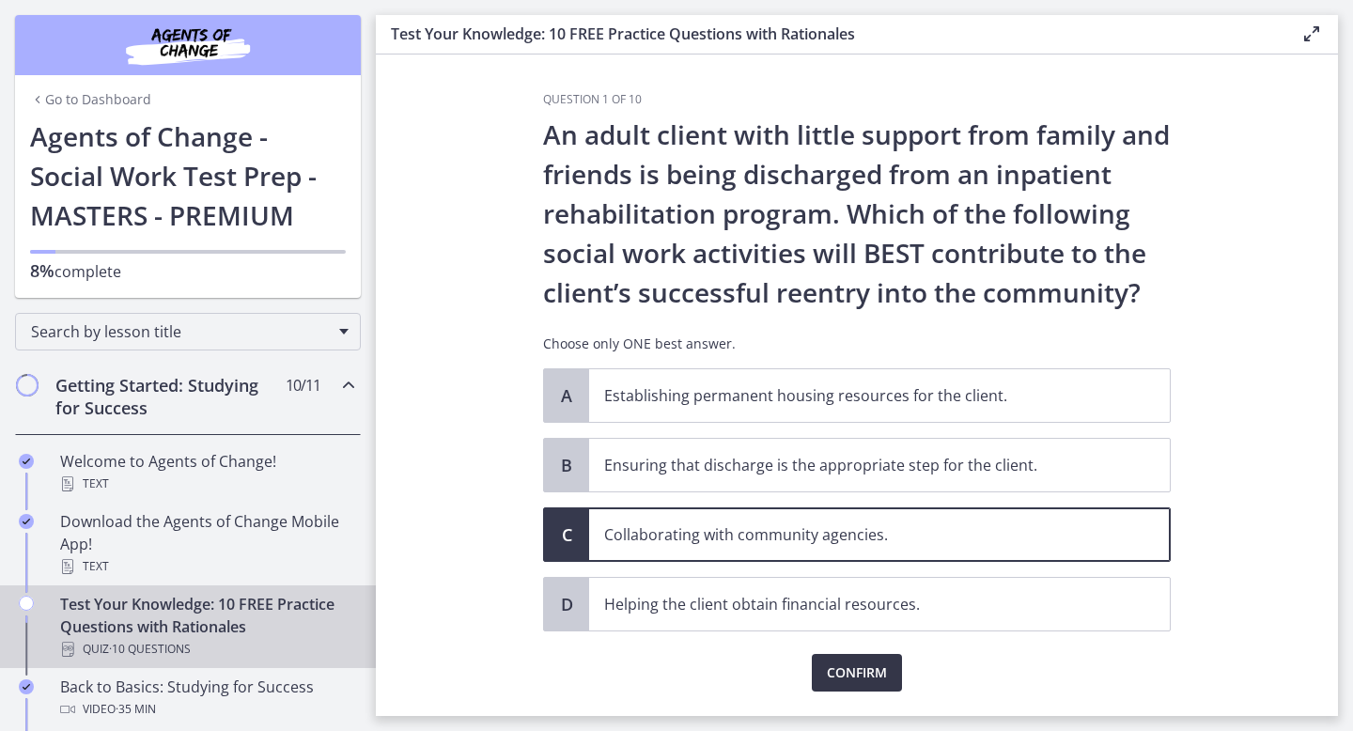
click at [848, 663] on span "Confirm" at bounding box center [857, 673] width 60 height 23
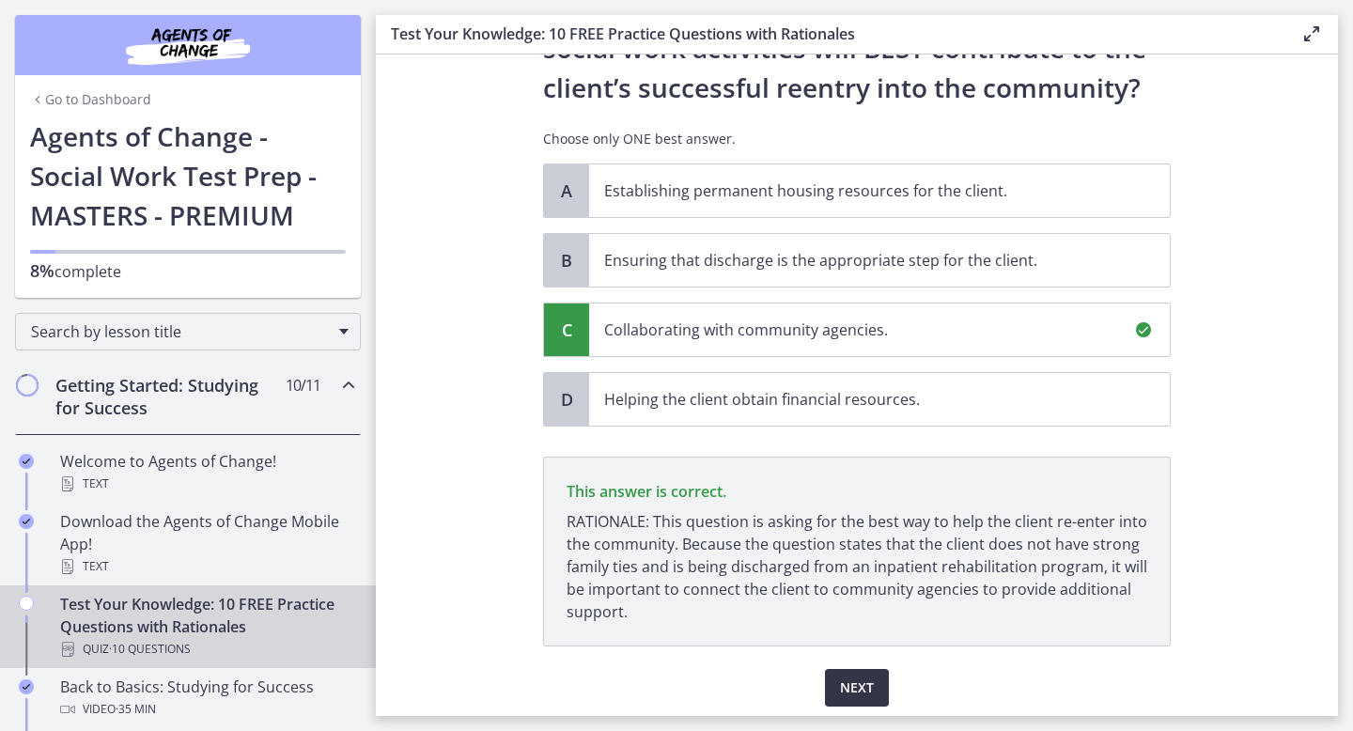
scroll to position [271, 0]
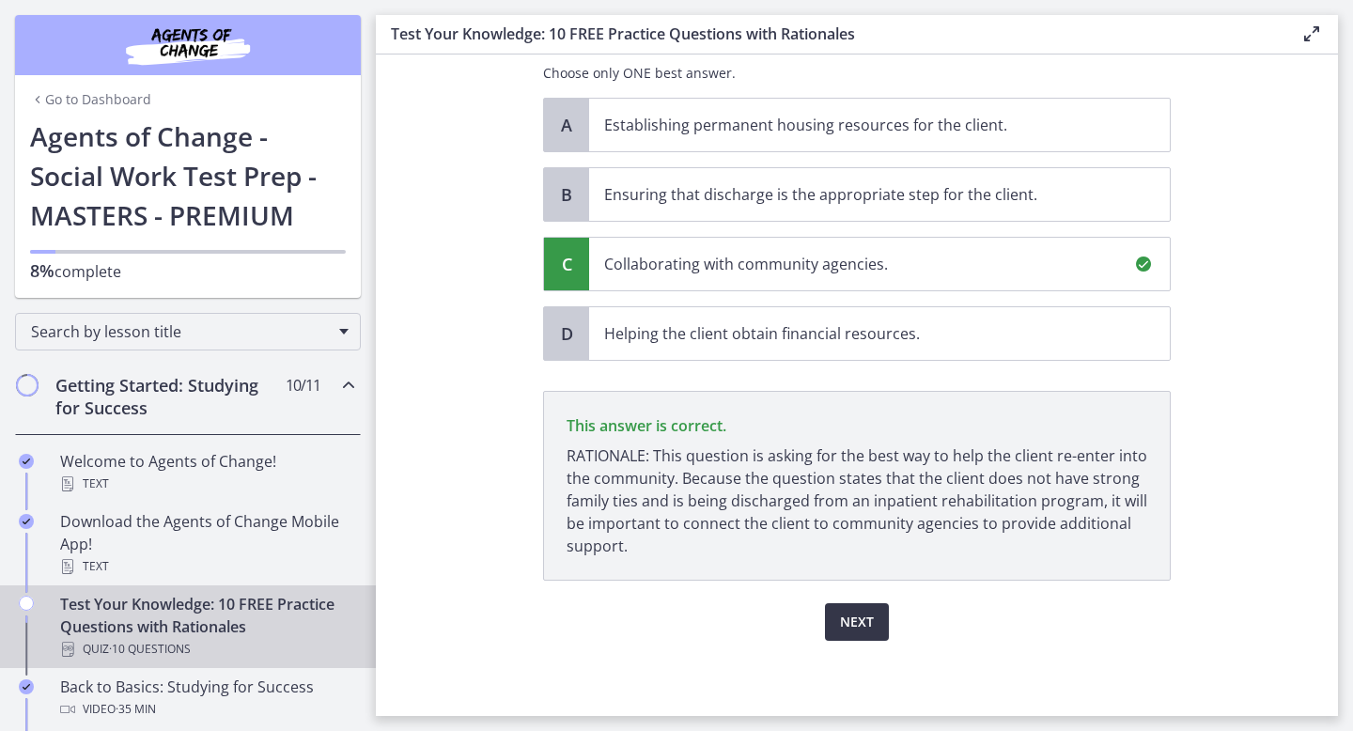
click at [850, 640] on button "Next" at bounding box center [857, 622] width 64 height 38
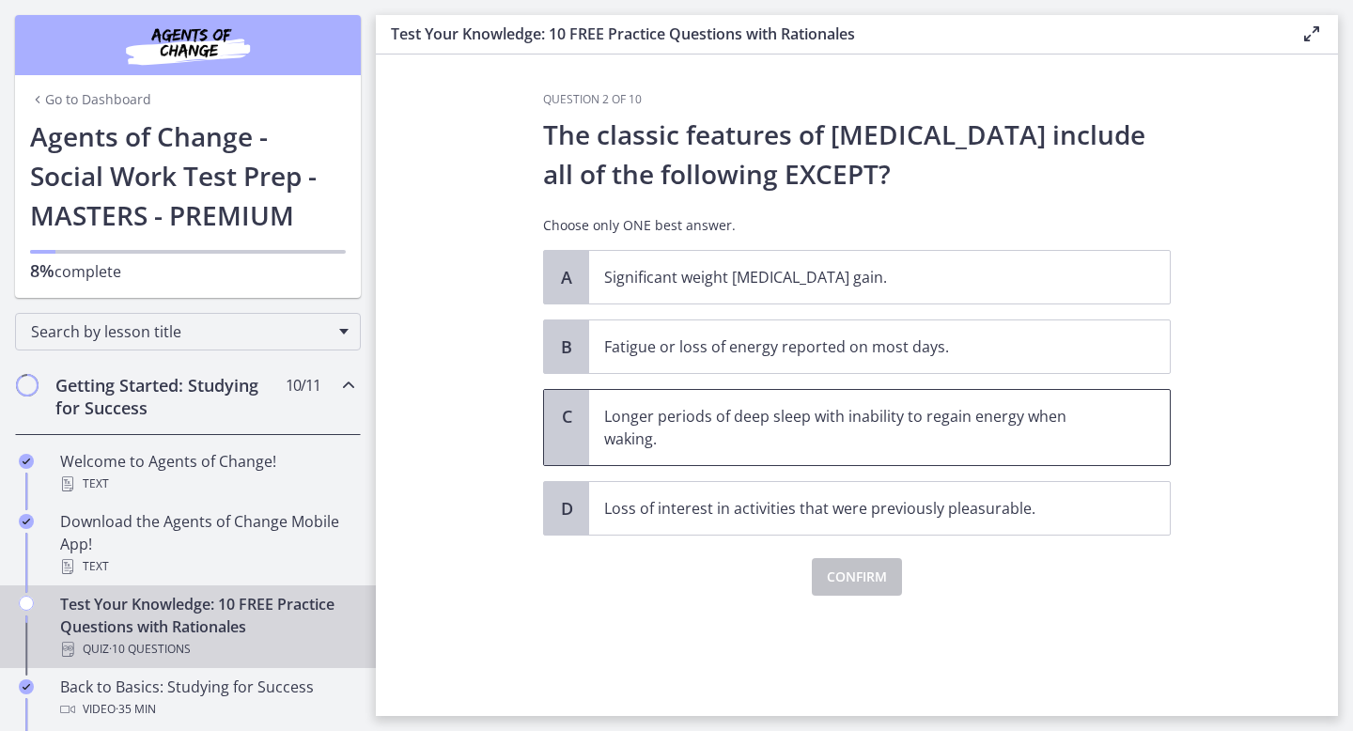
click at [795, 442] on p "Longer periods of deep sleep with inability to regain energy when waking." at bounding box center [860, 427] width 513 height 45
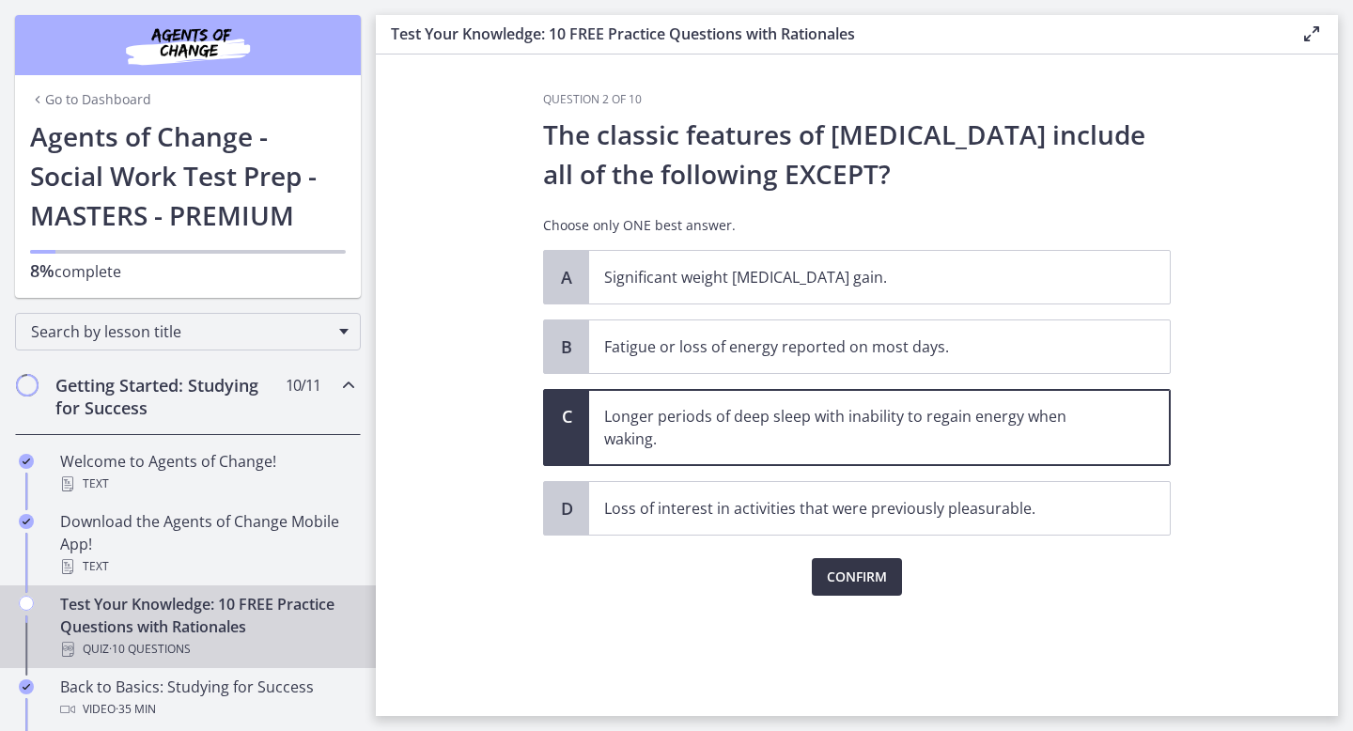
click at [852, 576] on span "Confirm" at bounding box center [857, 577] width 60 height 23
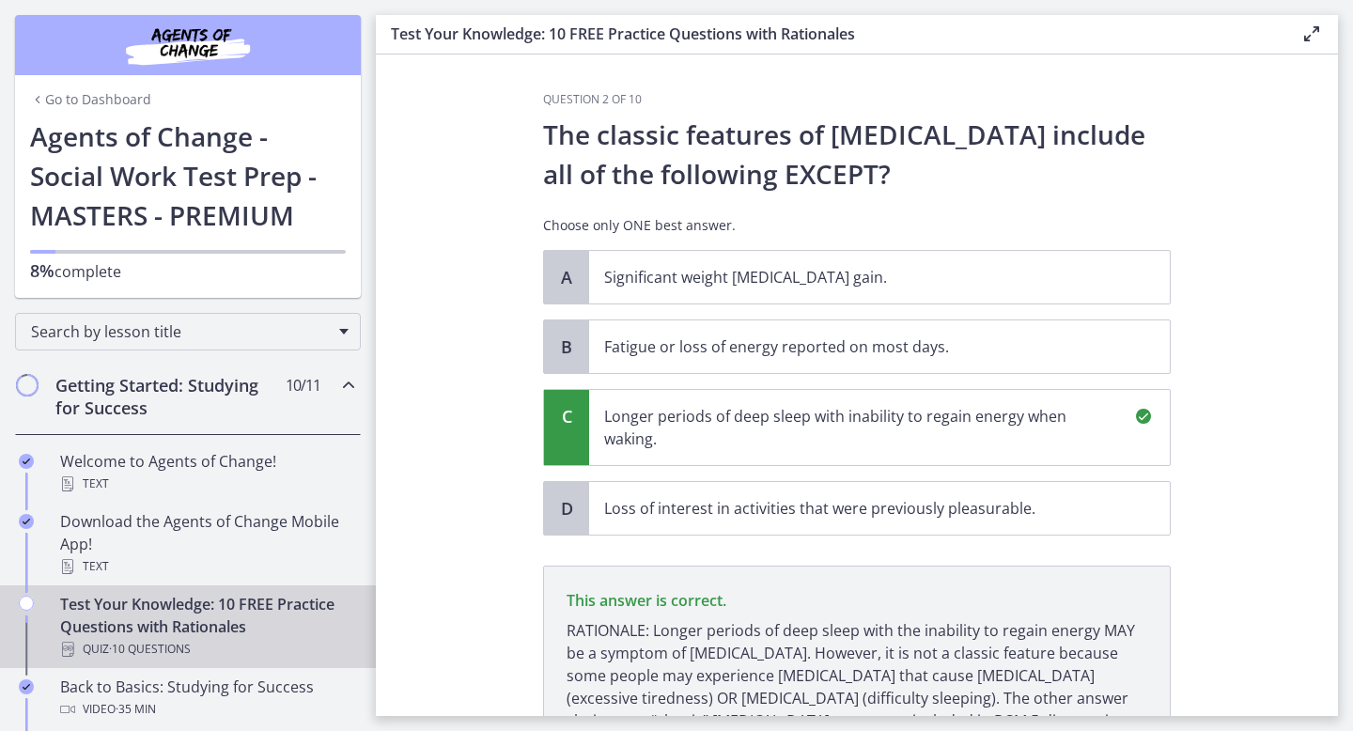
scroll to position [175, 0]
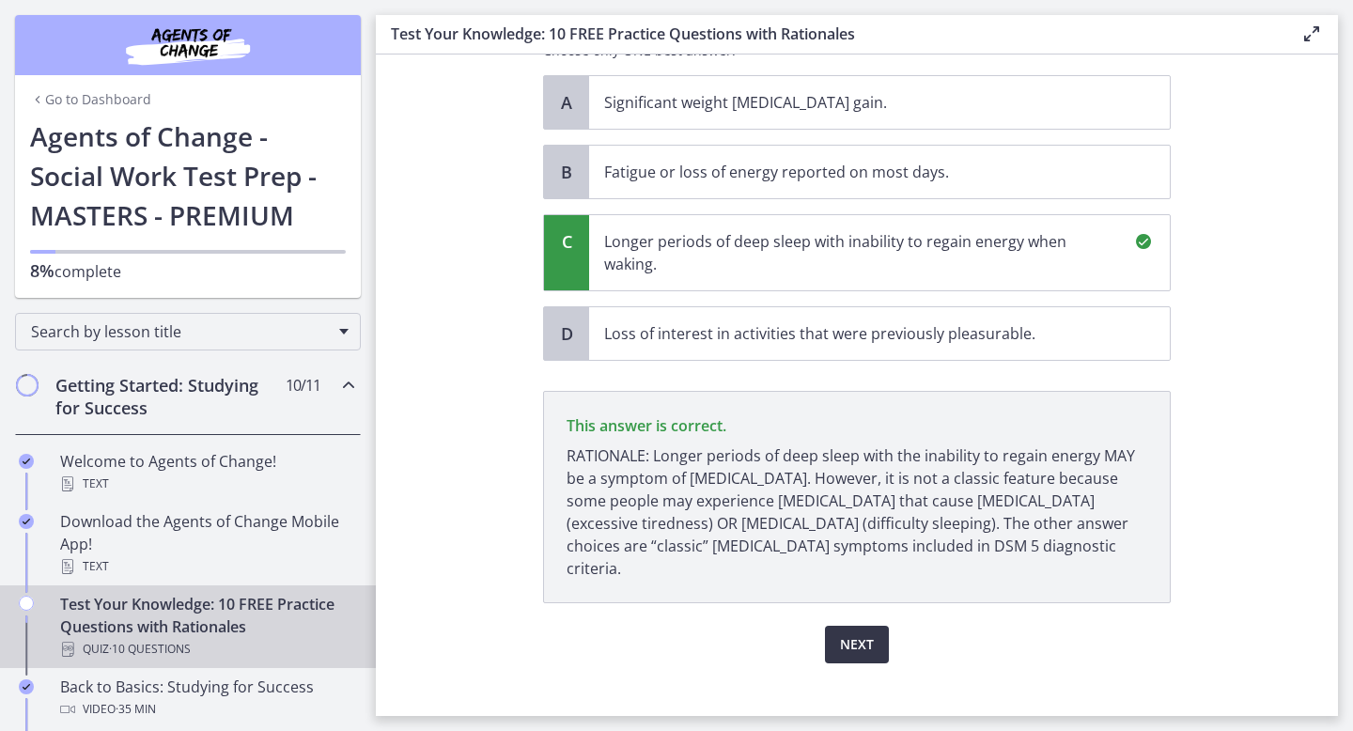
click at [865, 633] on span "Next" at bounding box center [857, 644] width 34 height 23
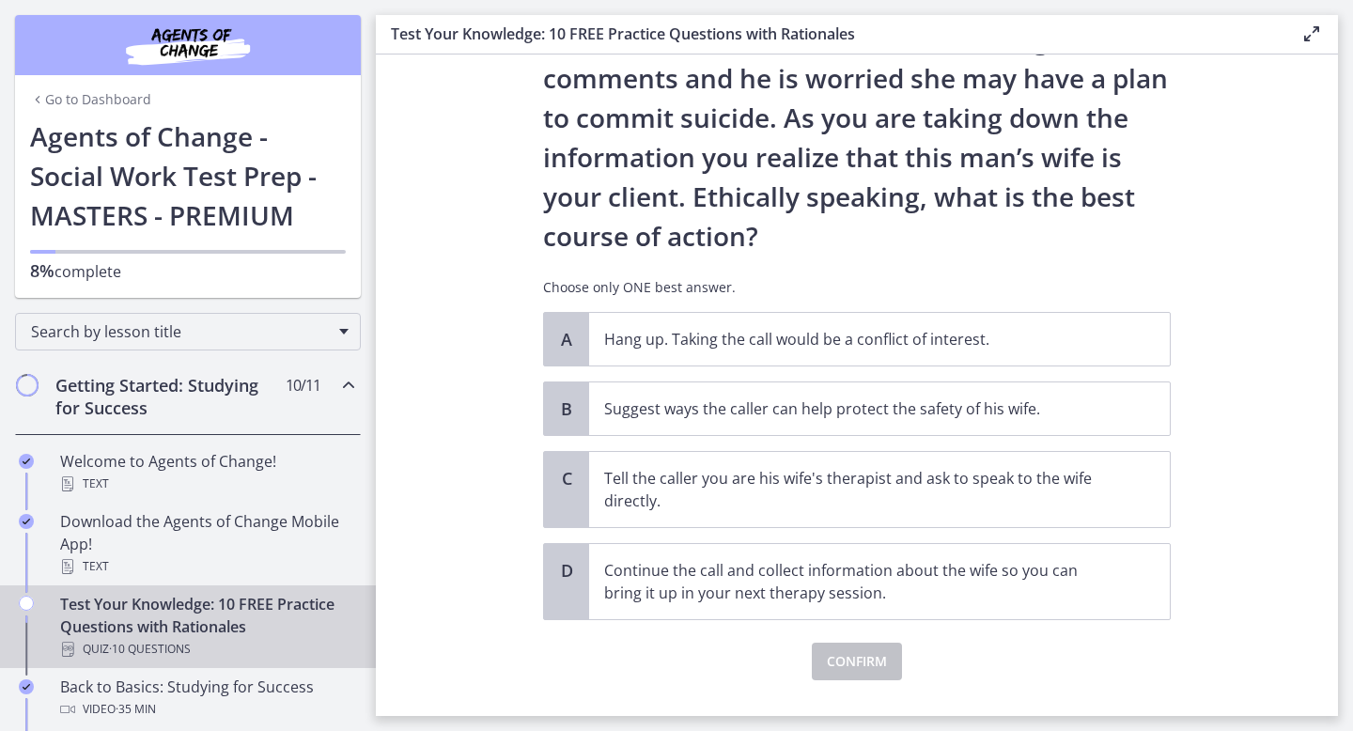
scroll to position [0, 0]
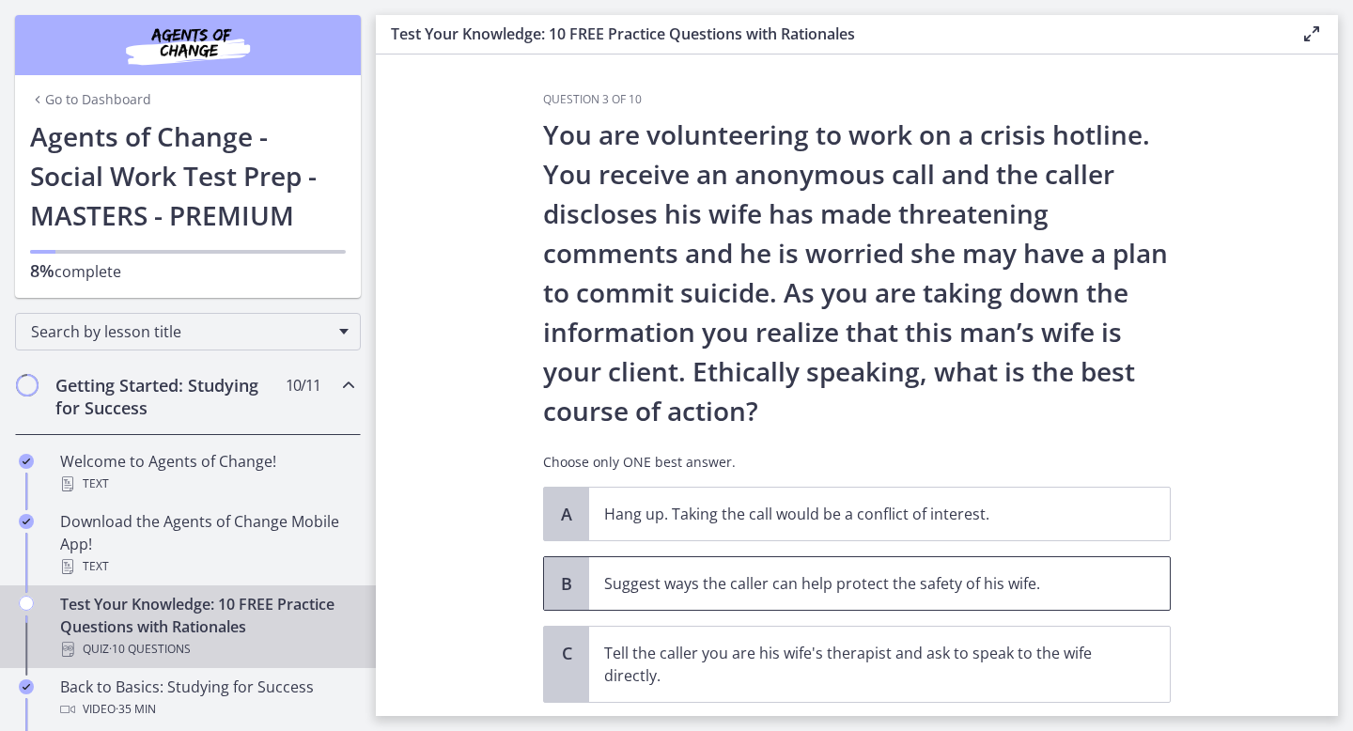
click at [810, 581] on p "Suggest ways the caller can help protect the safety of his wife." at bounding box center [860, 583] width 513 height 23
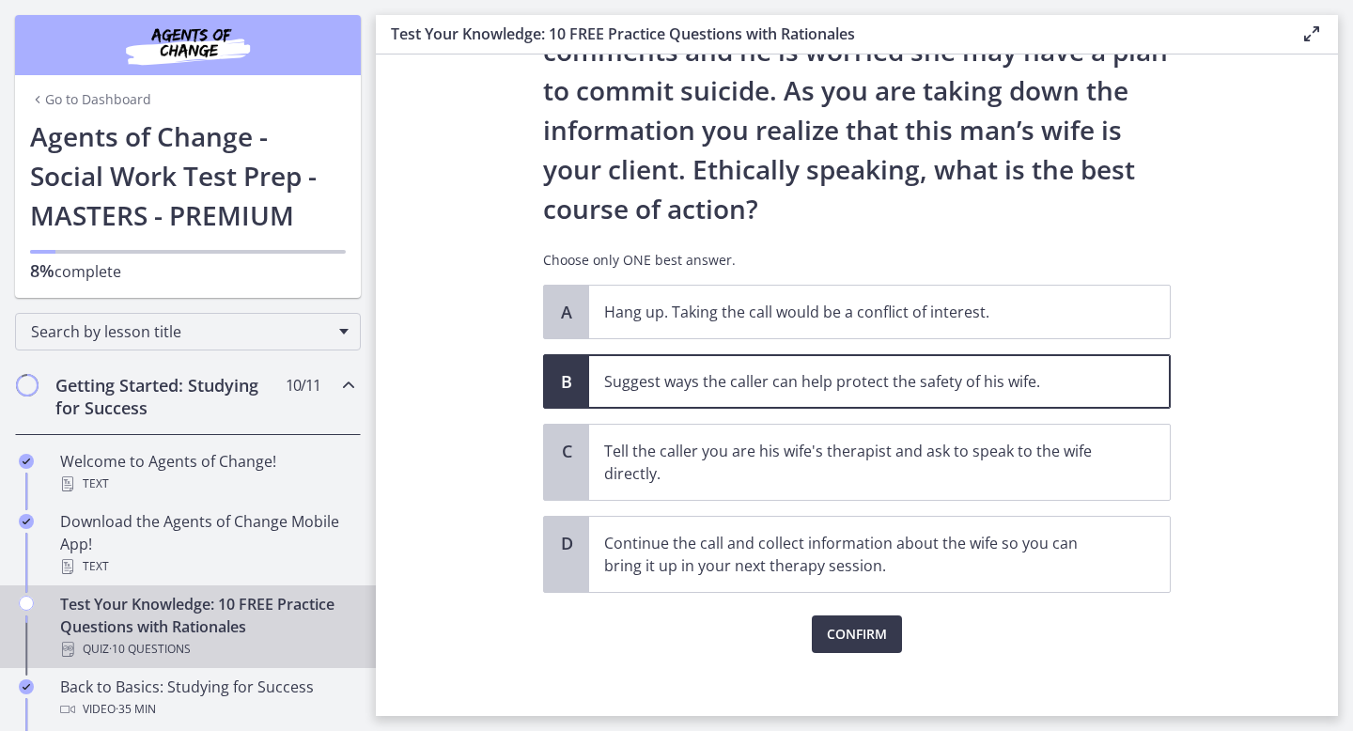
scroll to position [206, 0]
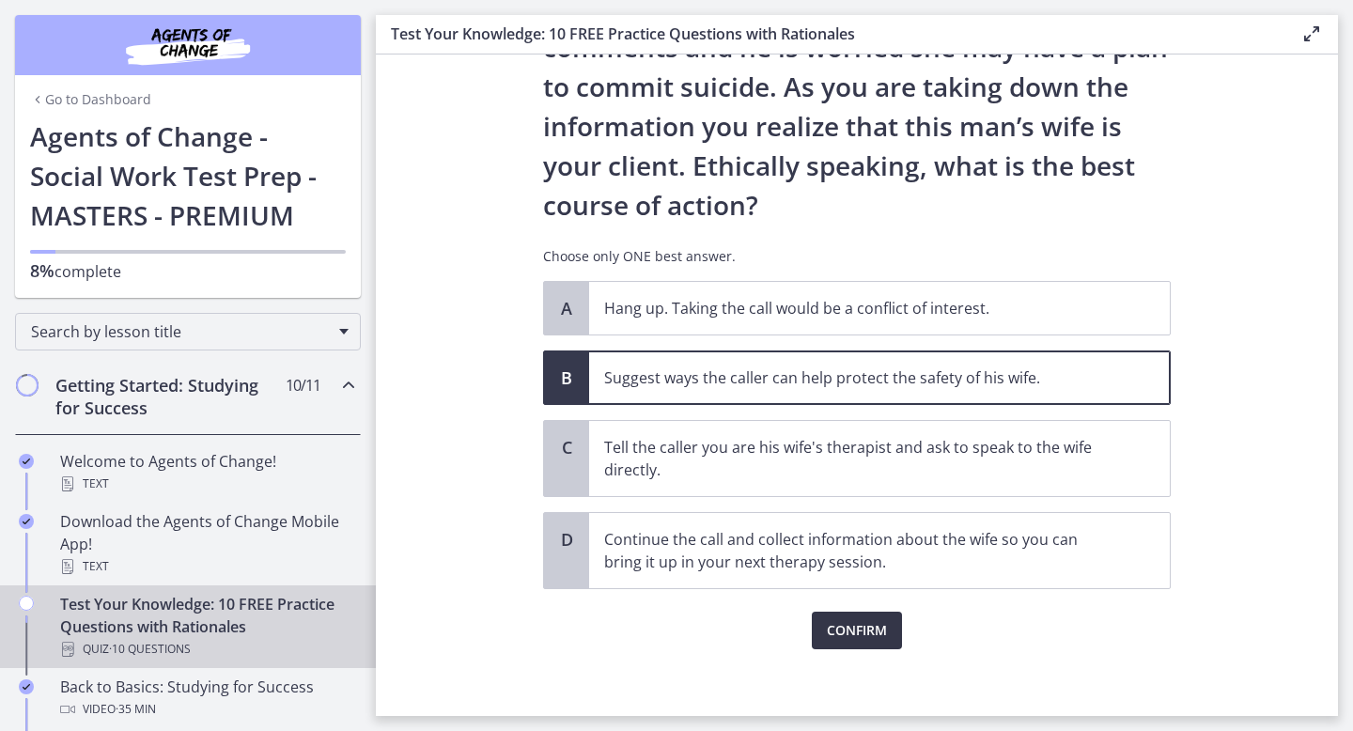
click at [835, 646] on button "Confirm" at bounding box center [857, 631] width 90 height 38
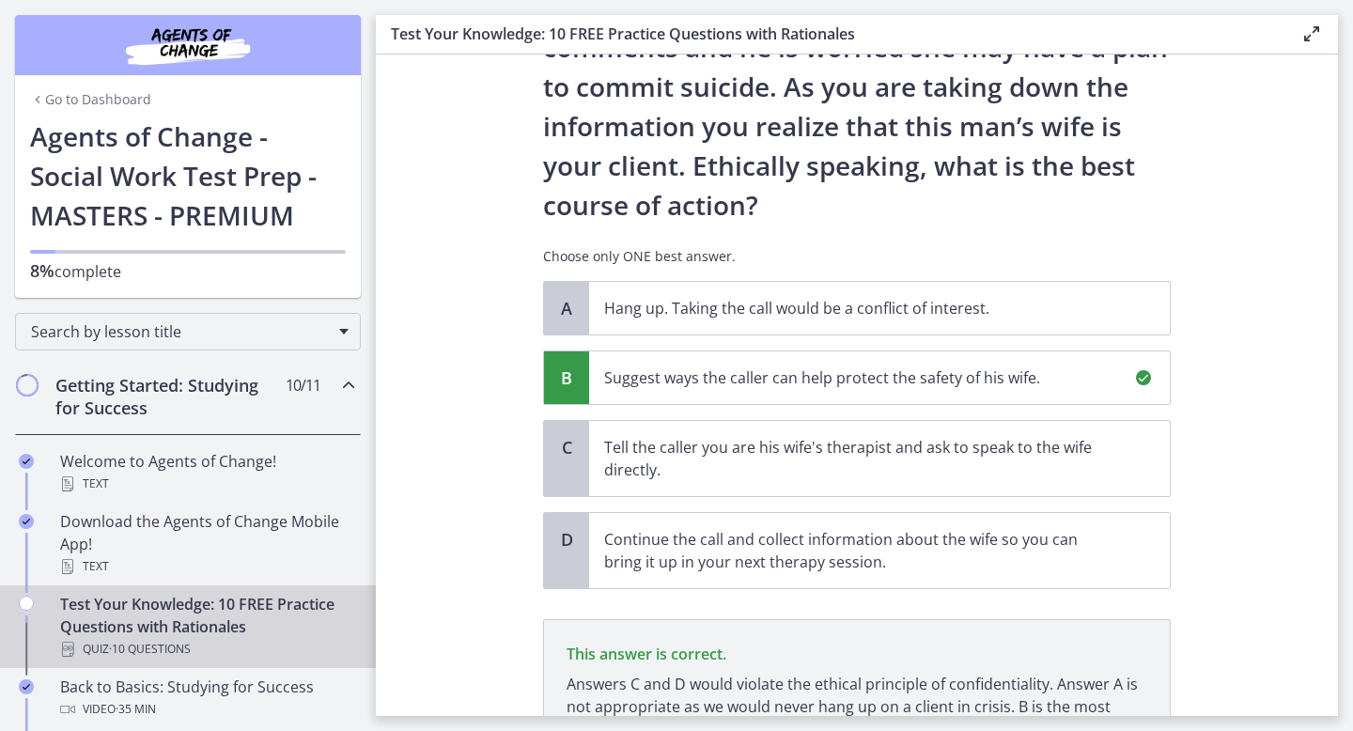
scroll to position [389, 0]
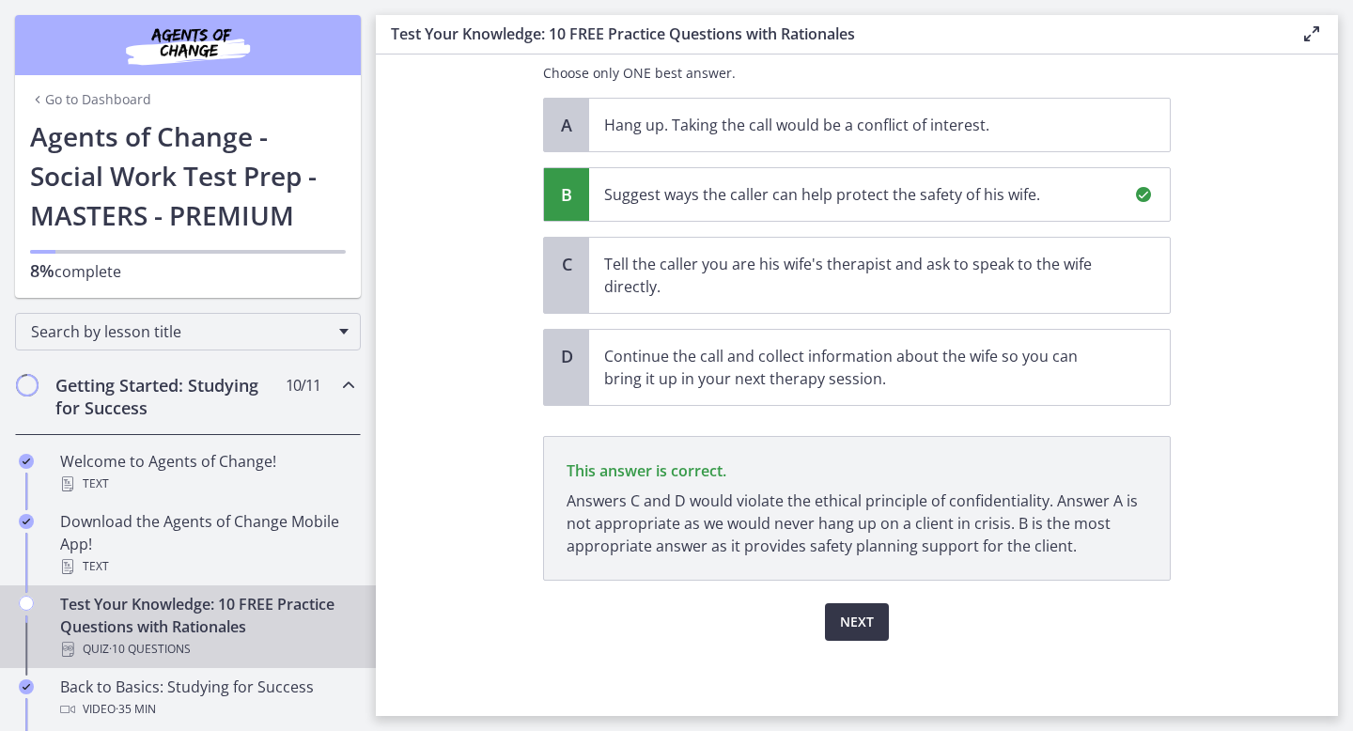
click at [850, 618] on span "Next" at bounding box center [857, 622] width 34 height 23
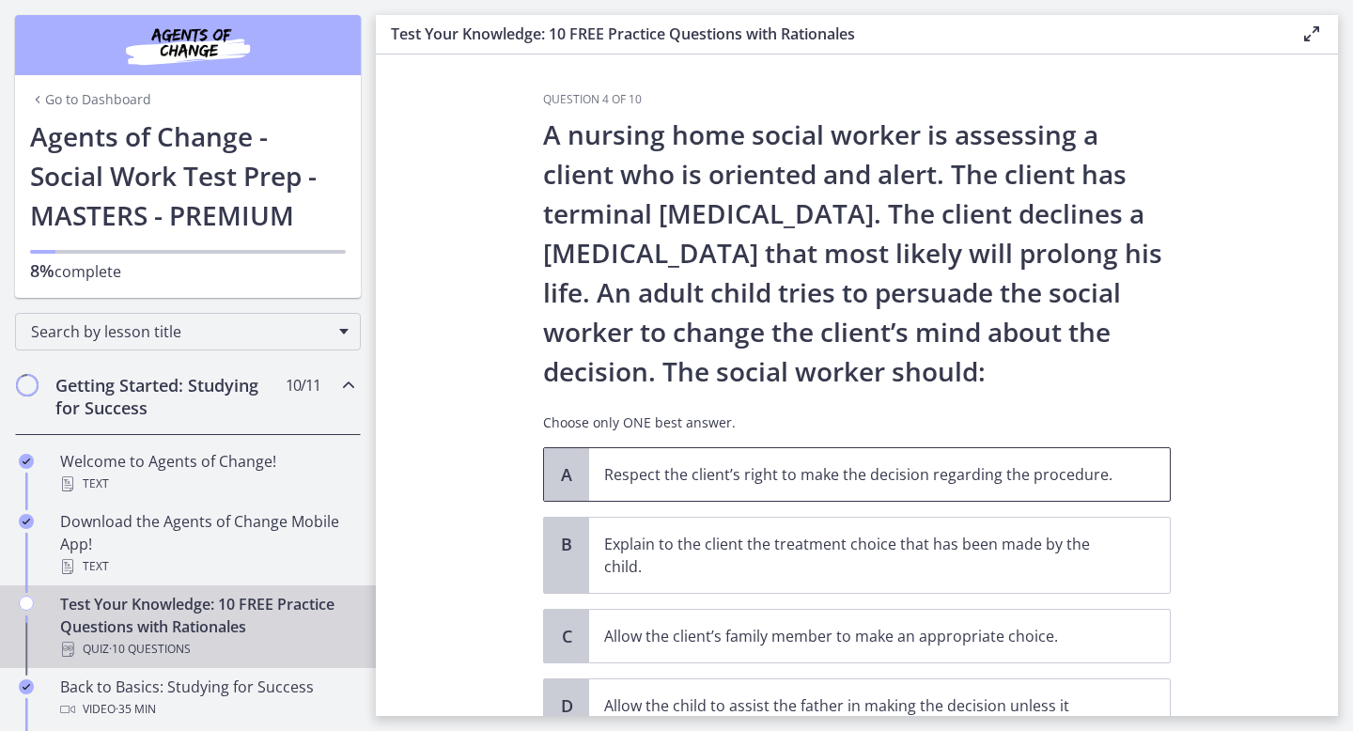
click at [828, 479] on p "Respect the client’s right to make the decision regarding the procedure." at bounding box center [860, 474] width 513 height 23
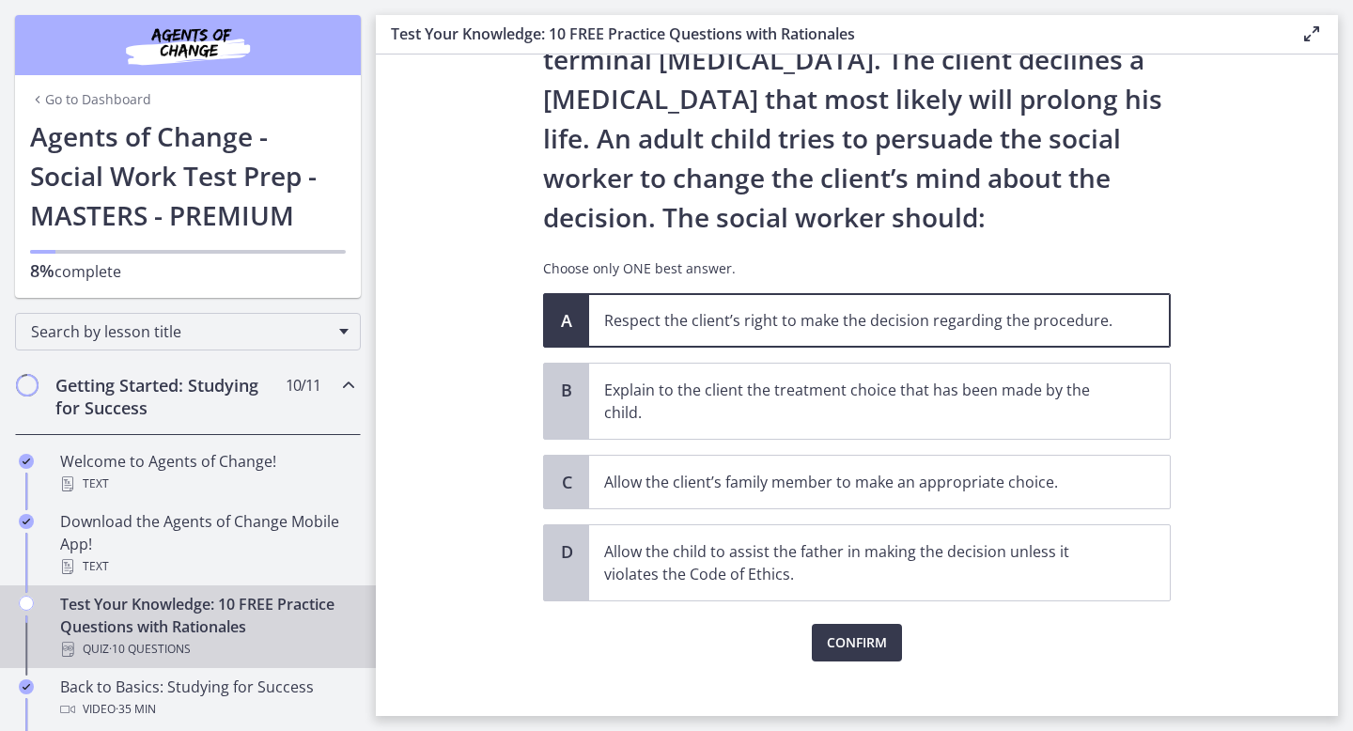
scroll to position [175, 0]
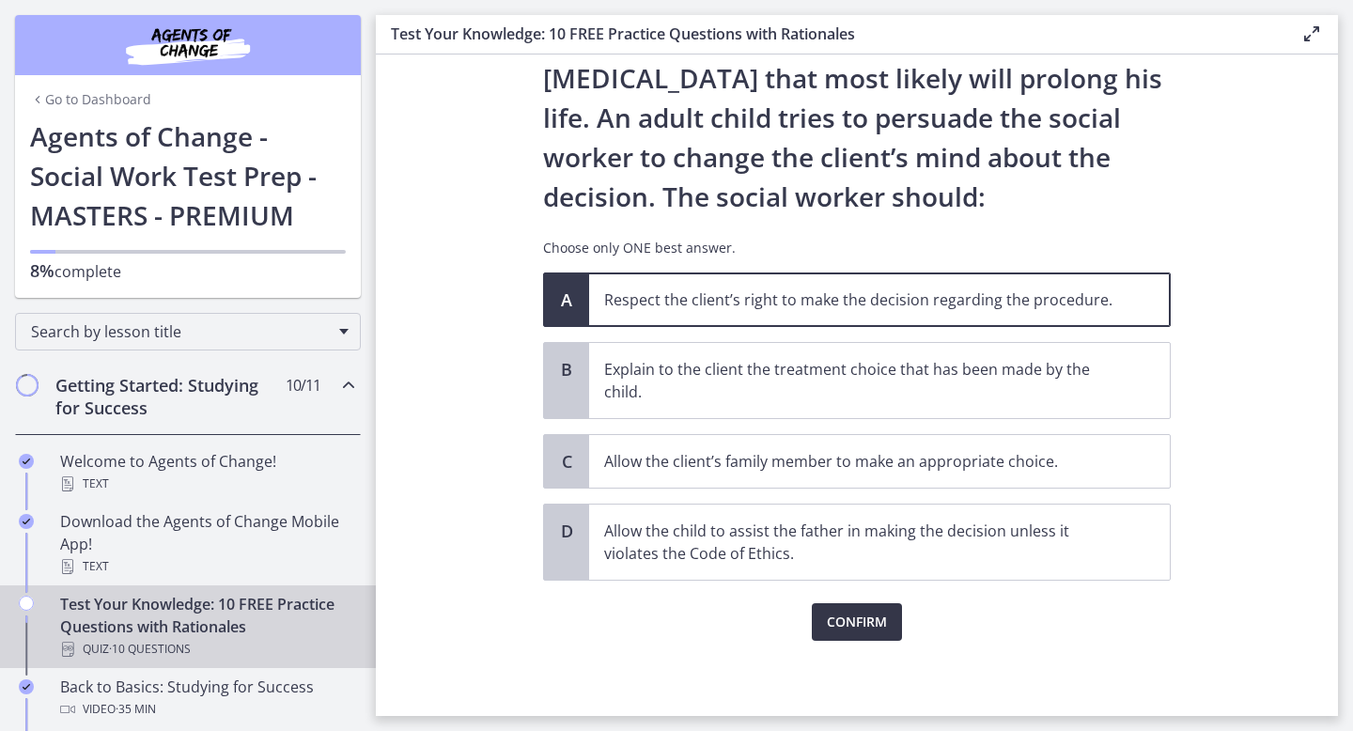
click at [856, 626] on span "Confirm" at bounding box center [857, 622] width 60 height 23
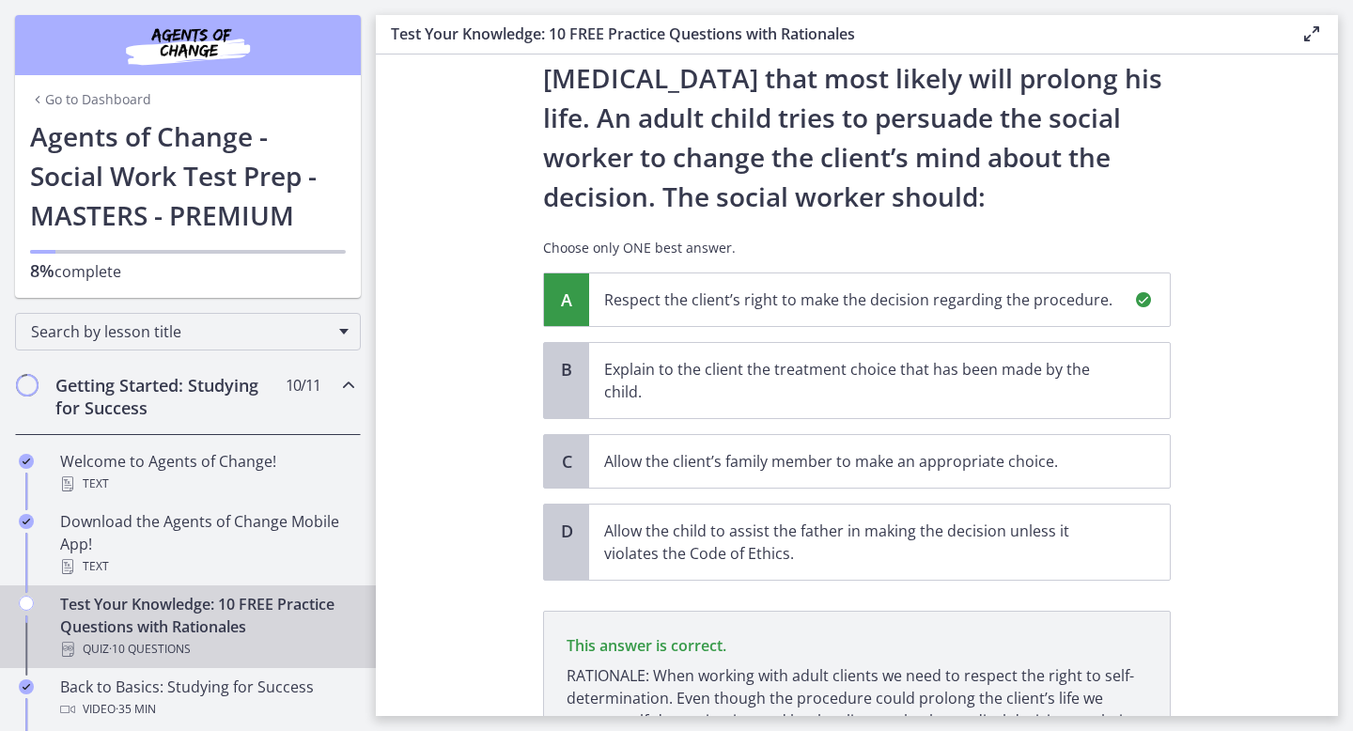
scroll to position [372, 0]
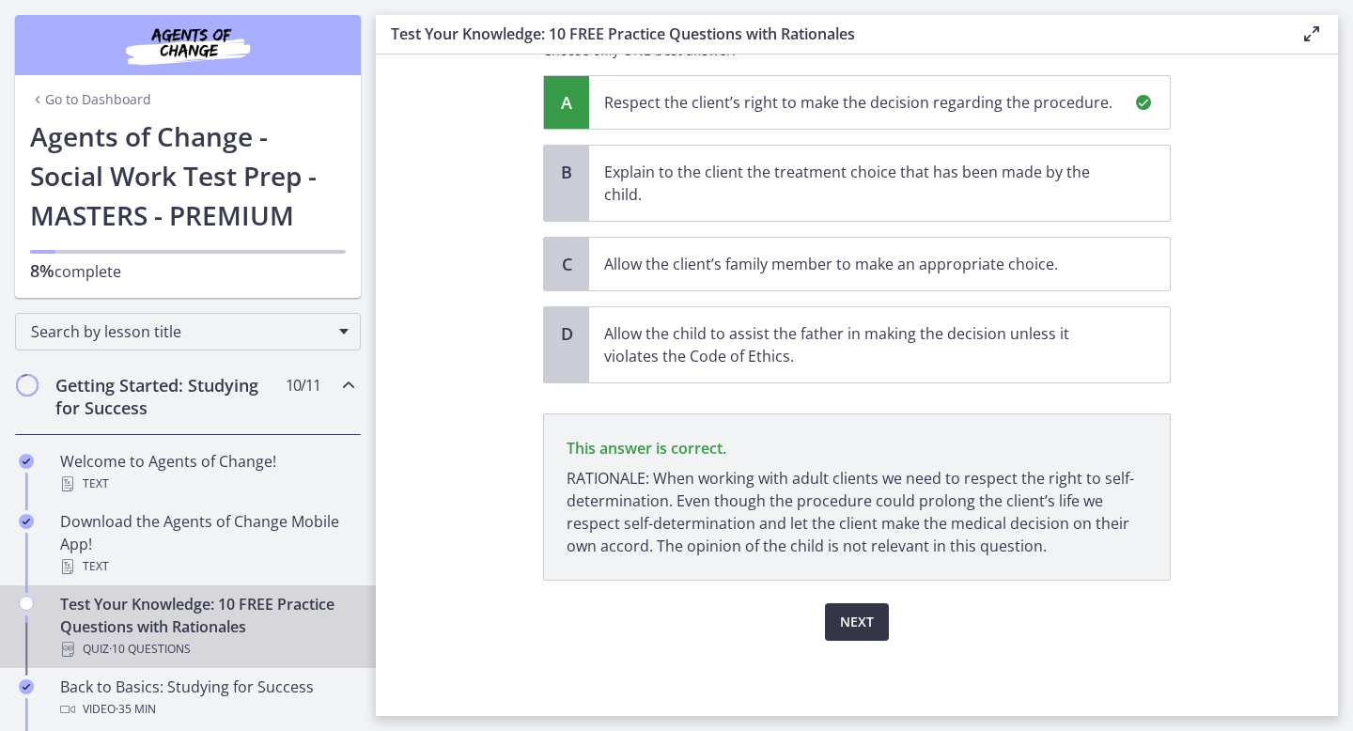
click at [856, 626] on span "Next" at bounding box center [857, 622] width 34 height 23
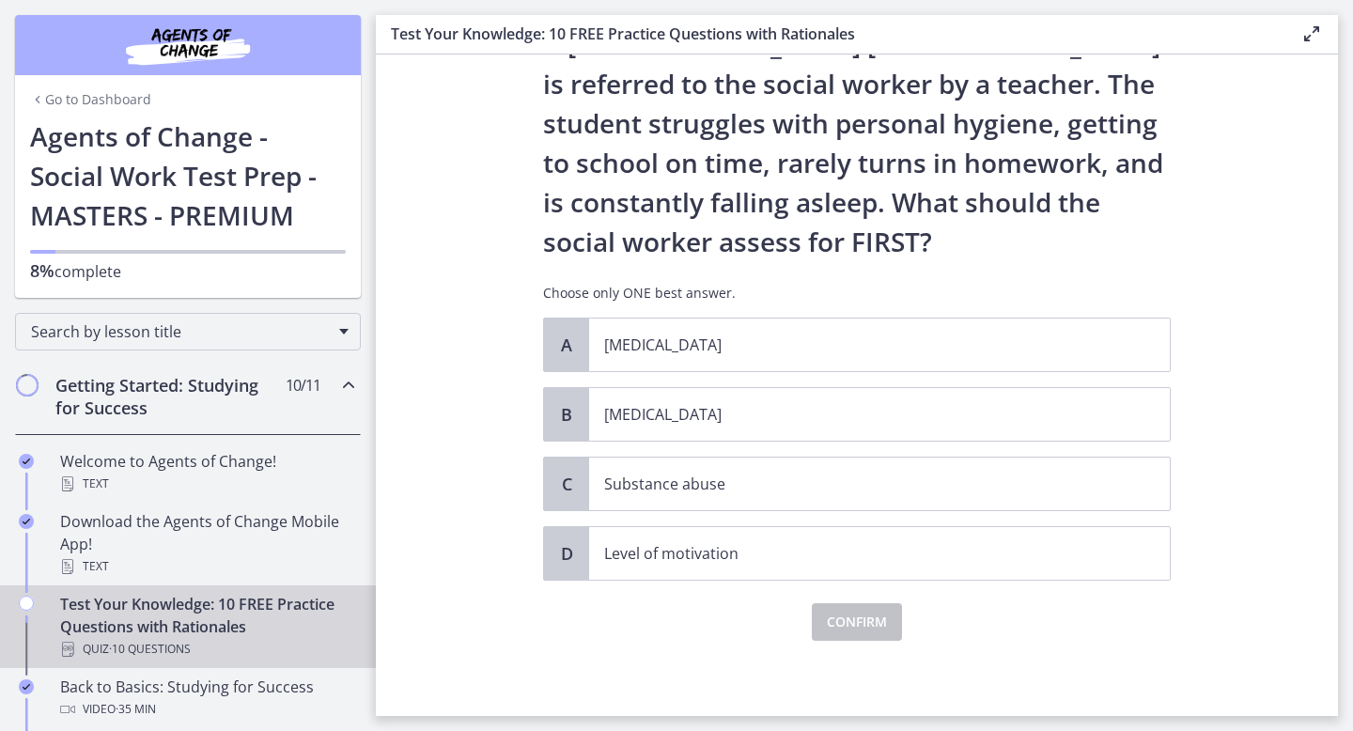
scroll to position [0, 0]
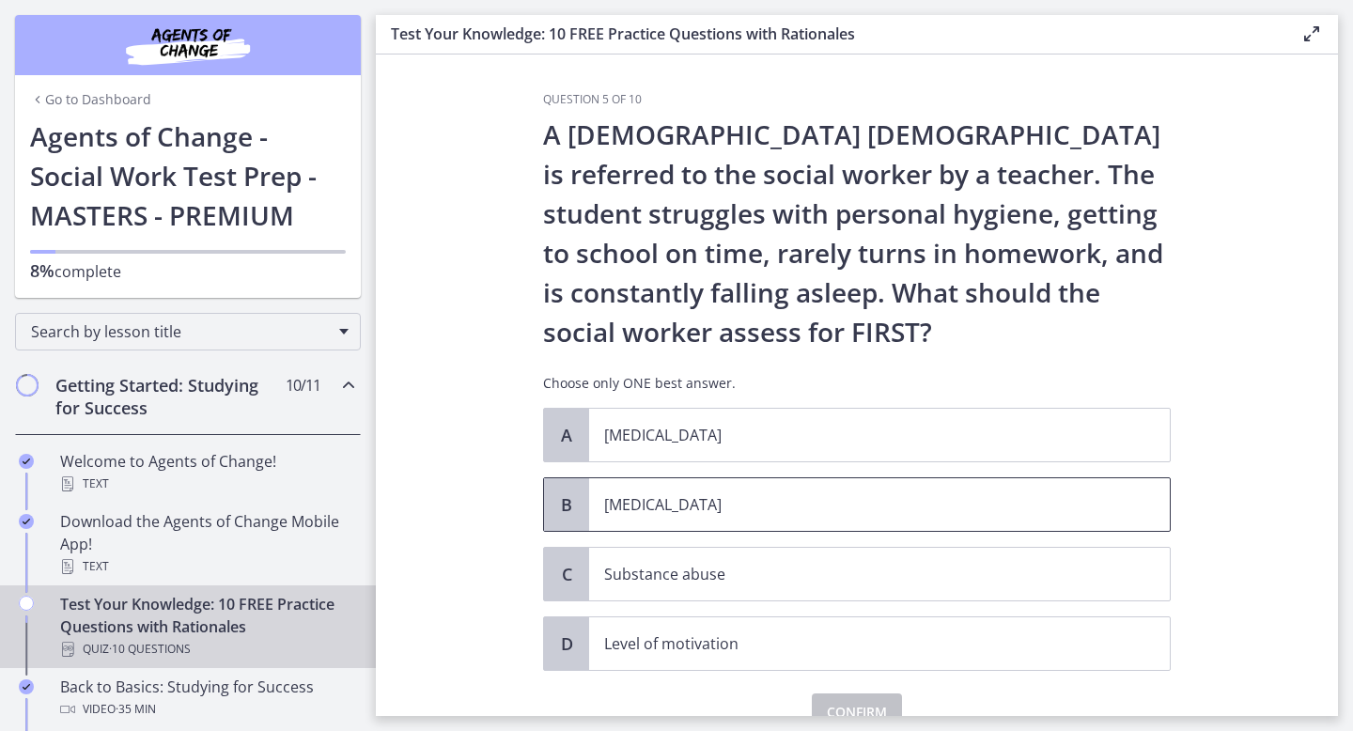
click at [850, 526] on span "[MEDICAL_DATA]" at bounding box center [879, 504] width 581 height 53
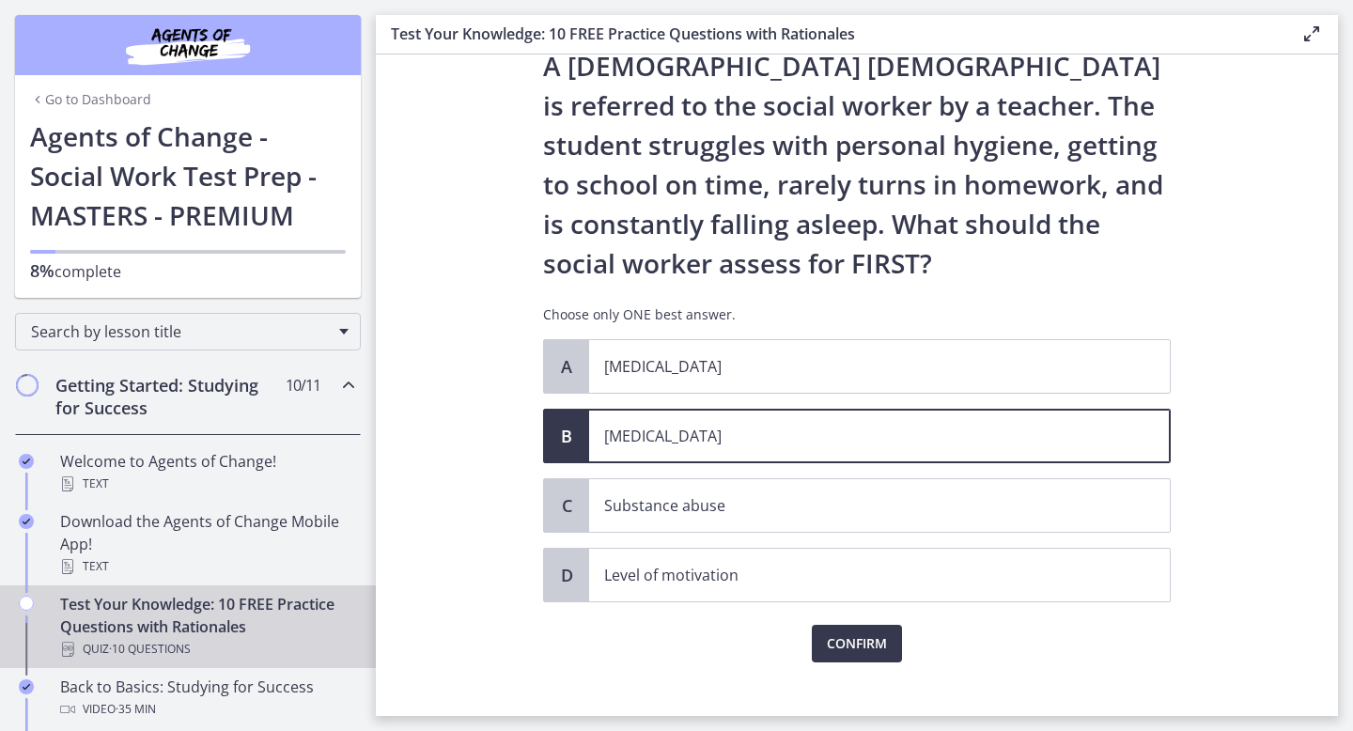
scroll to position [70, 0]
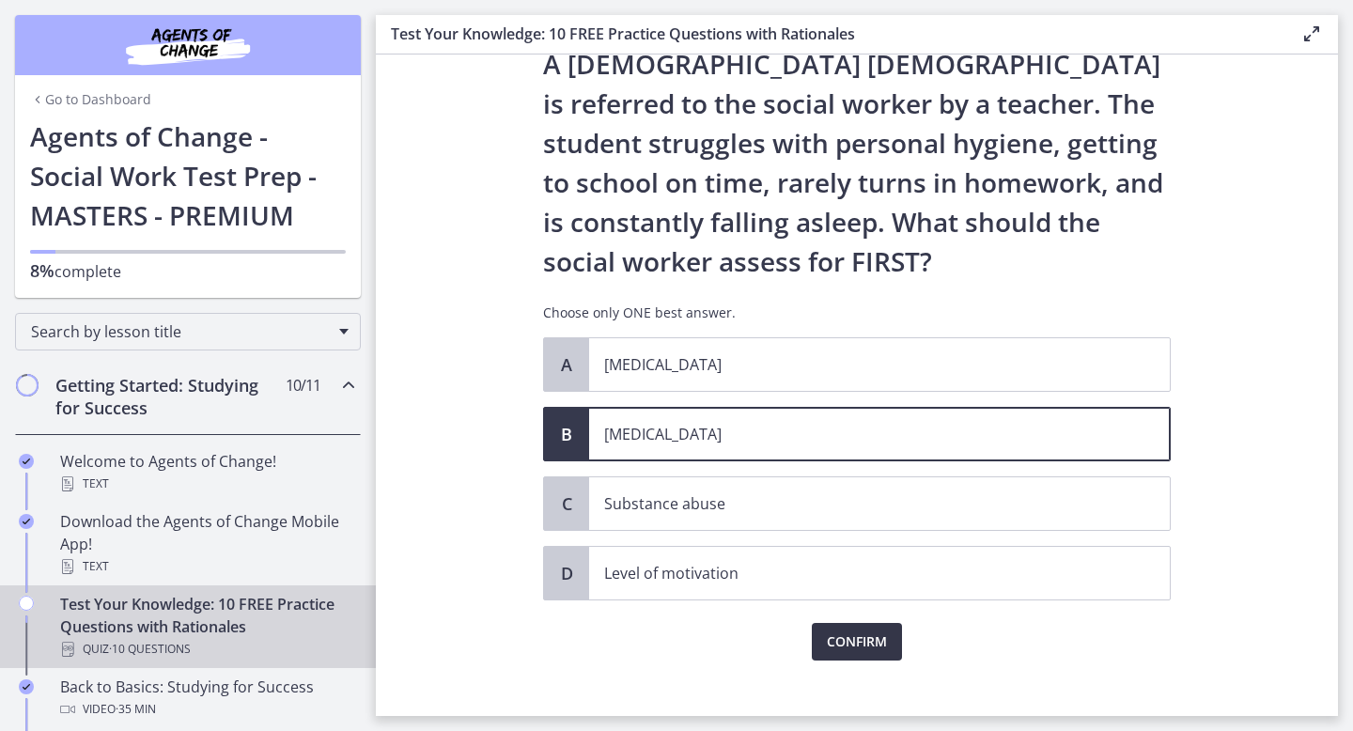
click at [853, 654] on button "Confirm" at bounding box center [857, 642] width 90 height 38
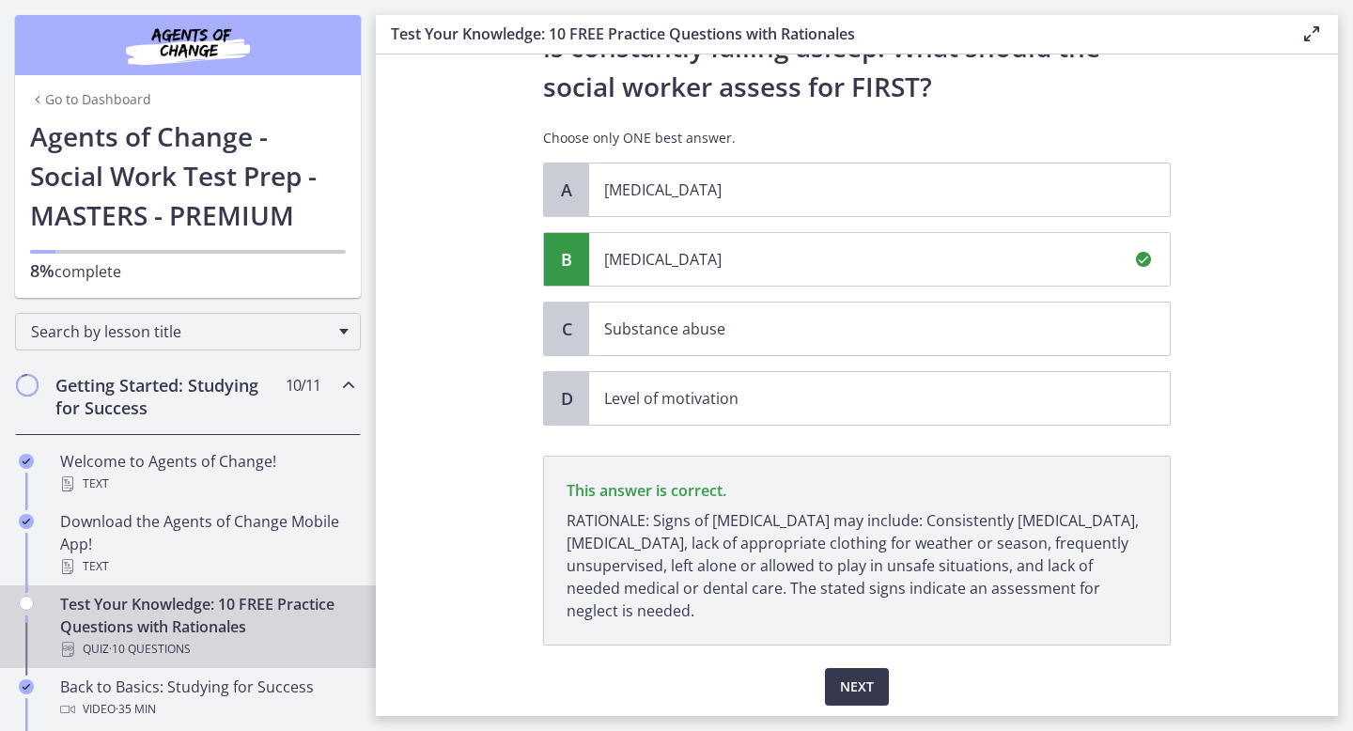
scroll to position [310, 0]
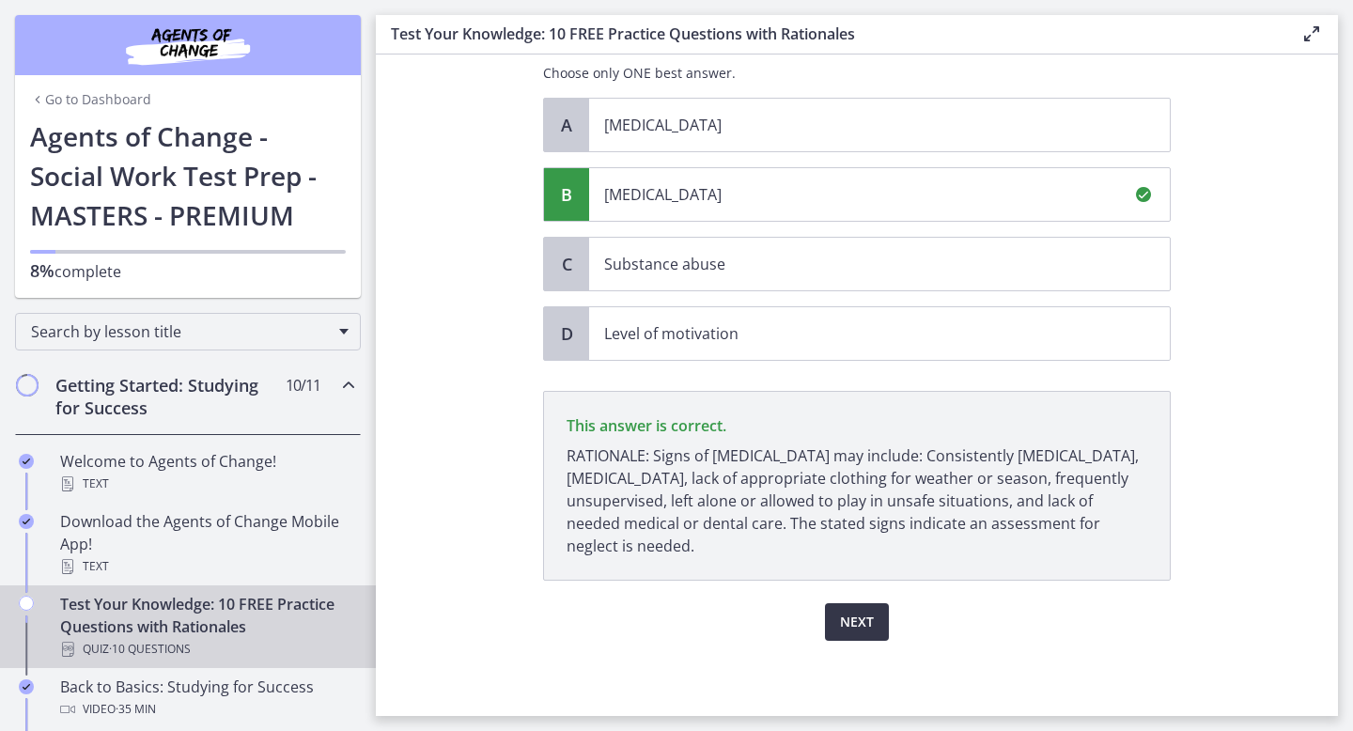
click at [849, 620] on span "Next" at bounding box center [857, 622] width 34 height 23
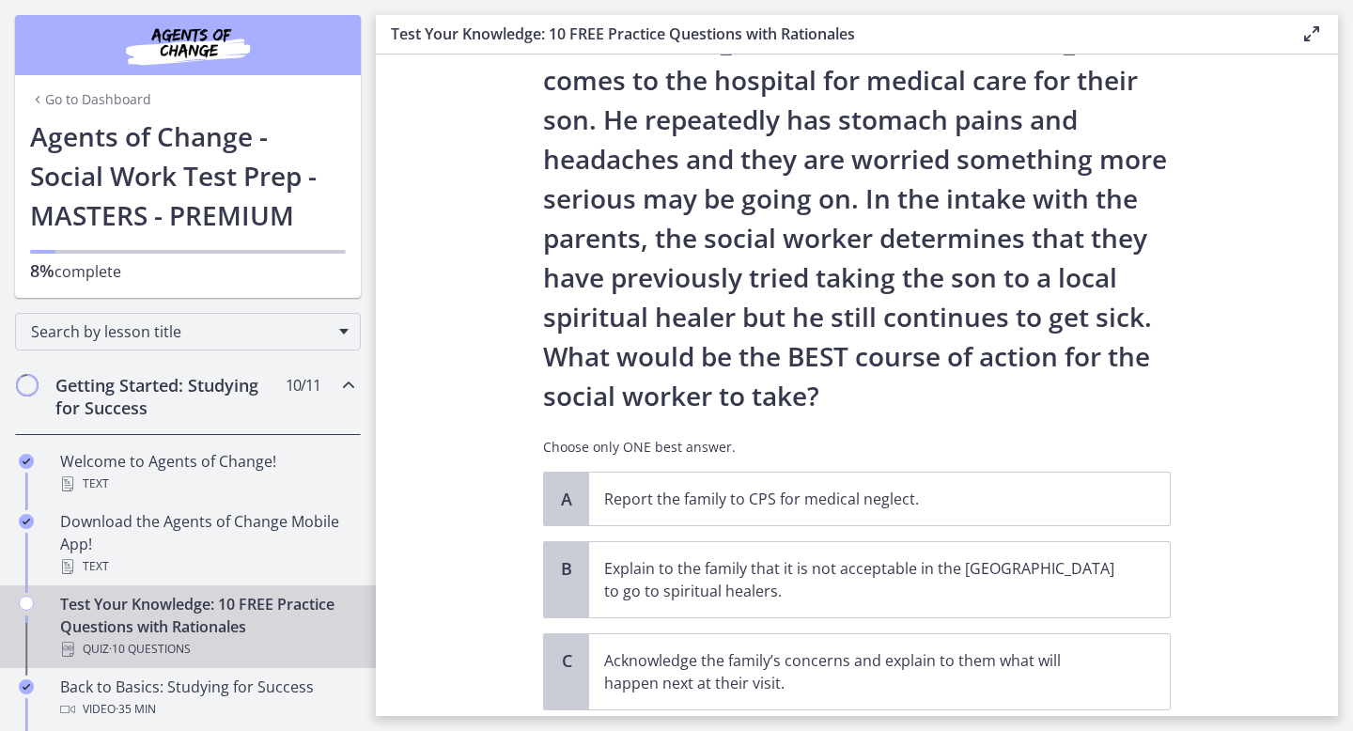
scroll to position [150, 0]
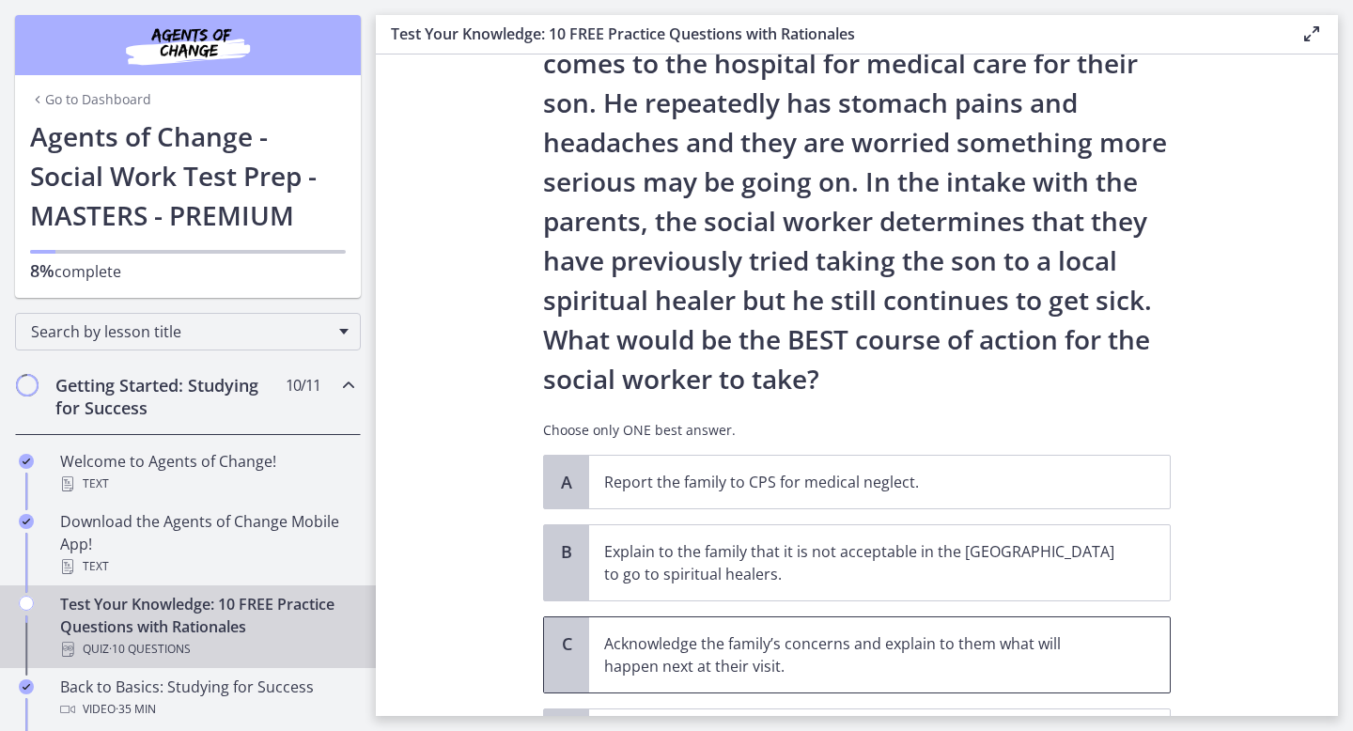
click at [818, 642] on p "Acknowledge the family’s concerns and explain to them what will happen next at …" at bounding box center [860, 654] width 513 height 45
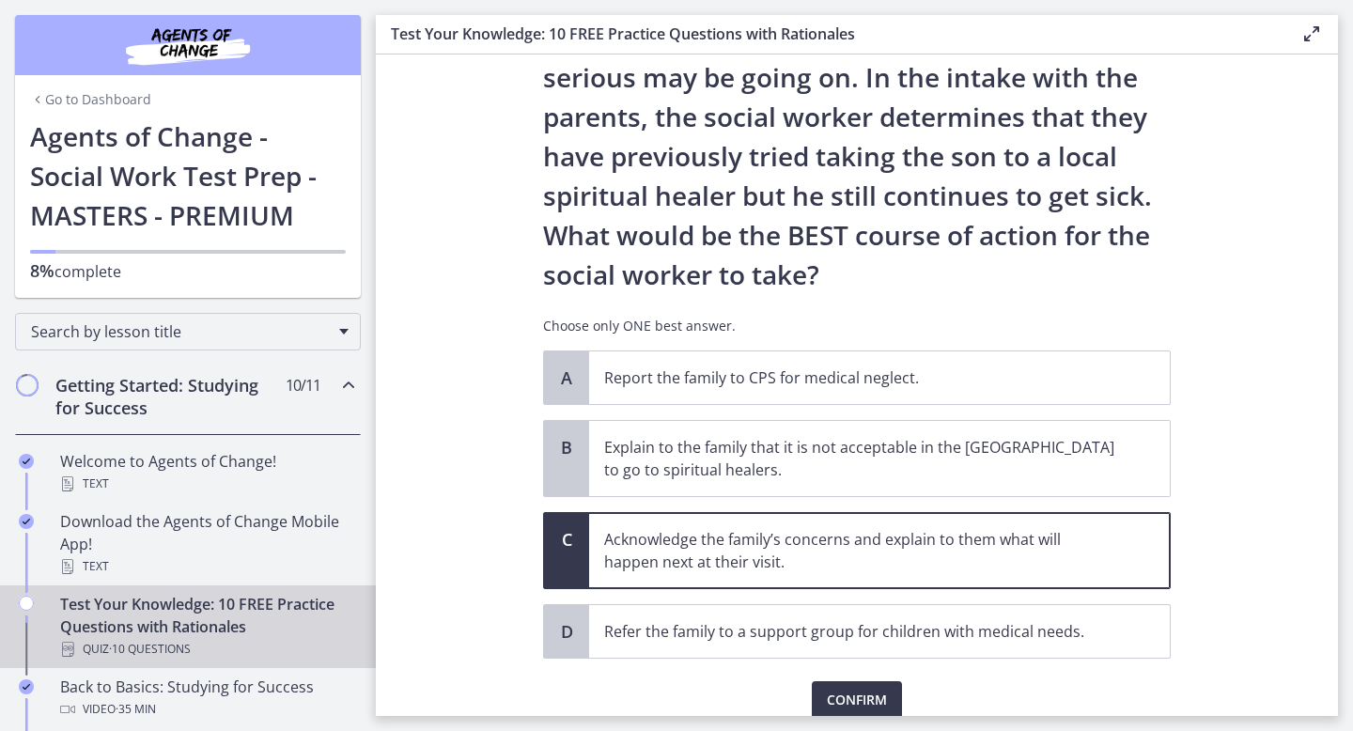
scroll to position [333, 0]
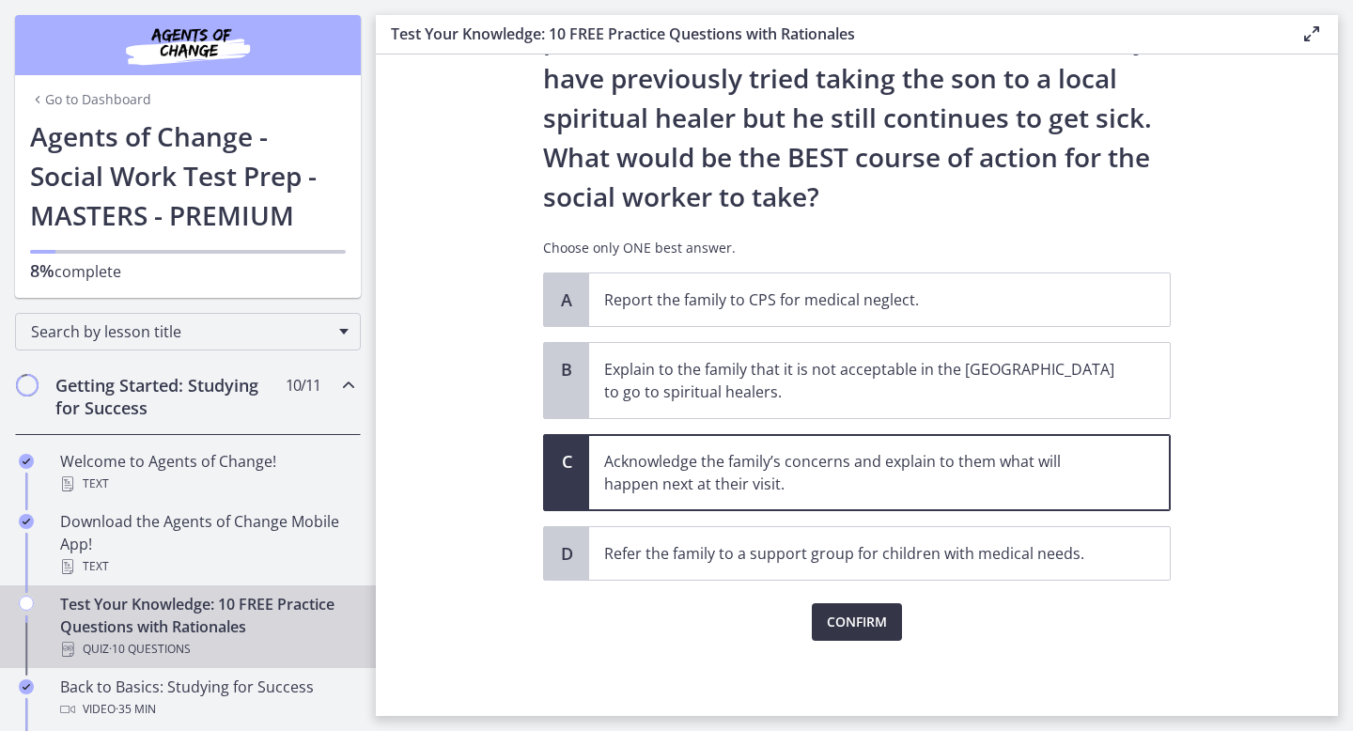
click at [868, 634] on button "Confirm" at bounding box center [857, 622] width 90 height 38
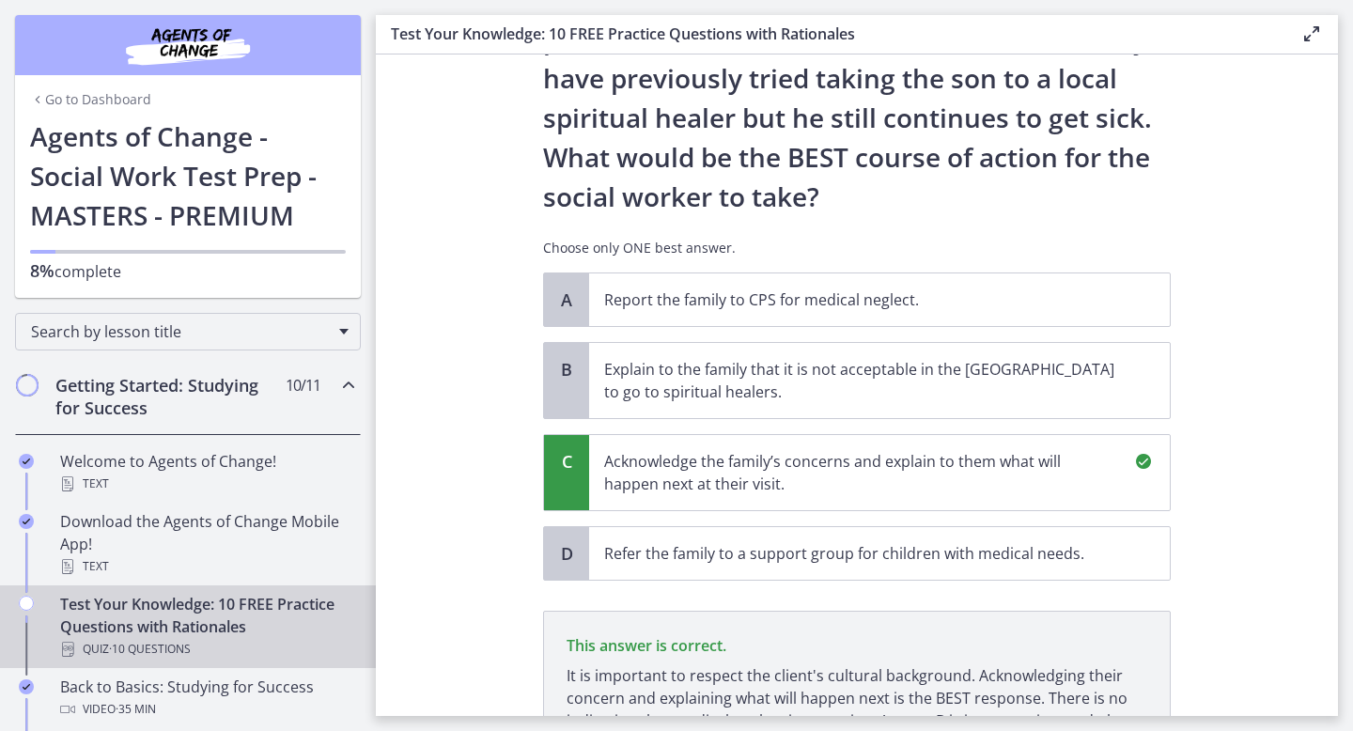
scroll to position [553, 0]
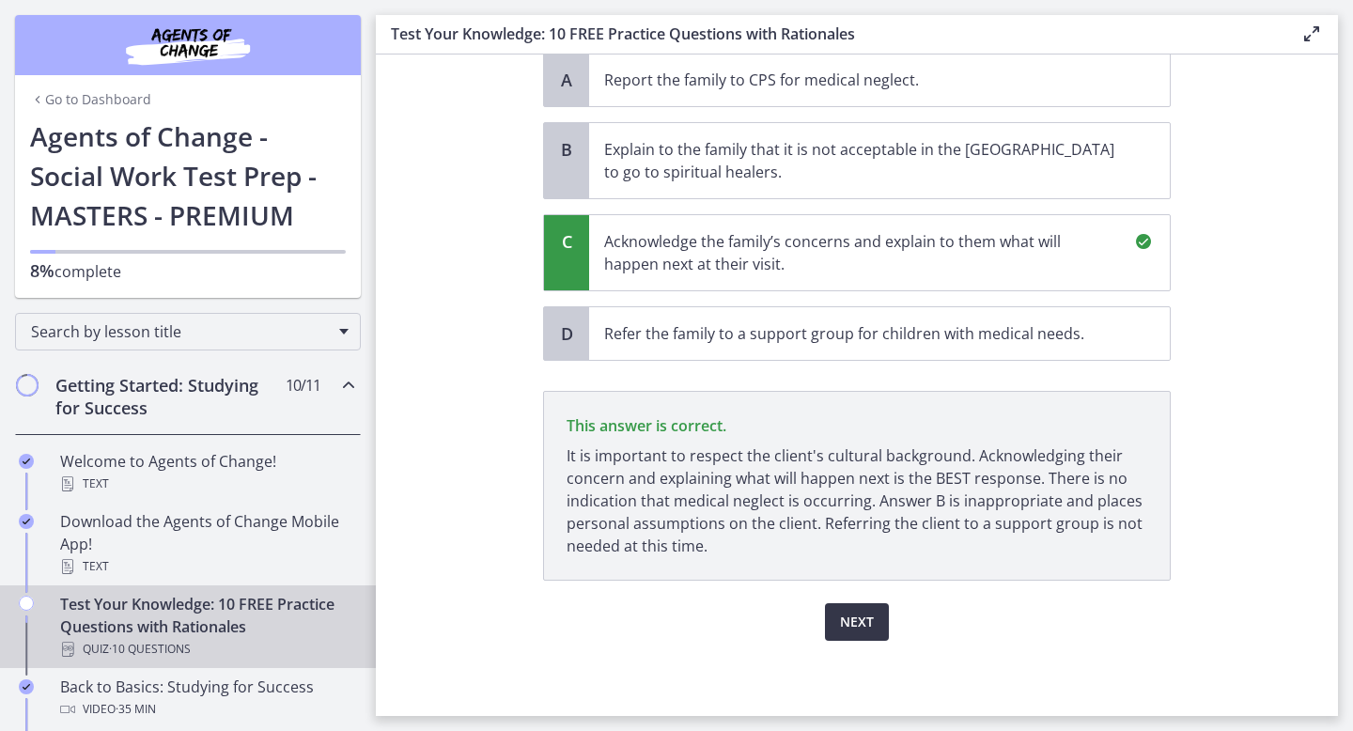
click at [866, 624] on span "Next" at bounding box center [857, 622] width 34 height 23
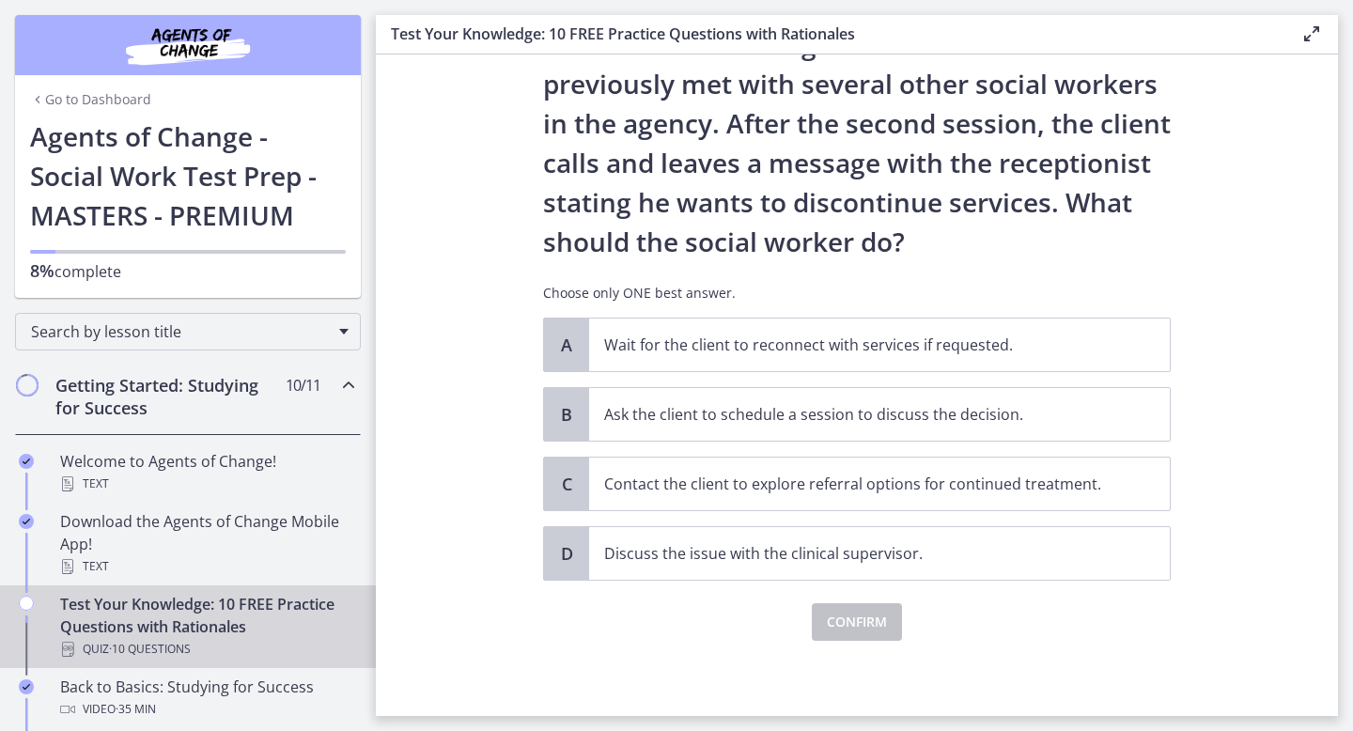
scroll to position [0, 0]
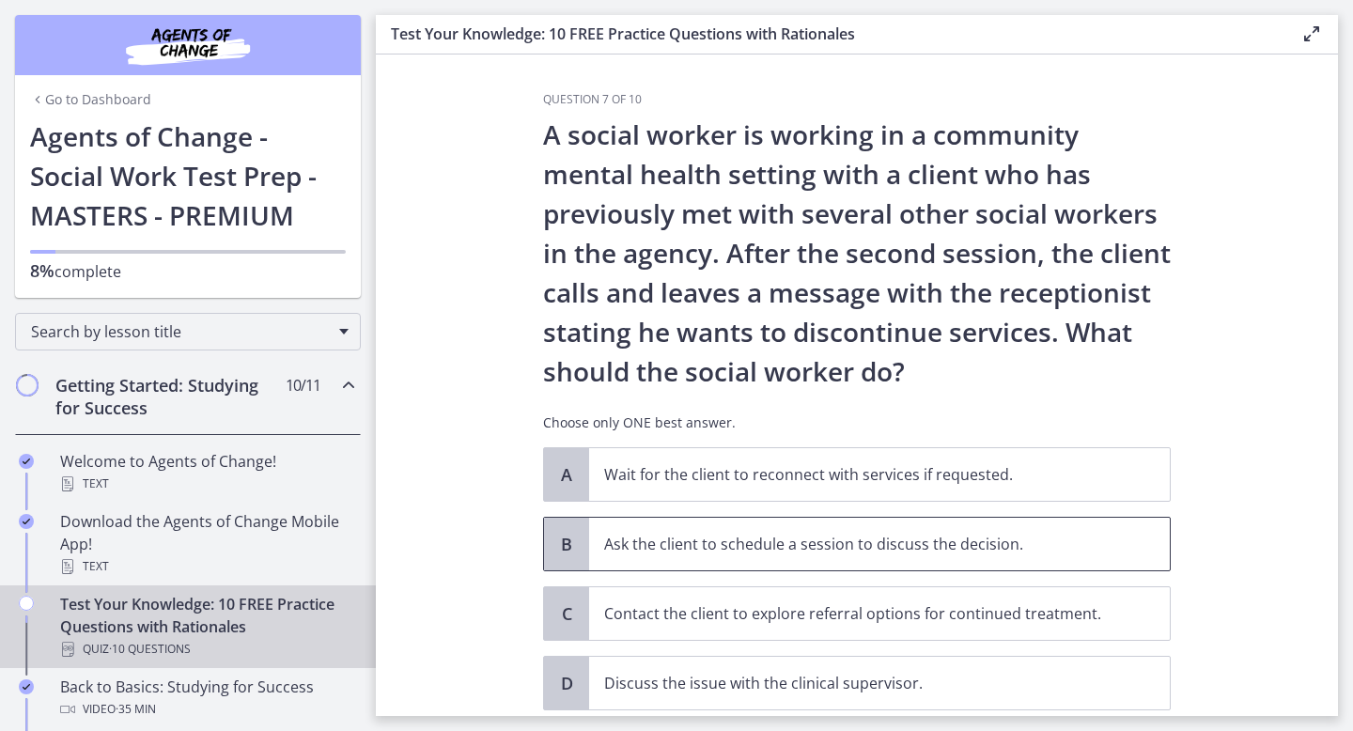
click at [802, 553] on p "Ask the client to schedule a session to discuss the decision." at bounding box center [860, 544] width 513 height 23
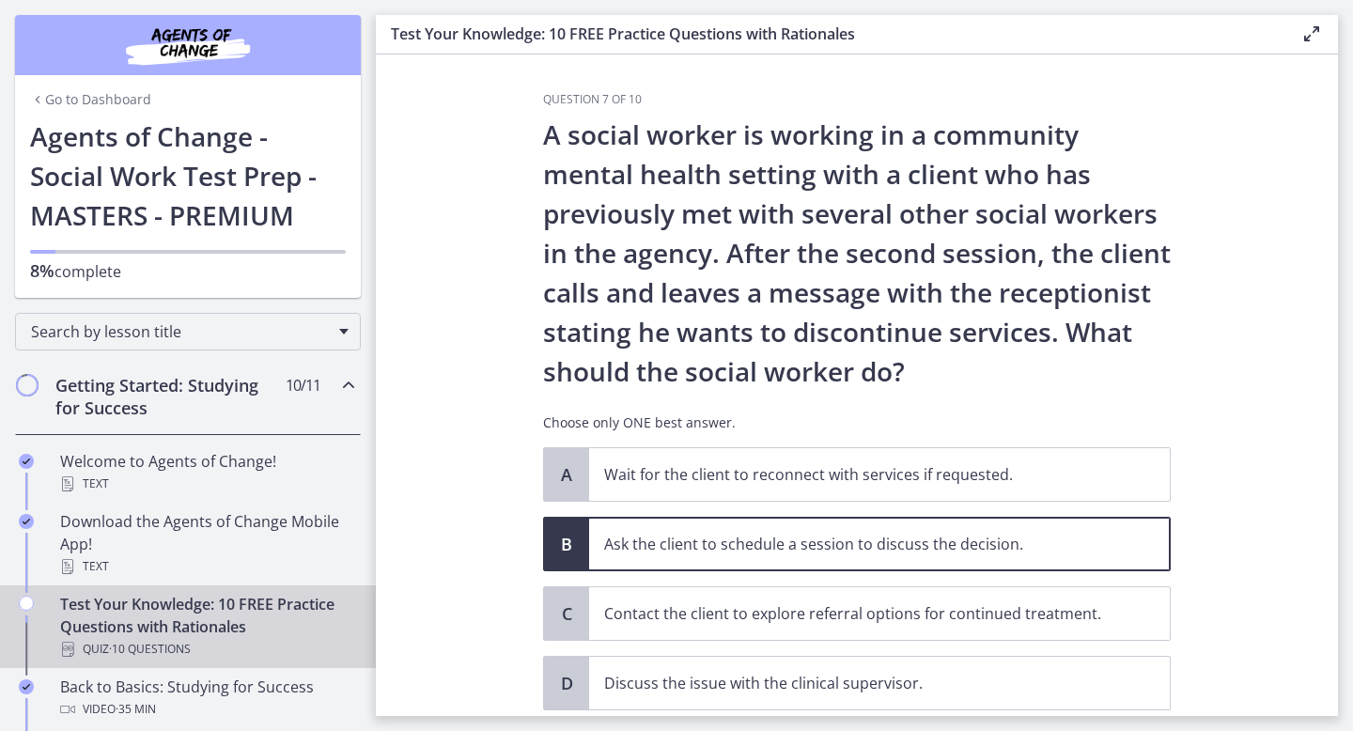
scroll to position [130, 0]
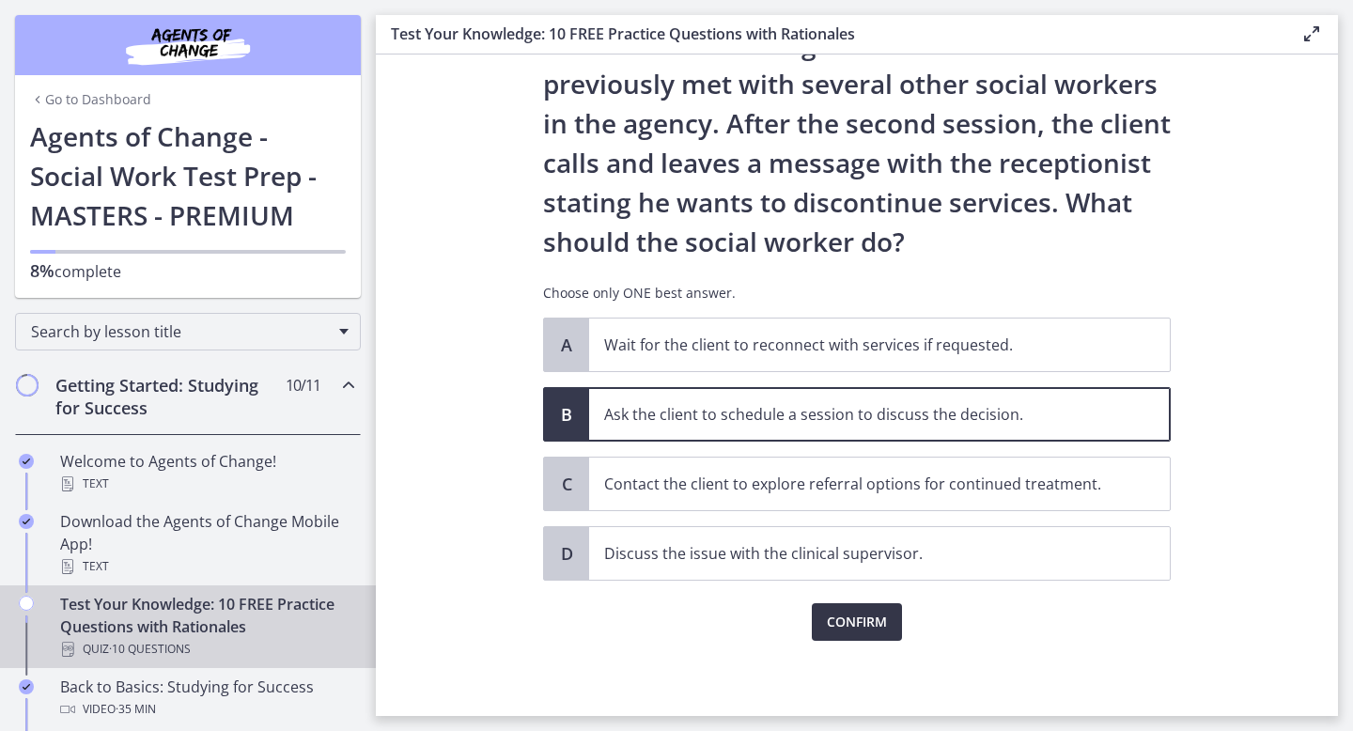
click at [840, 625] on span "Confirm" at bounding box center [857, 622] width 60 height 23
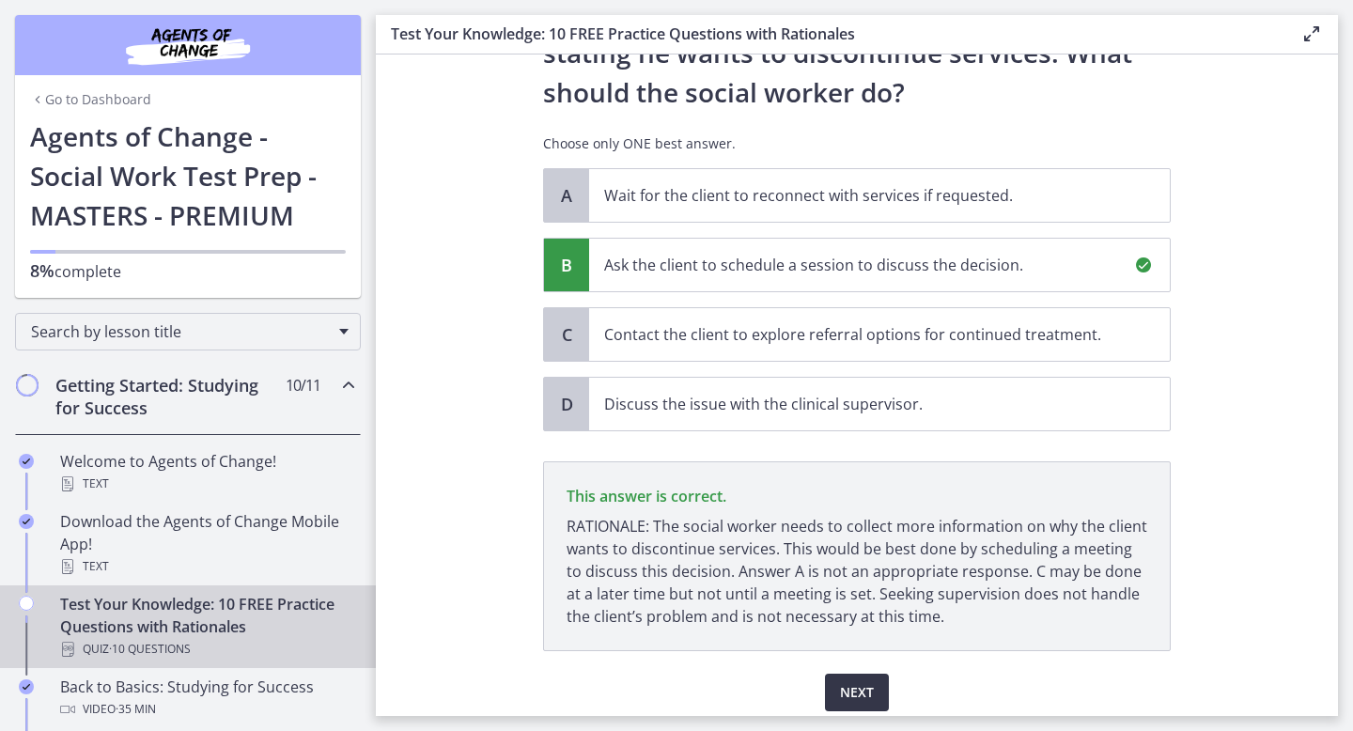
scroll to position [350, 0]
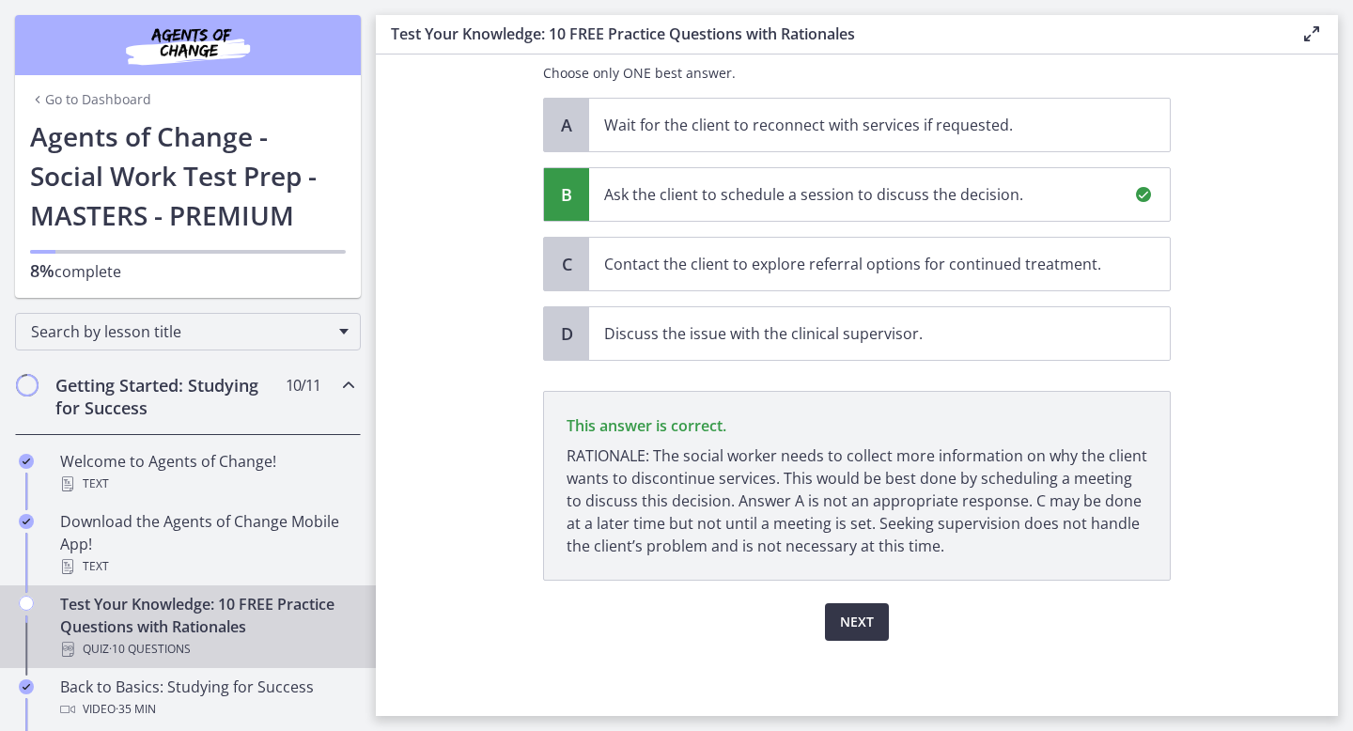
click at [865, 624] on span "Next" at bounding box center [857, 622] width 34 height 23
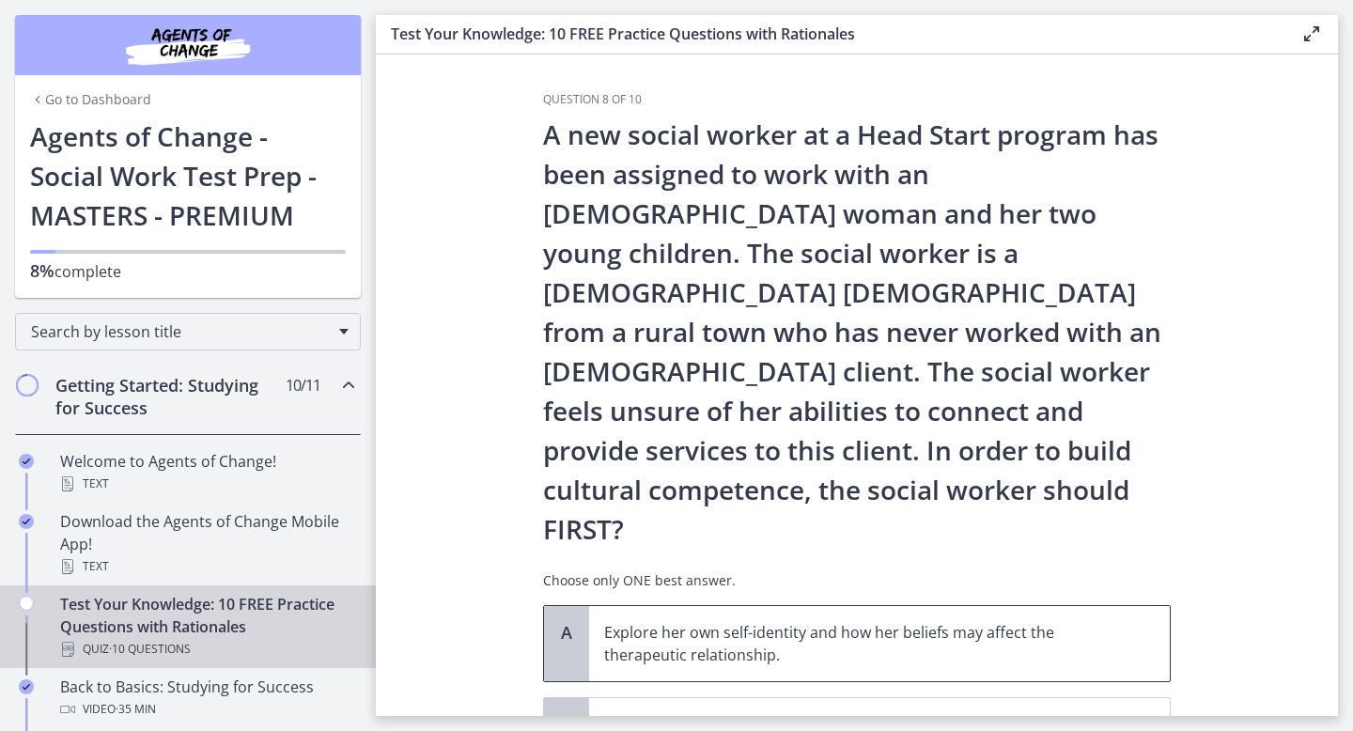
click at [814, 621] on p "Explore her own self-identity and how her beliefs may affect the therapeutic re…" at bounding box center [860, 643] width 513 height 45
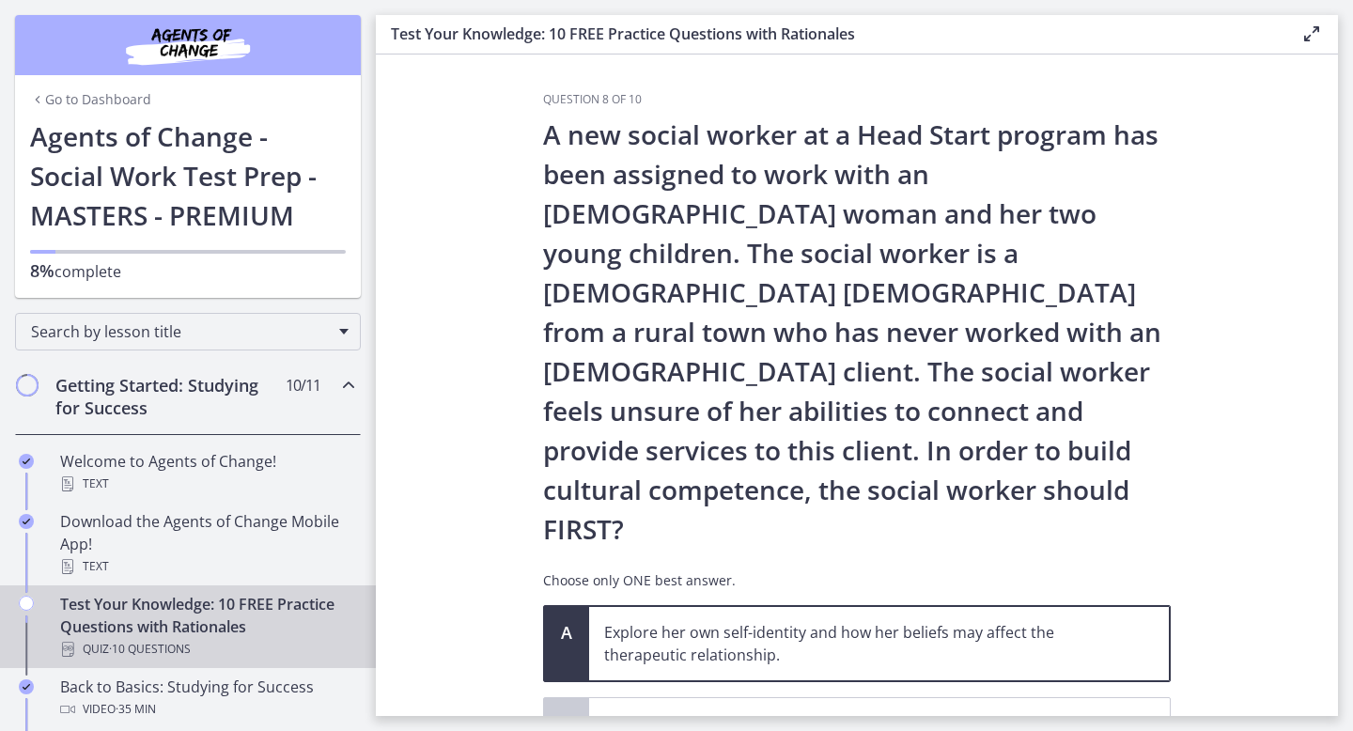
scroll to position [231, 0]
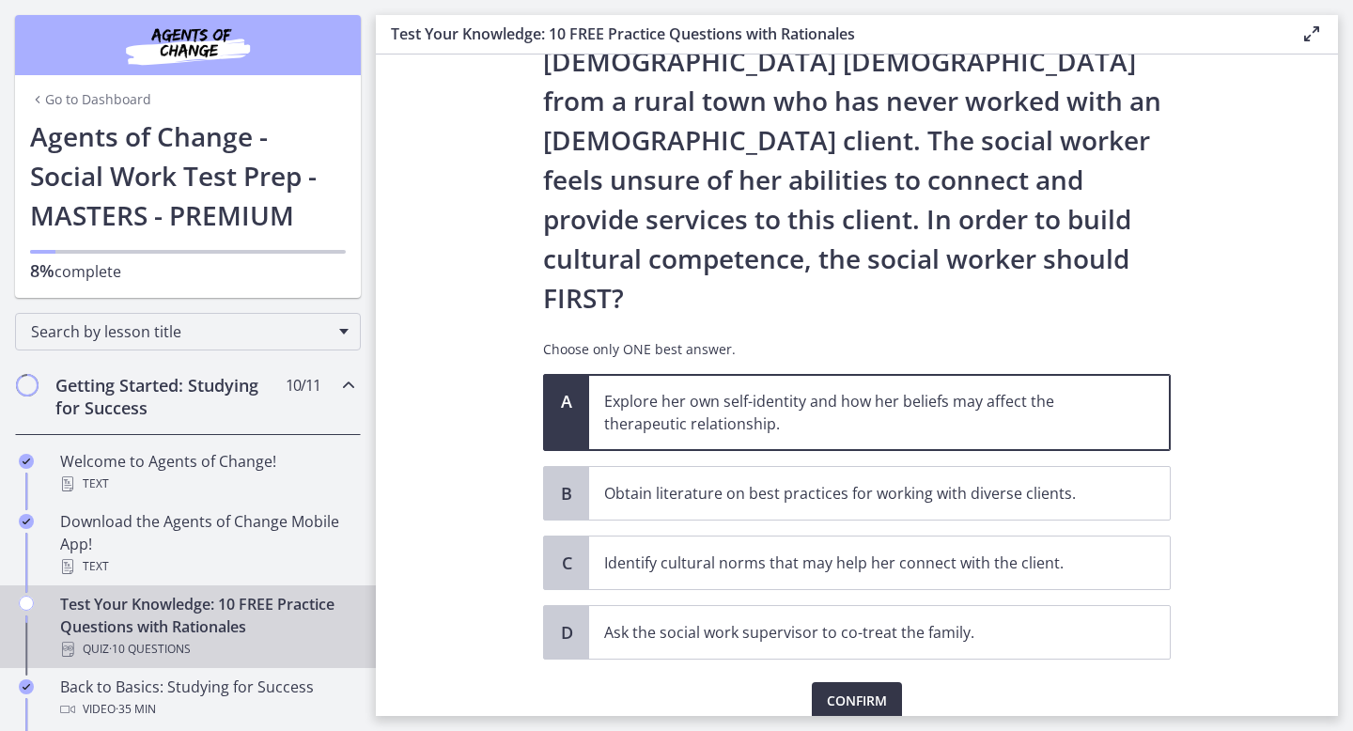
click at [844, 690] on span "Confirm" at bounding box center [857, 701] width 60 height 23
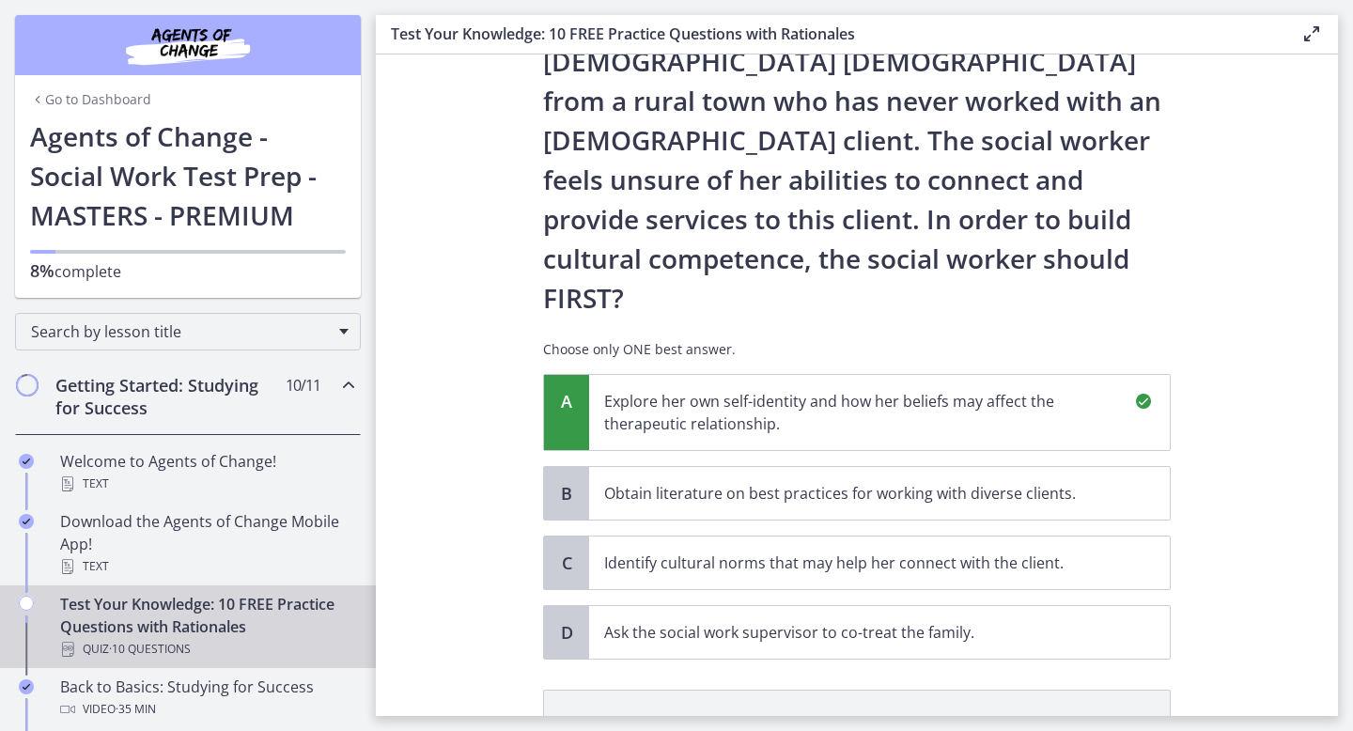
scroll to position [451, 0]
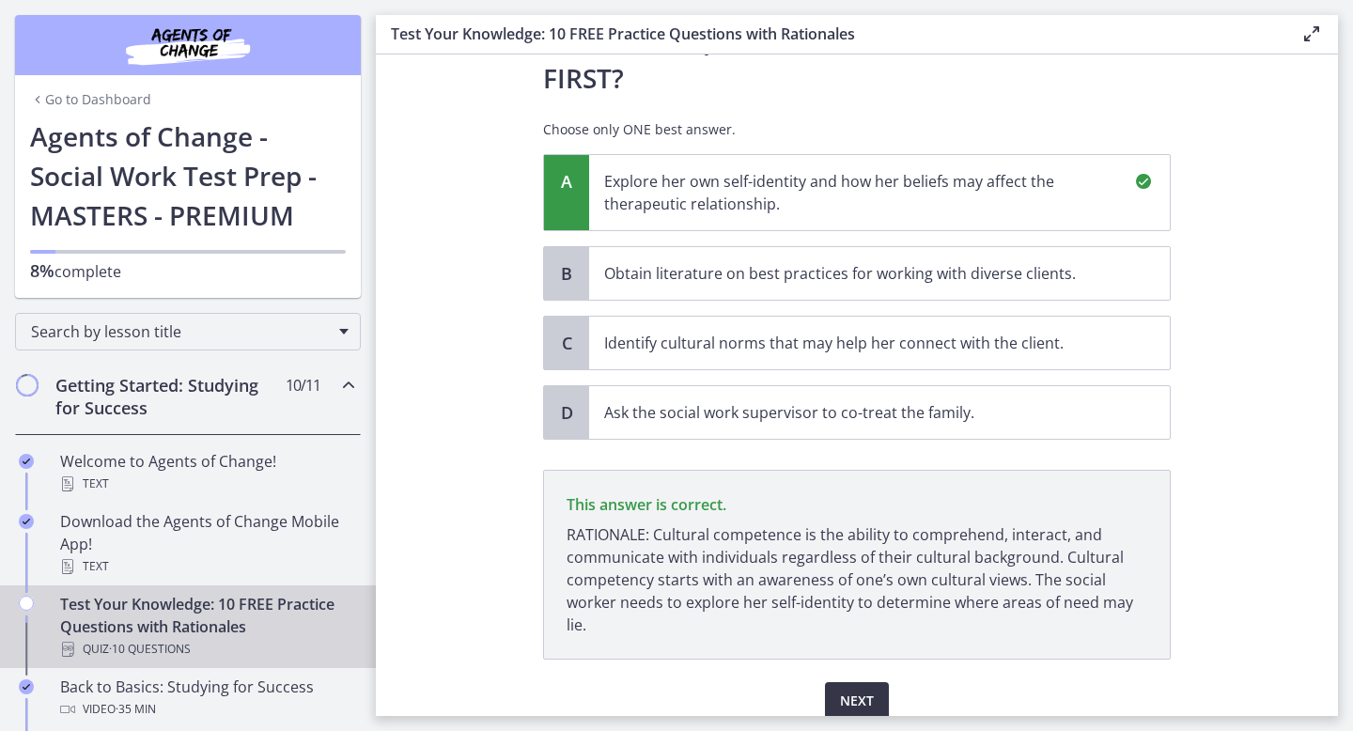
click at [844, 690] on span "Next" at bounding box center [857, 701] width 34 height 23
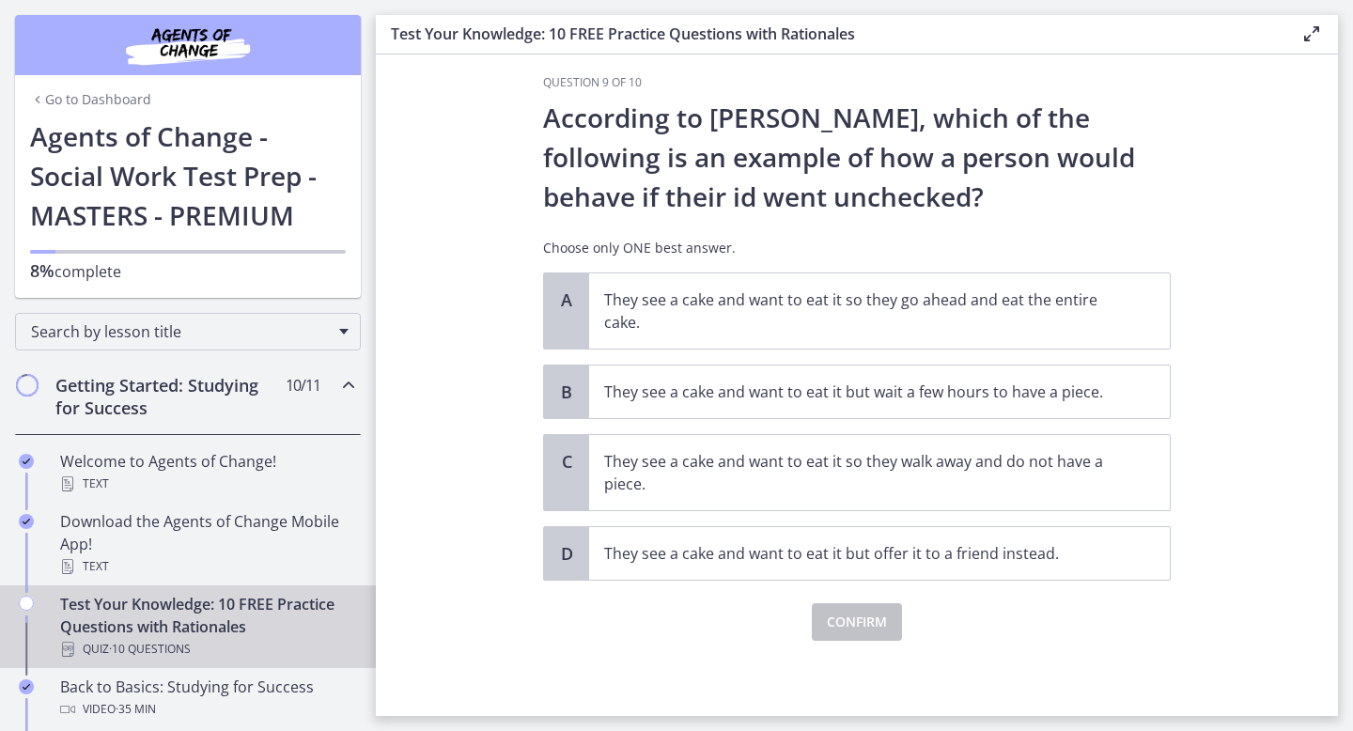
scroll to position [0, 0]
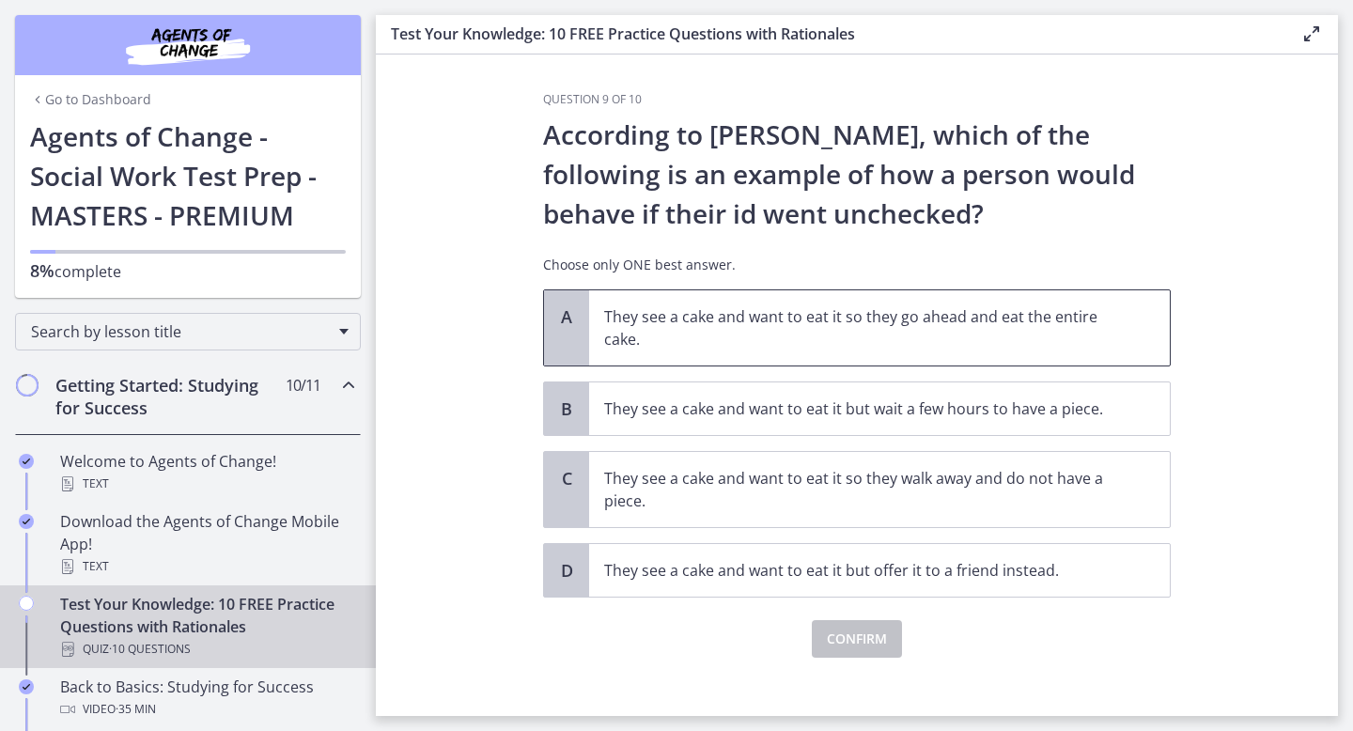
click at [889, 308] on p "They see a cake and want to eat it so they go ahead and eat the entire cake." at bounding box center [860, 327] width 513 height 45
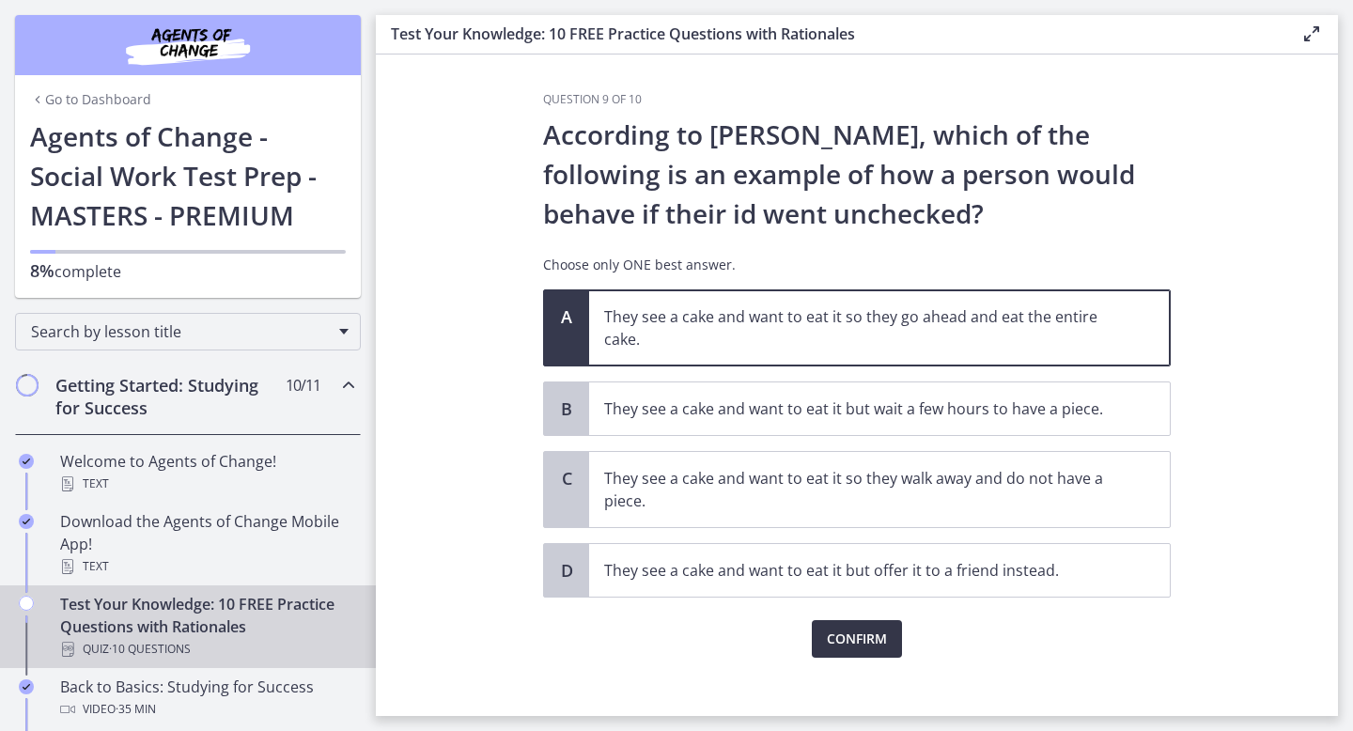
click at [874, 632] on span "Confirm" at bounding box center [857, 639] width 60 height 23
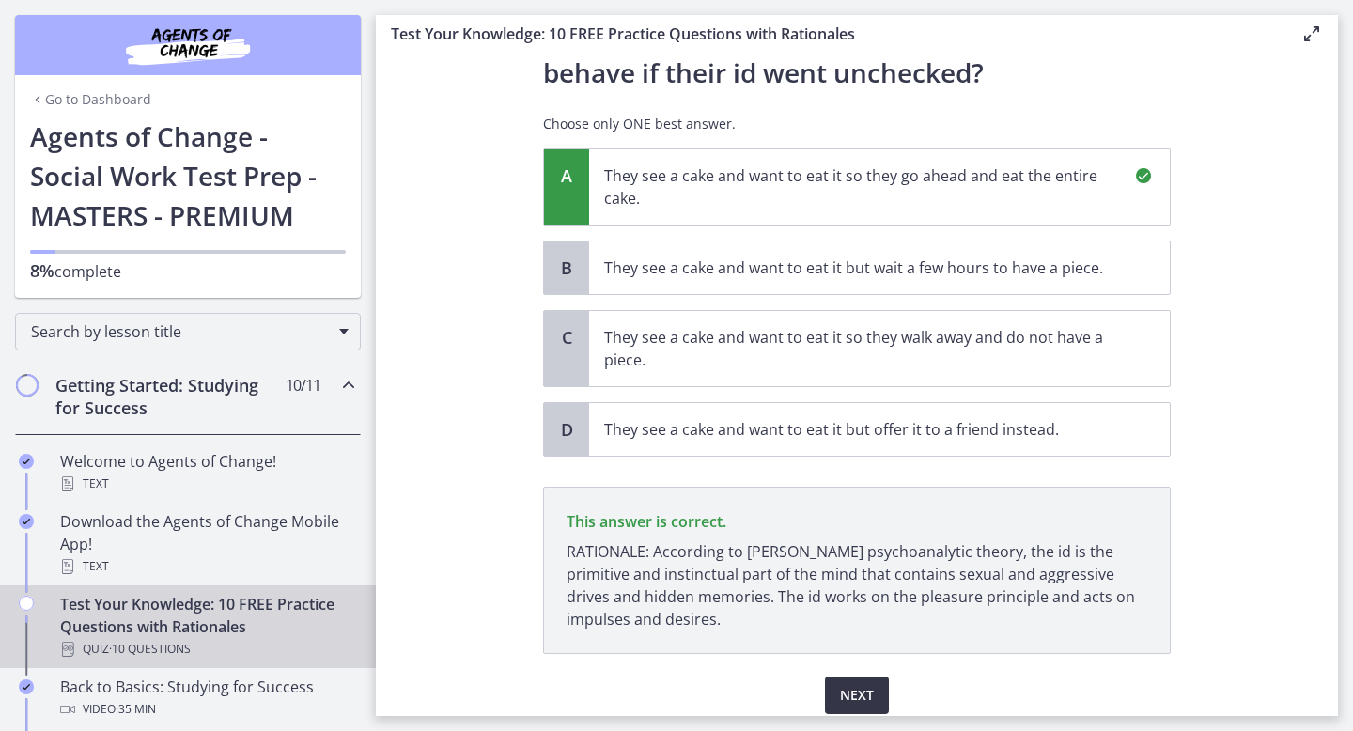
scroll to position [214, 0]
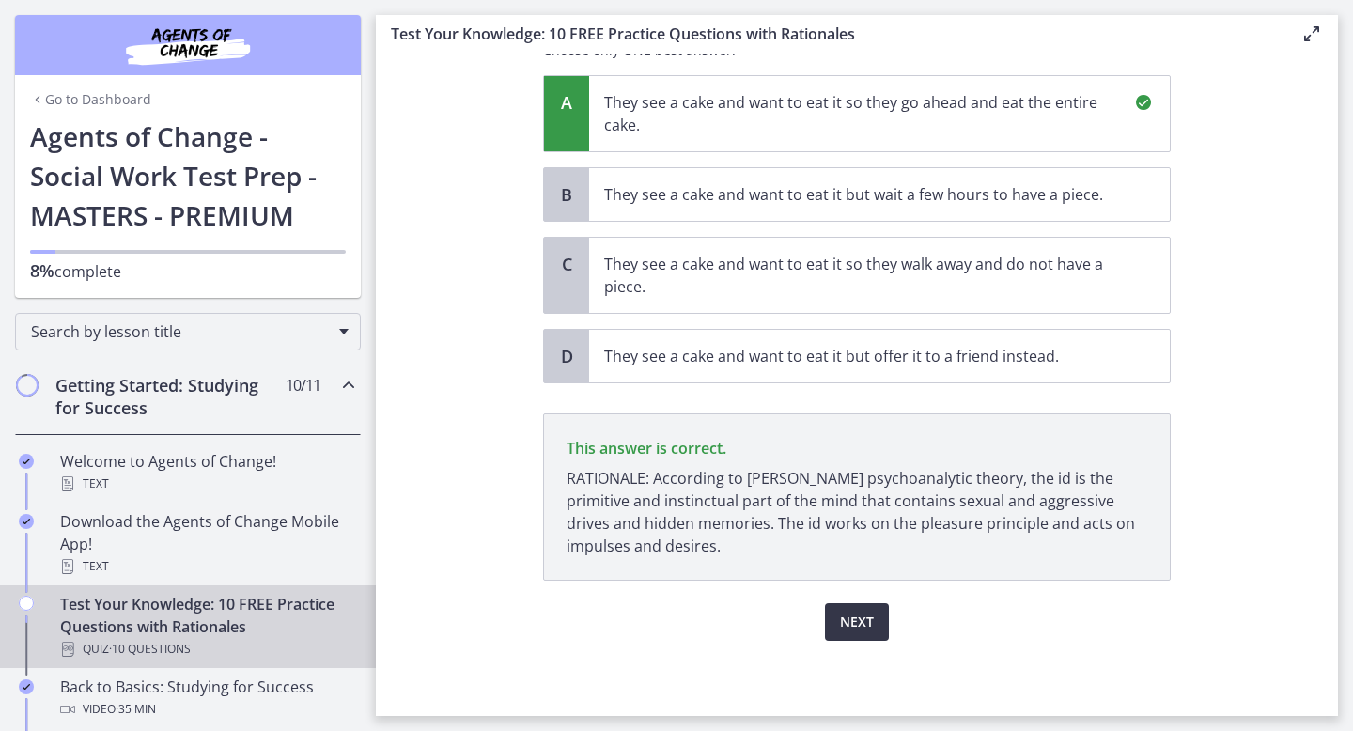
click at [874, 632] on button "Next" at bounding box center [857, 622] width 64 height 38
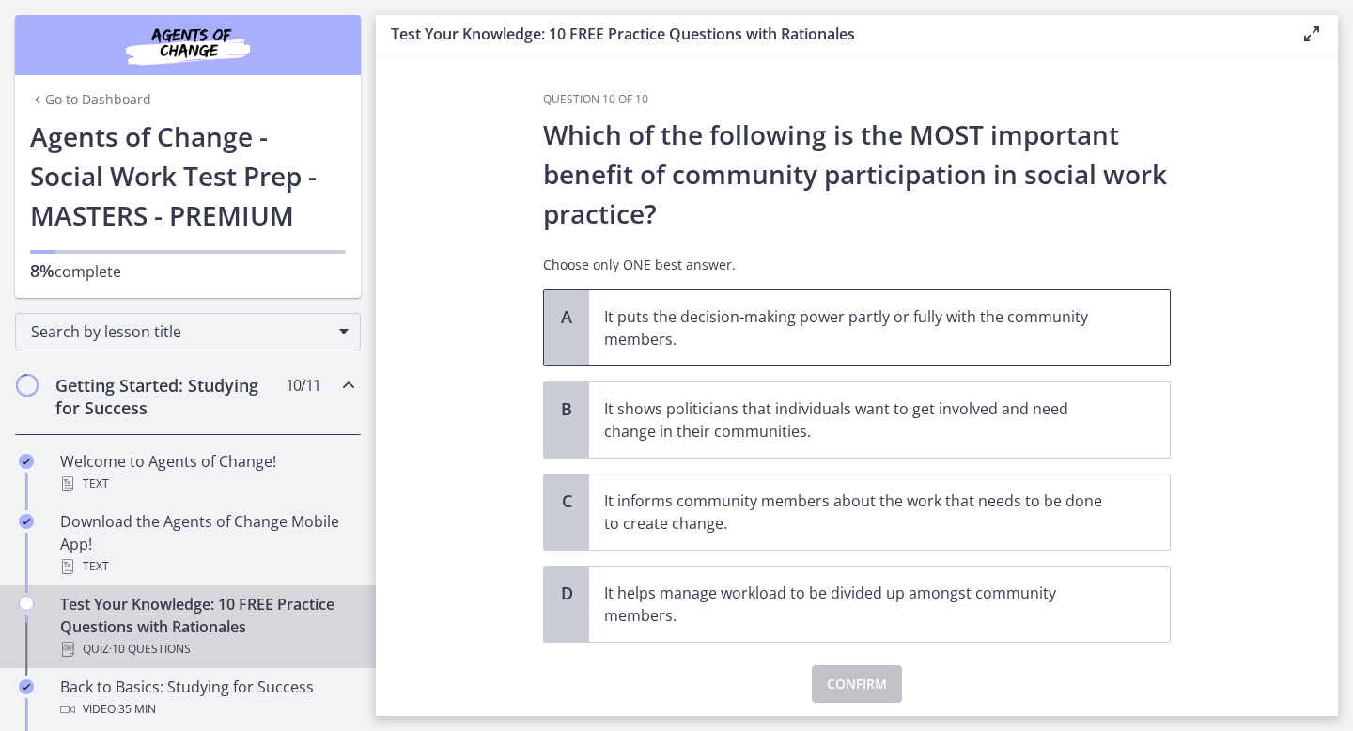
click at [859, 319] on p "It puts the decision-making power partly or fully with the community members." at bounding box center [860, 327] width 513 height 45
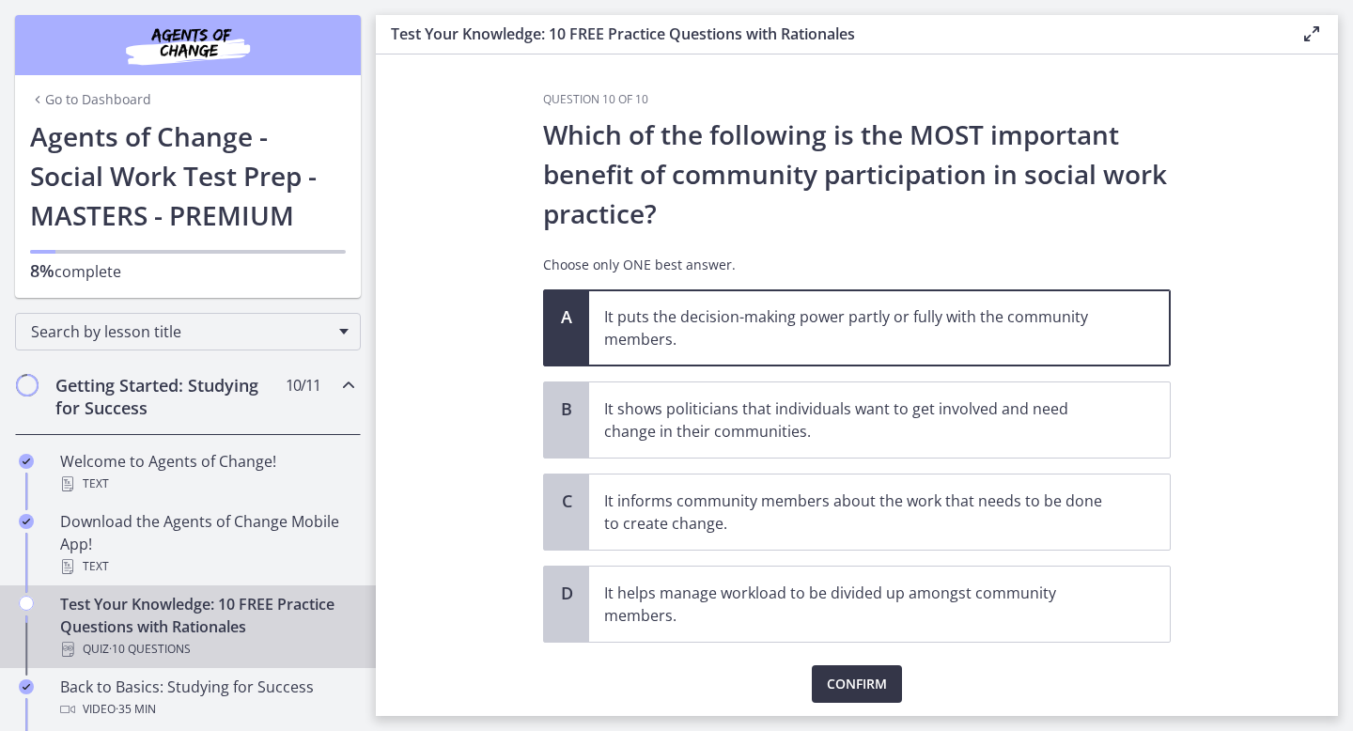
click at [869, 683] on span "Confirm" at bounding box center [857, 684] width 60 height 23
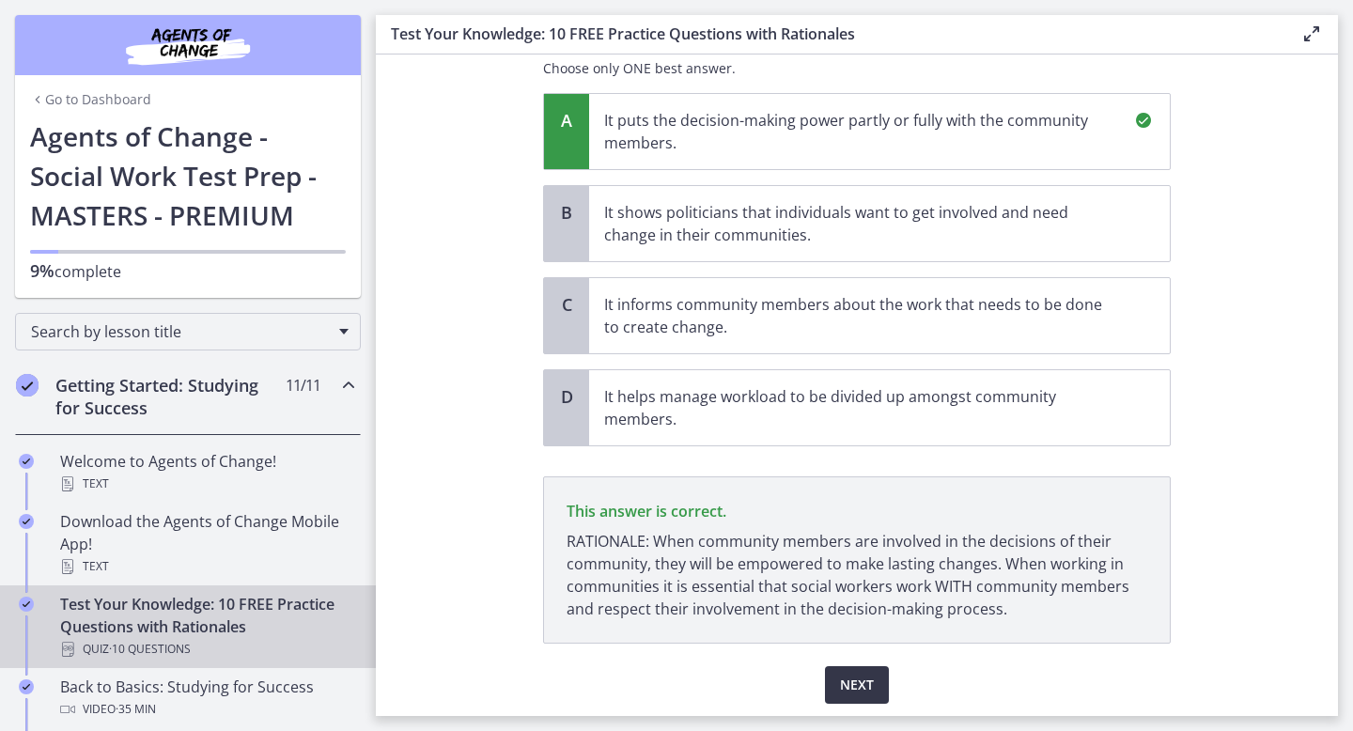
scroll to position [259, 0]
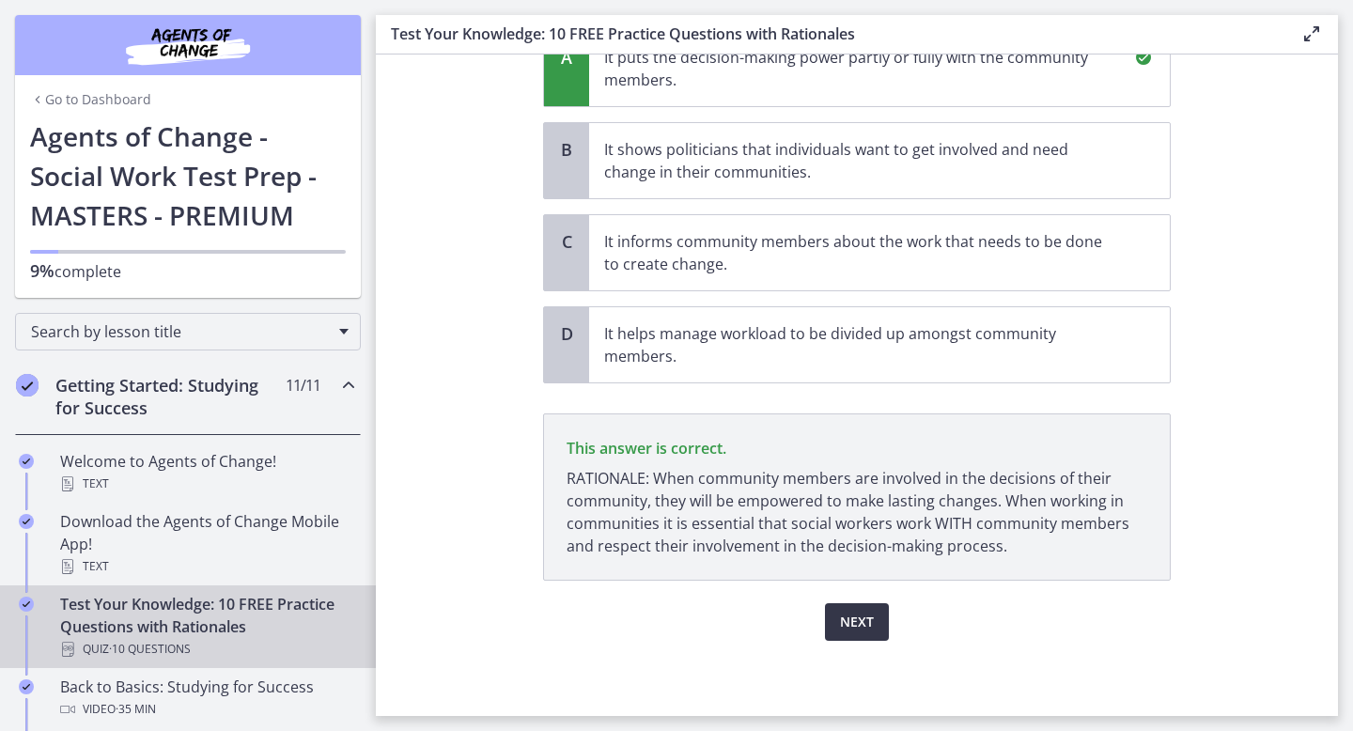
click at [856, 624] on span "Next" at bounding box center [857, 622] width 34 height 23
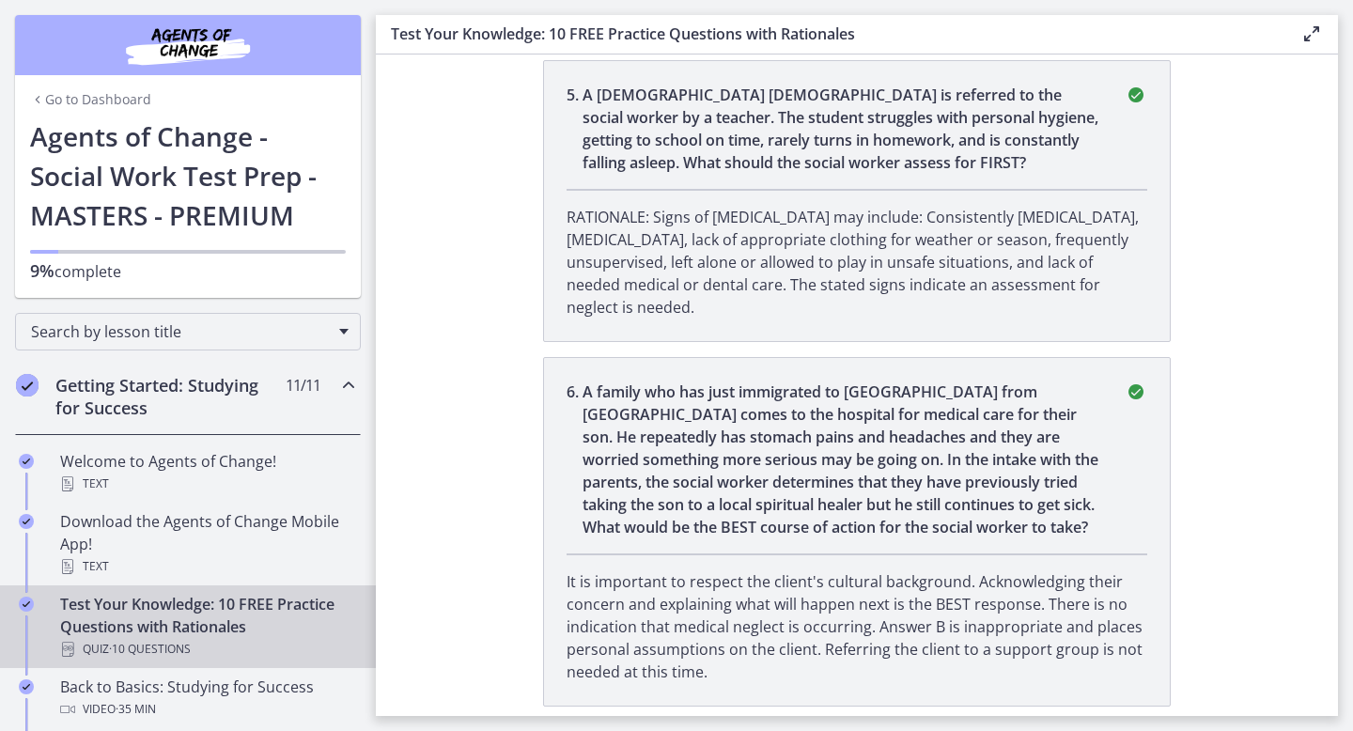
scroll to position [0, 0]
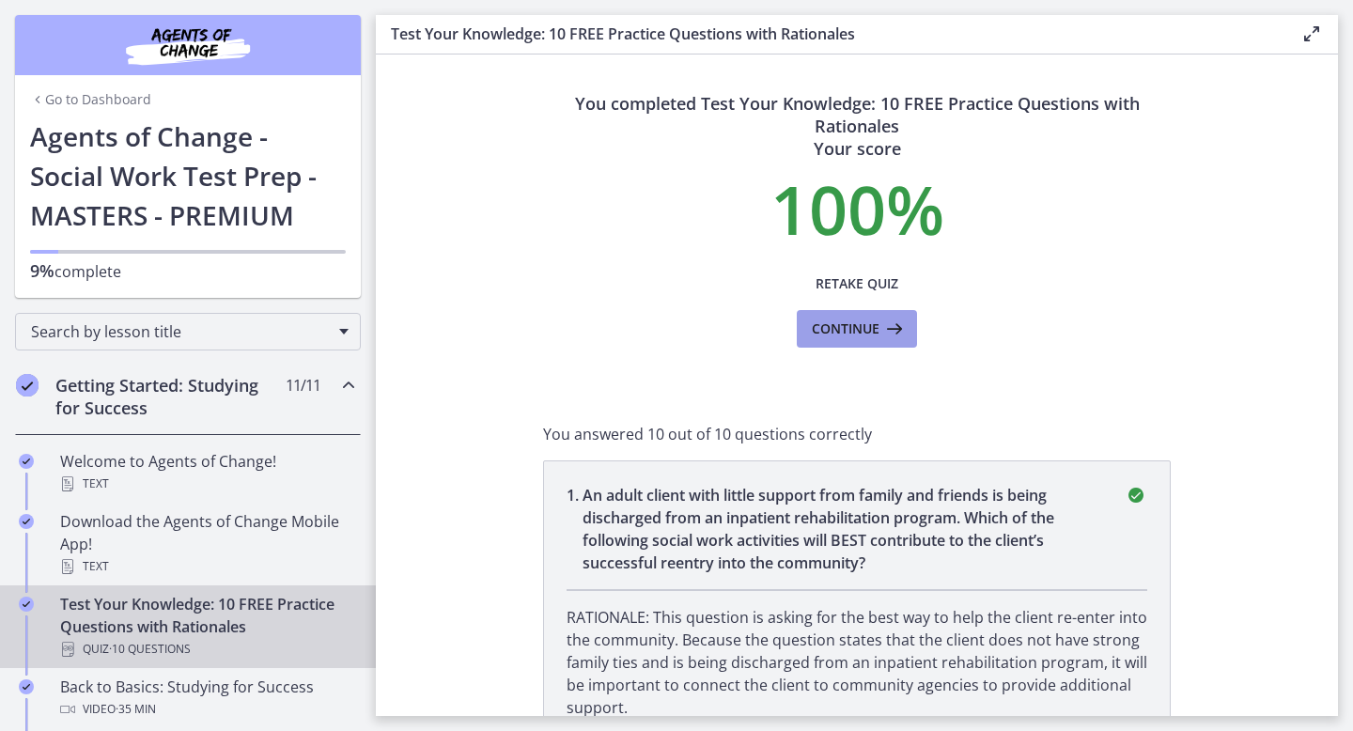
click at [868, 310] on button "Continue" at bounding box center [857, 329] width 120 height 38
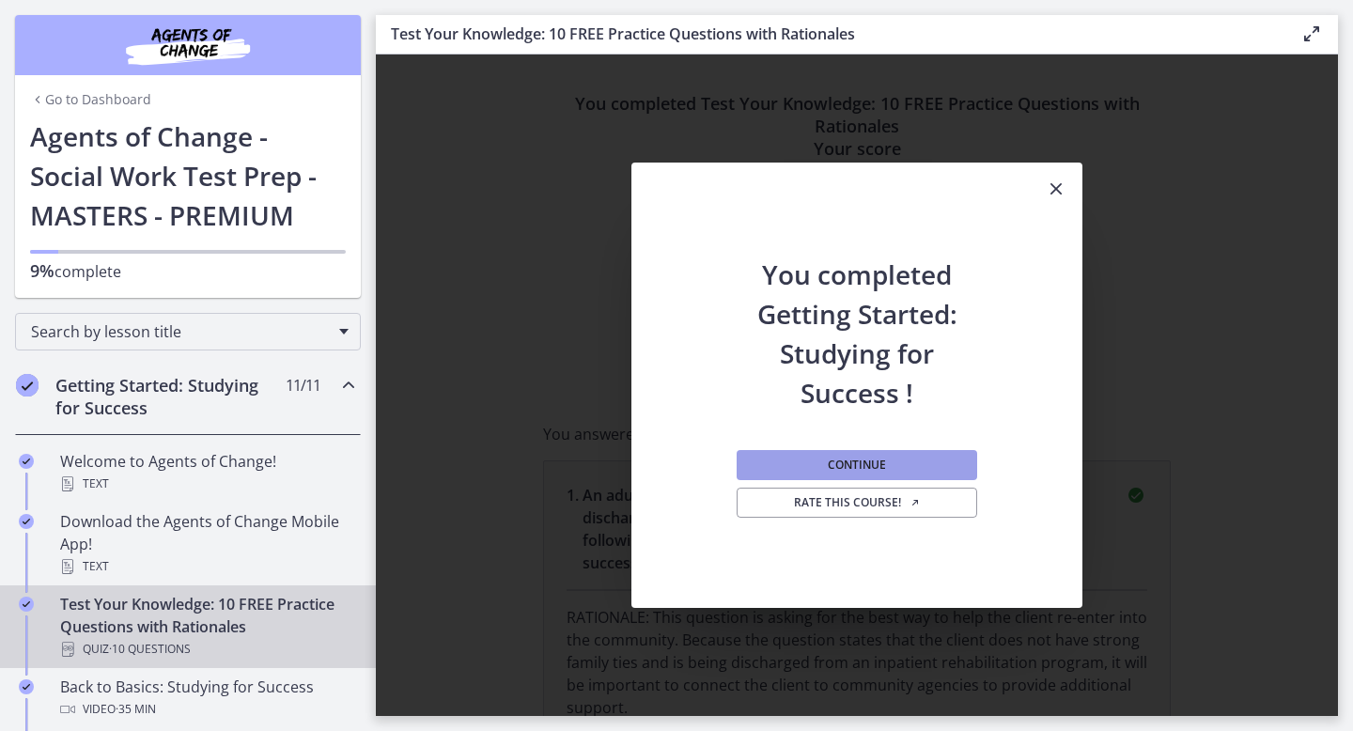
click at [889, 460] on button "Continue" at bounding box center [857, 465] width 241 height 30
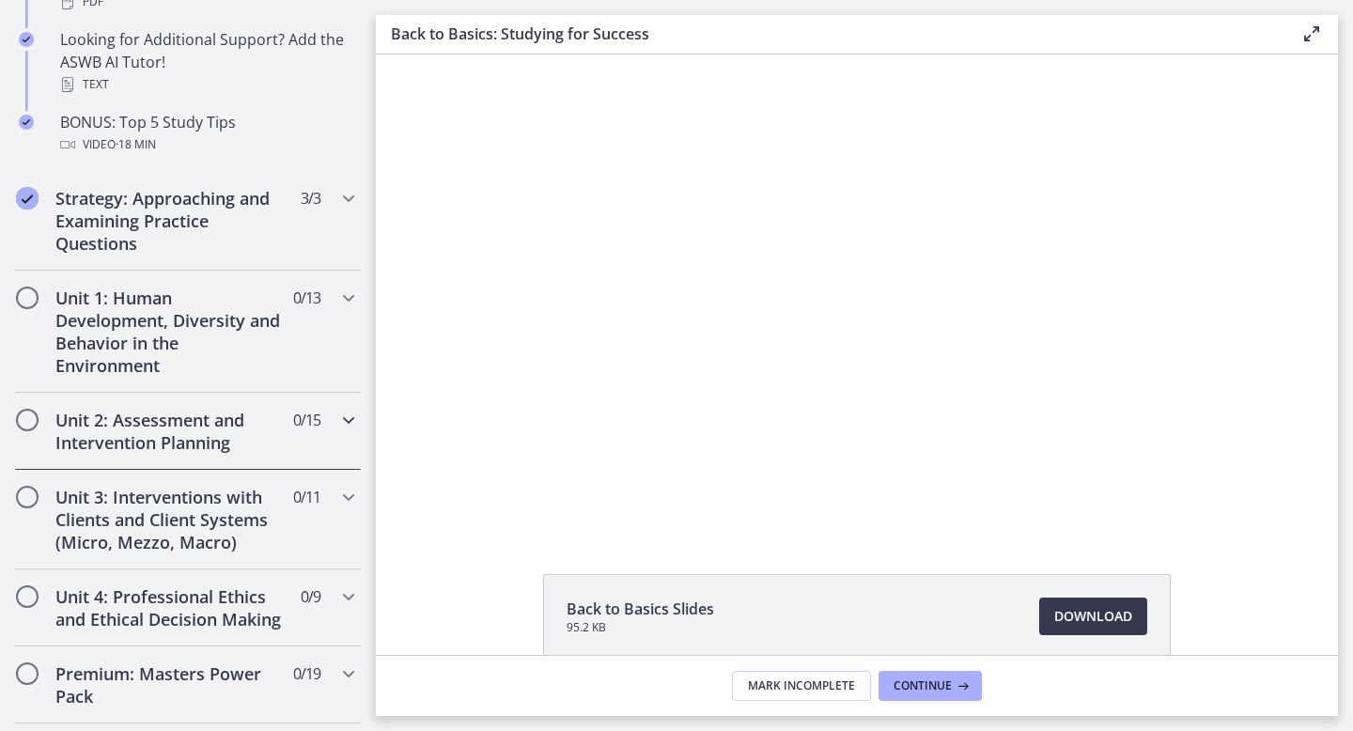
scroll to position [1014, 0]
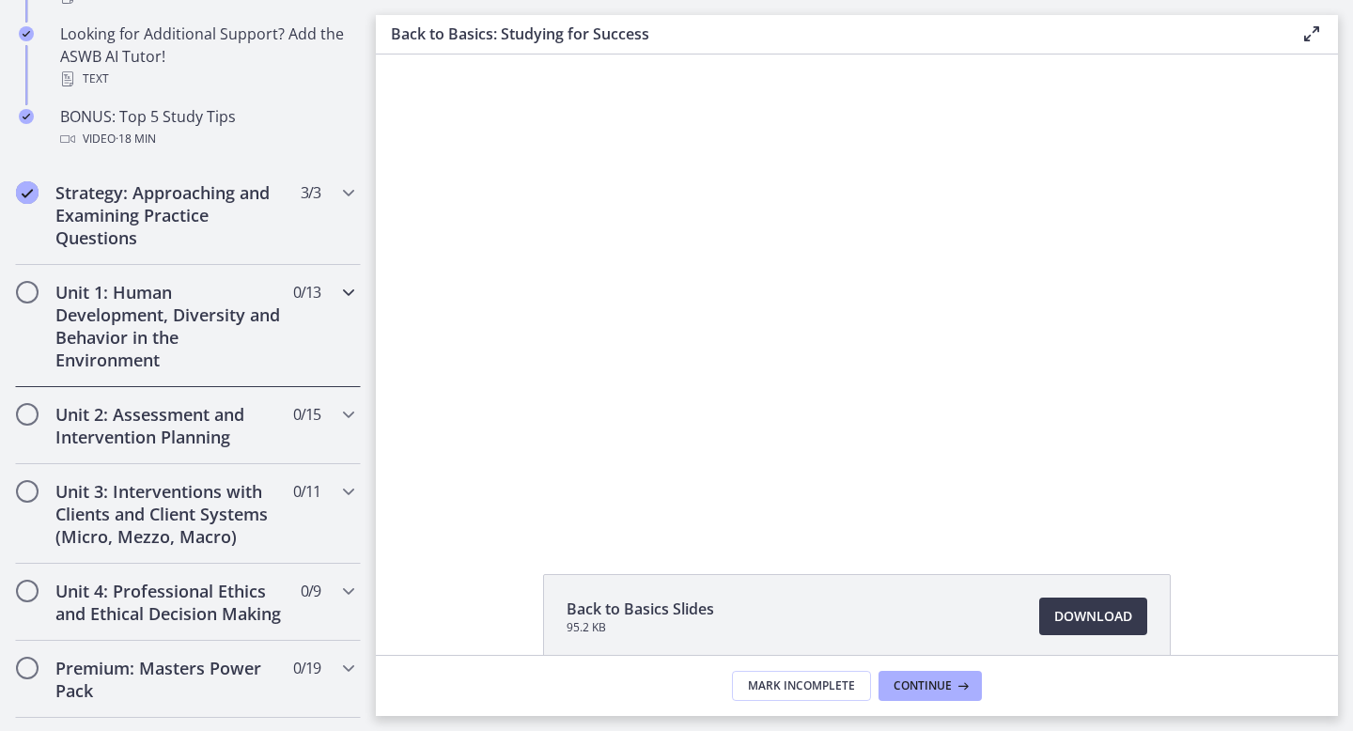
click at [97, 281] on h2 "Unit 1: Human Development, Diversity and Behavior in the Environment" at bounding box center [169, 326] width 229 height 90
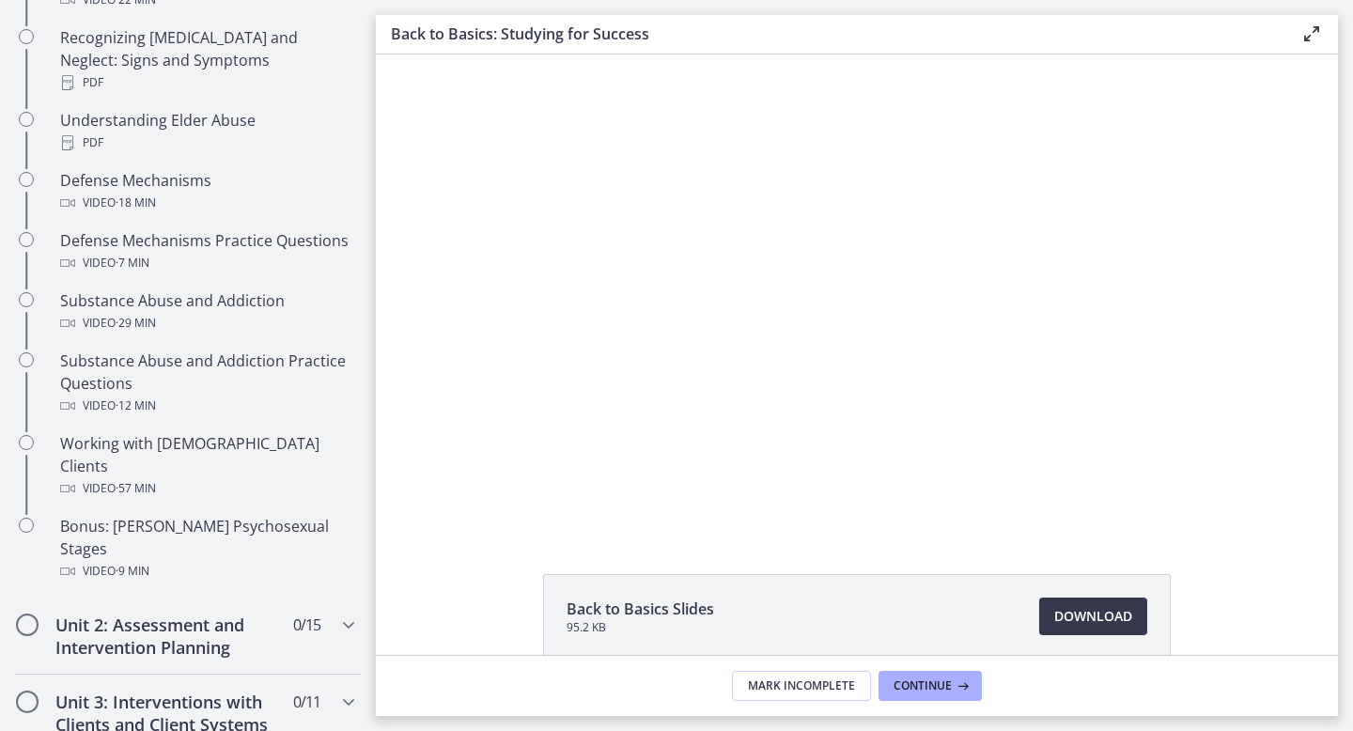
scroll to position [521, 0]
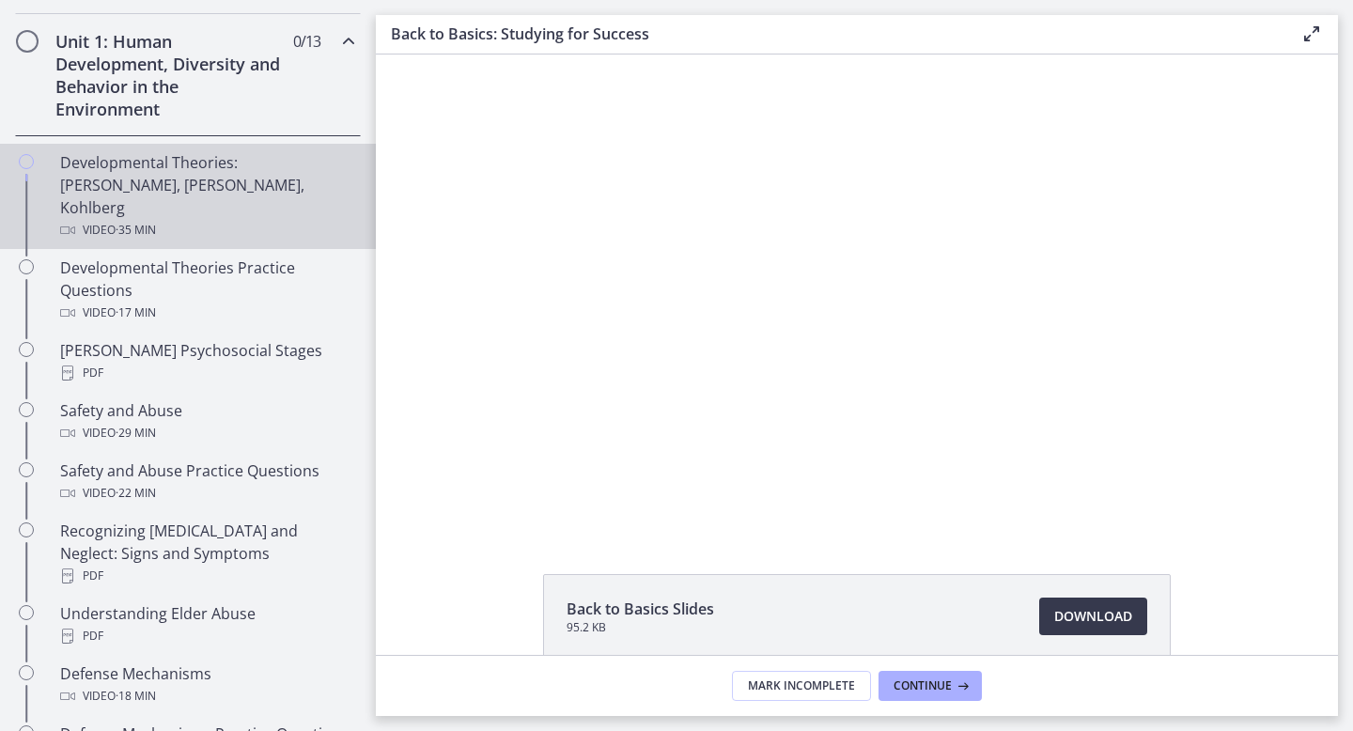
click at [86, 180] on div "Developmental Theories: [PERSON_NAME], [PERSON_NAME], Kohlberg Video · 35 min" at bounding box center [206, 196] width 293 height 90
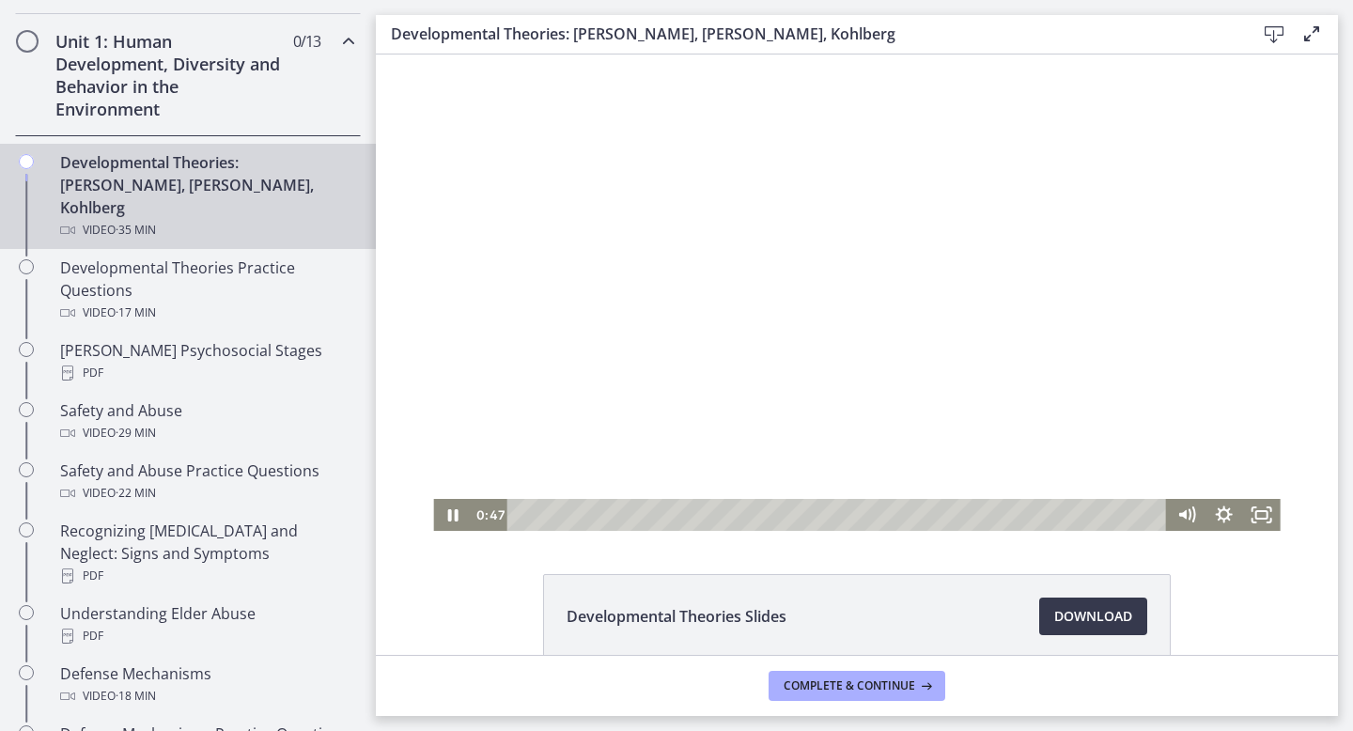
click at [528, 516] on div "Playbar" at bounding box center [839, 515] width 637 height 32
click at [1265, 516] on icon "Fullscreen" at bounding box center [1262, 515] width 38 height 32
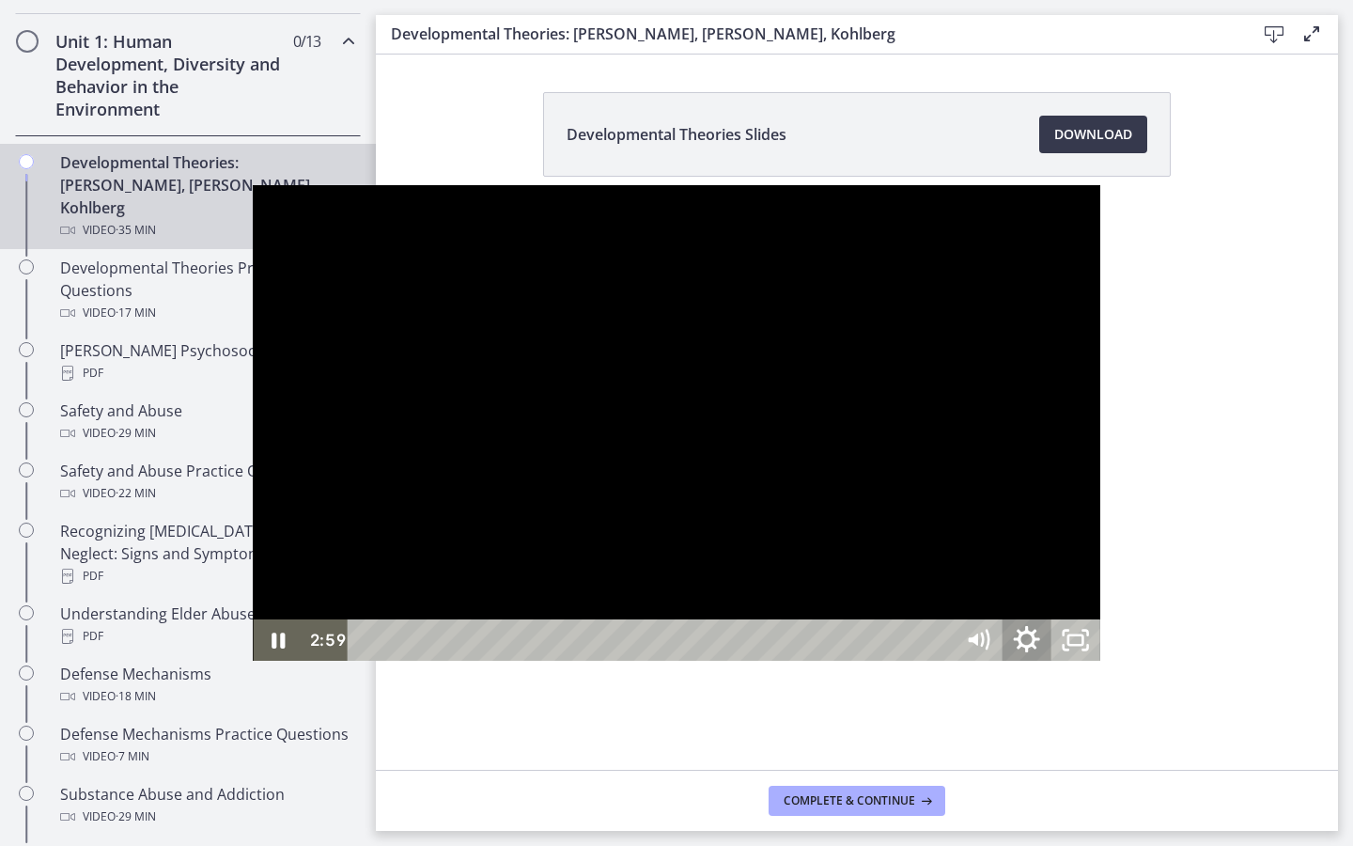
click at [1055, 665] on icon "Show settings menu" at bounding box center [1026, 640] width 58 height 50
click at [1003, 619] on button "Hide settings menu" at bounding box center [1027, 639] width 49 height 41
click at [253, 661] on icon "Pause" at bounding box center [277, 639] width 49 height 41
click at [250, 665] on icon "Play Video" at bounding box center [279, 640] width 58 height 50
click at [273, 648] on icon "Play Video" at bounding box center [279, 639] width 12 height 17
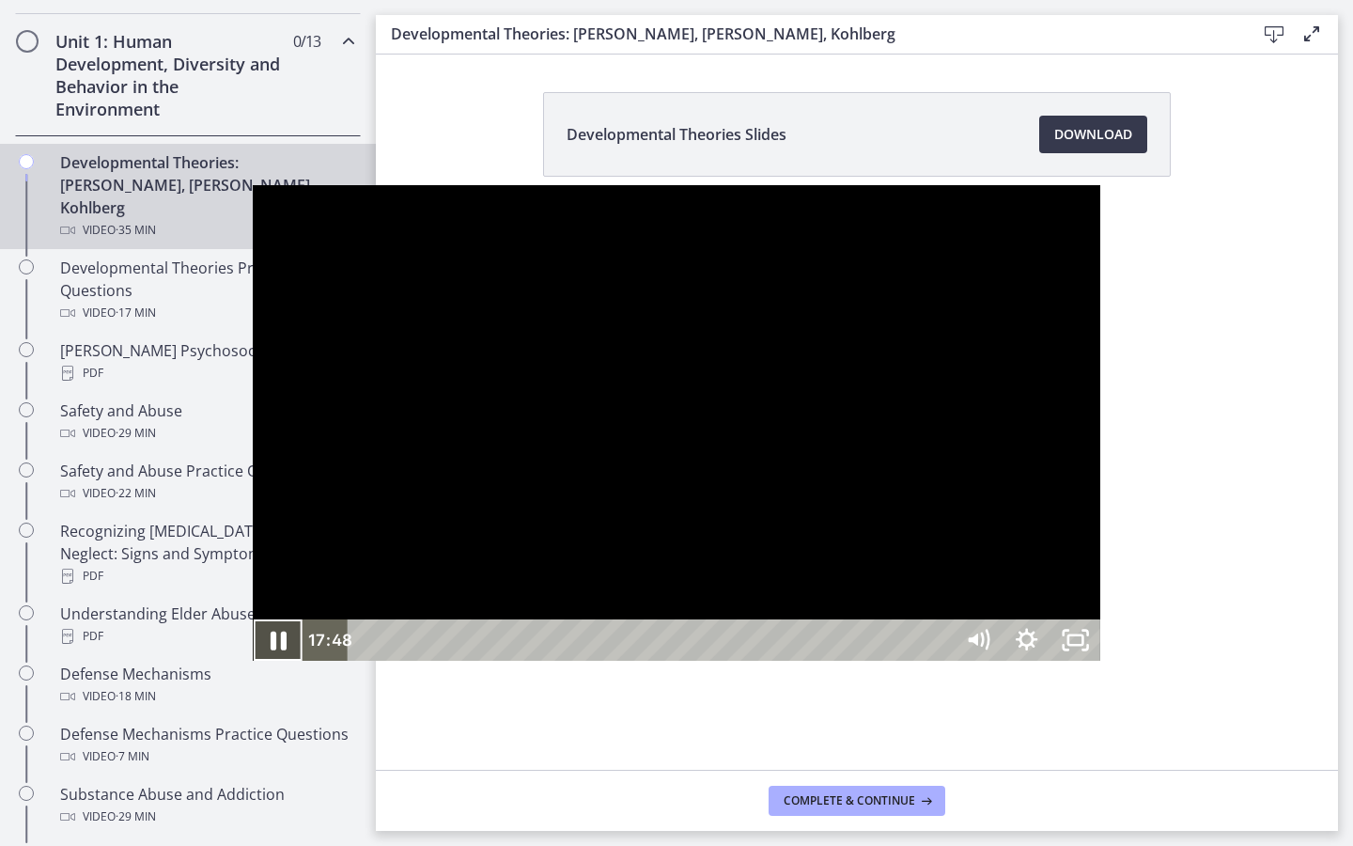
click at [248, 665] on icon "Pause" at bounding box center [277, 640] width 58 height 50
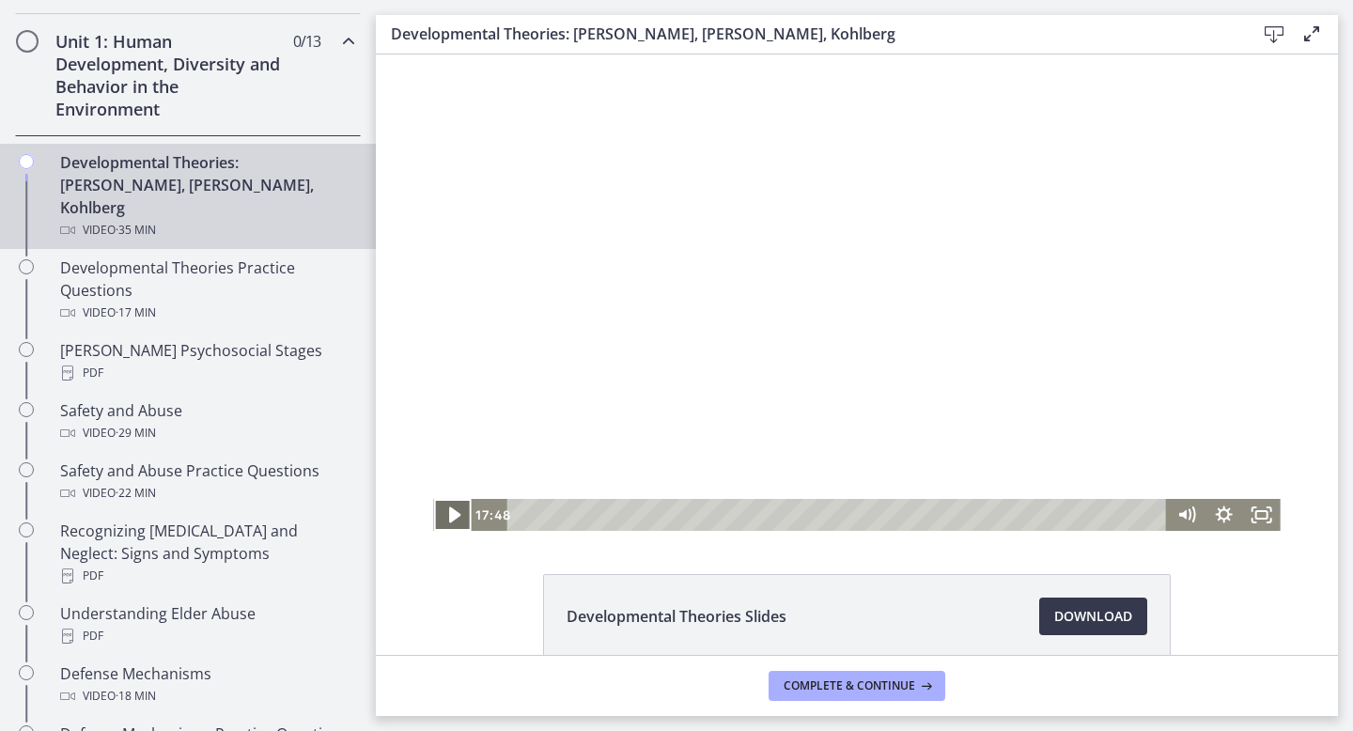
click at [444, 511] on icon "Play Video" at bounding box center [453, 515] width 45 height 39
click at [433, 499] on button "Pause" at bounding box center [452, 515] width 38 height 32
click at [450, 509] on icon "Play Video" at bounding box center [453, 514] width 9 height 13
click at [460, 520] on icon "Pause" at bounding box center [452, 515] width 38 height 32
